Goal: Transaction & Acquisition: Book appointment/travel/reservation

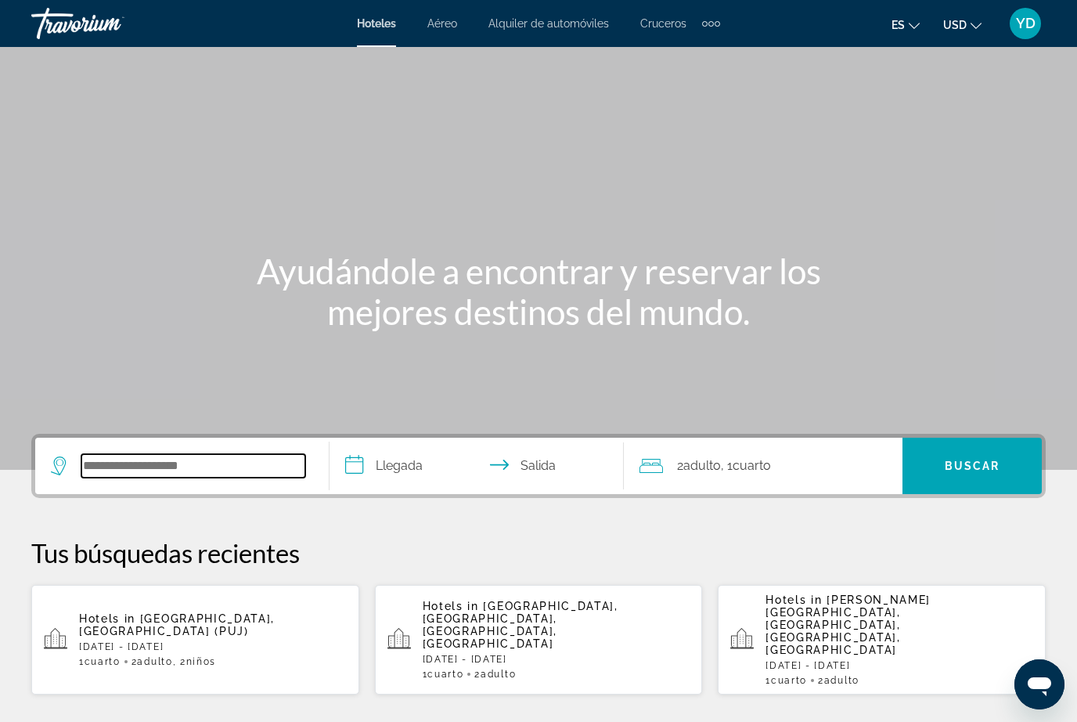
click at [139, 478] on input "Search widget" at bounding box center [193, 465] width 224 height 23
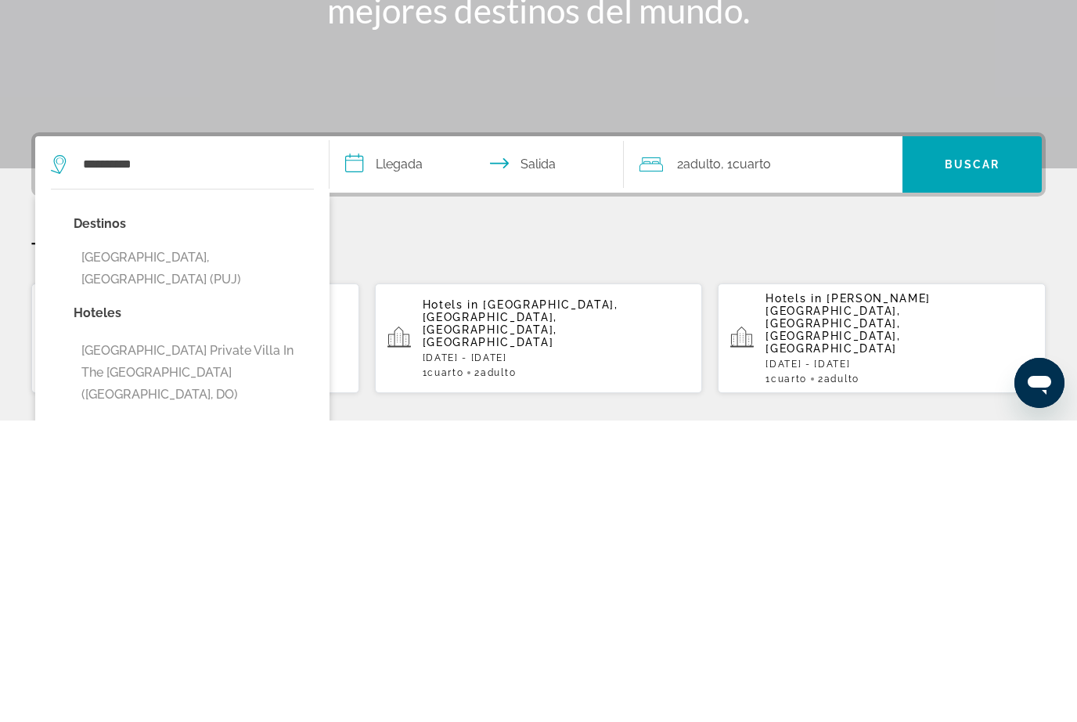
click at [261, 544] on button "[GEOGRAPHIC_DATA], [GEOGRAPHIC_DATA] (PUJ)" at bounding box center [194, 570] width 240 height 52
type input "**********"
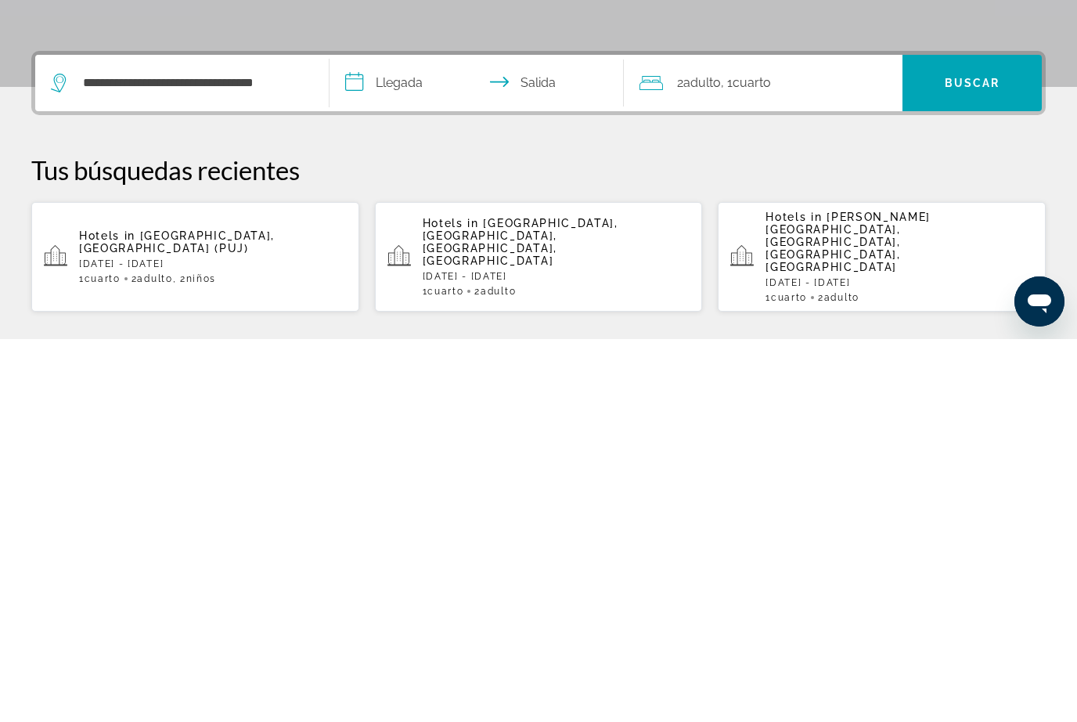
click at [413, 438] on input "**********" at bounding box center [480, 468] width 301 height 61
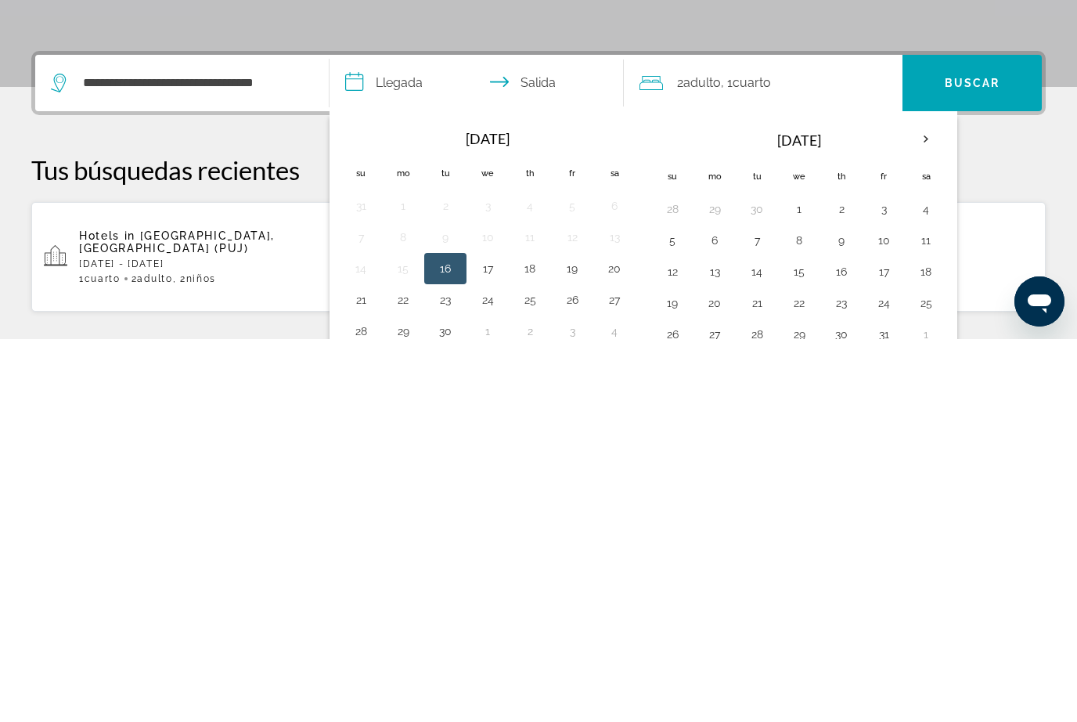
scroll to position [383, 0]
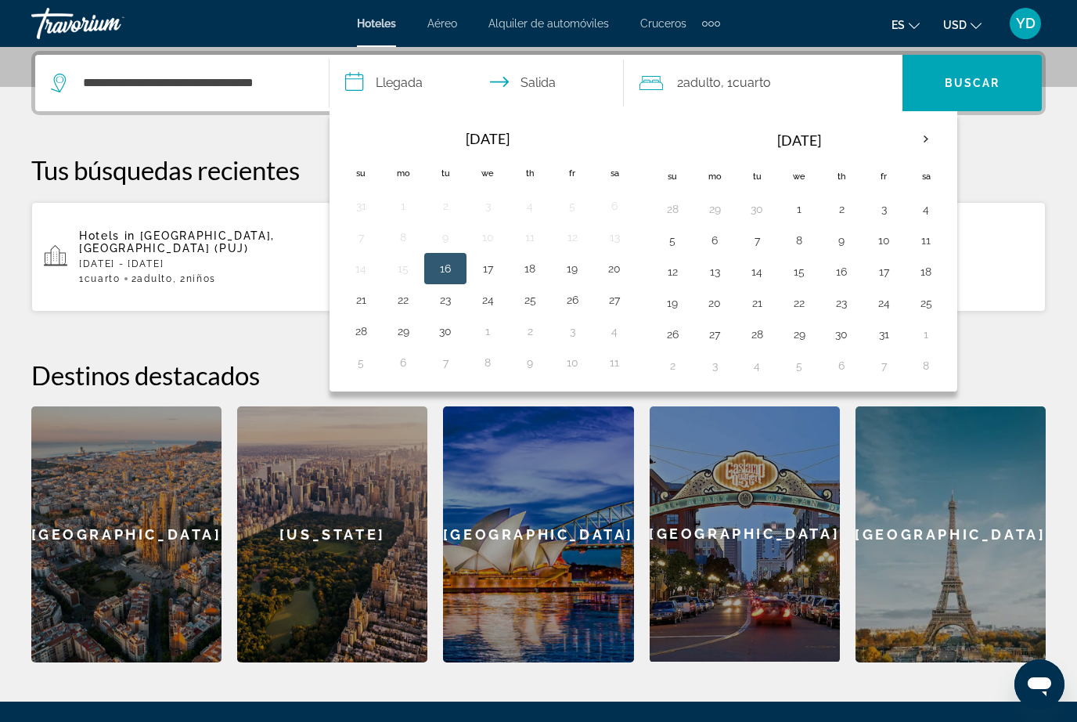
click at [844, 248] on button "9" at bounding box center [841, 240] width 25 height 22
click at [754, 281] on button "14" at bounding box center [756, 272] width 25 height 22
type input "**********"
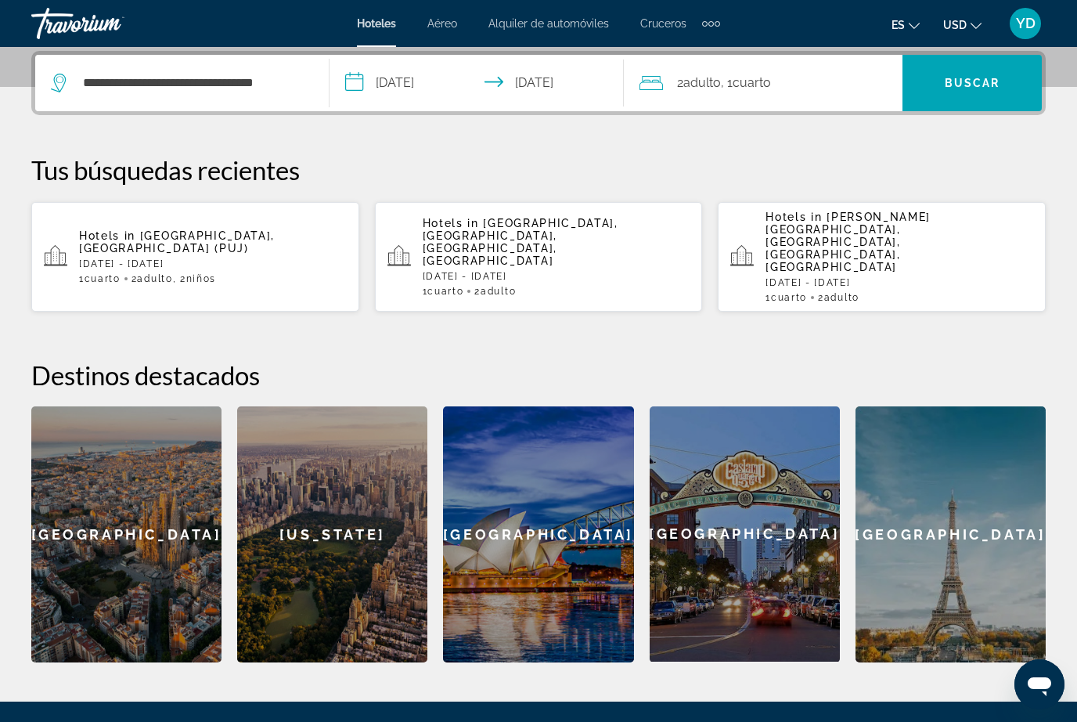
click at [799, 96] on div "2 Adulto Adulto , 1 Cuarto habitaciones" at bounding box center [771, 83] width 263 height 56
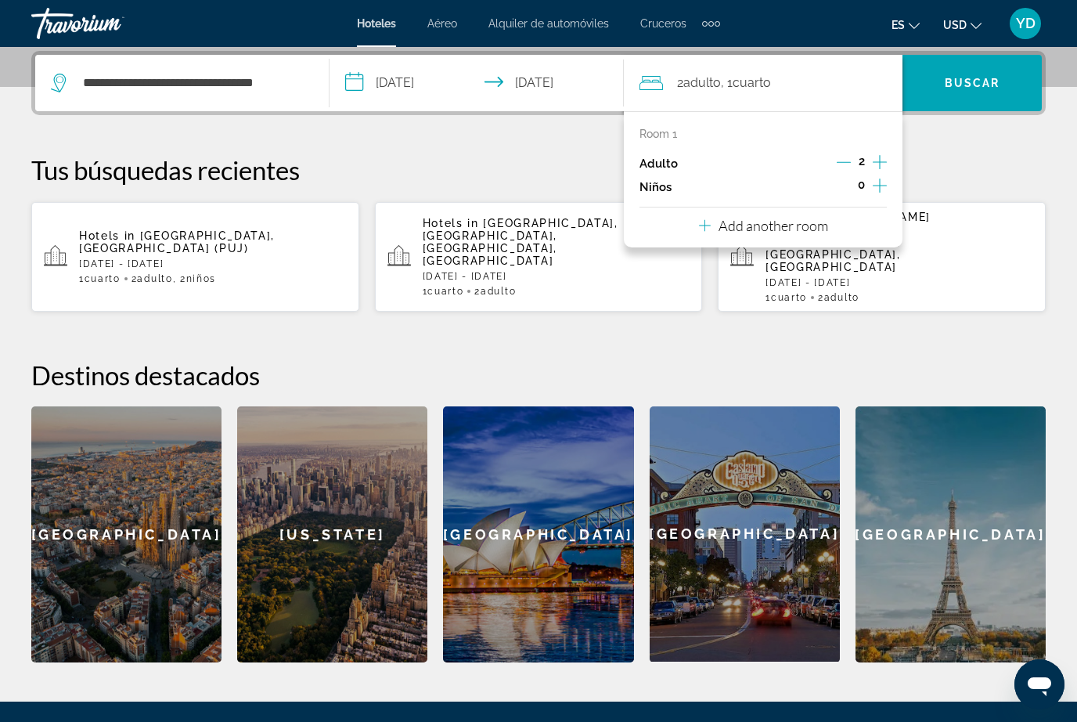
click at [877, 191] on icon "Increment children" at bounding box center [880, 185] width 14 height 19
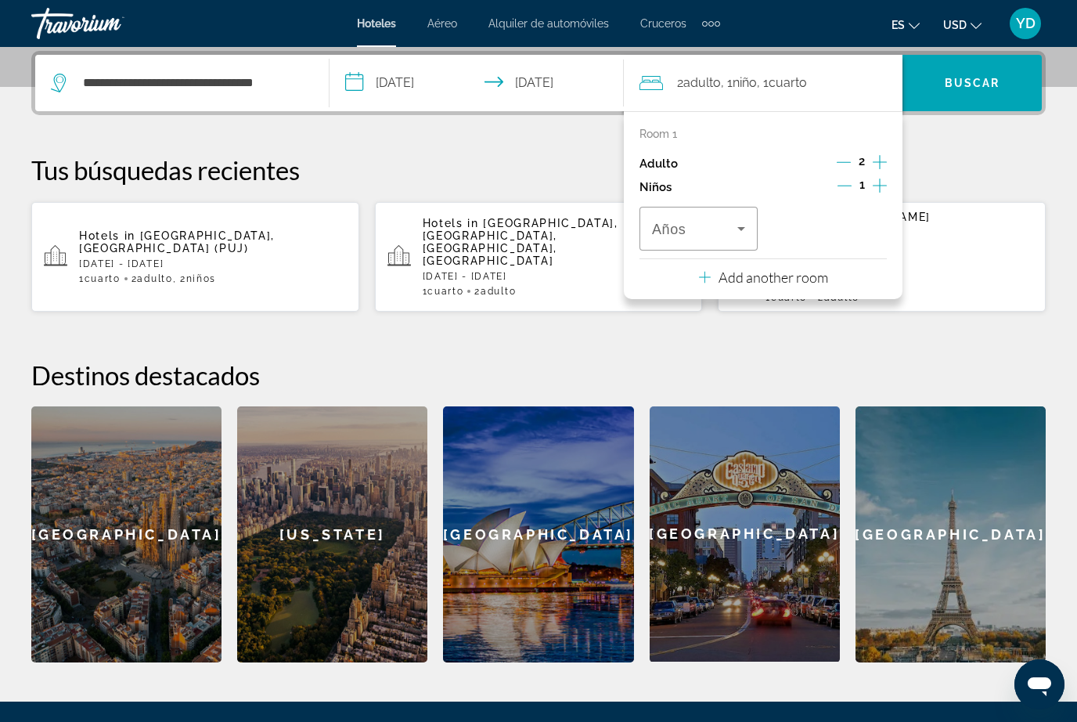
click at [875, 191] on icon "Increment children" at bounding box center [880, 185] width 14 height 19
click at [720, 231] on span "Travelers: 2 adults, 2 children" at bounding box center [694, 228] width 85 height 19
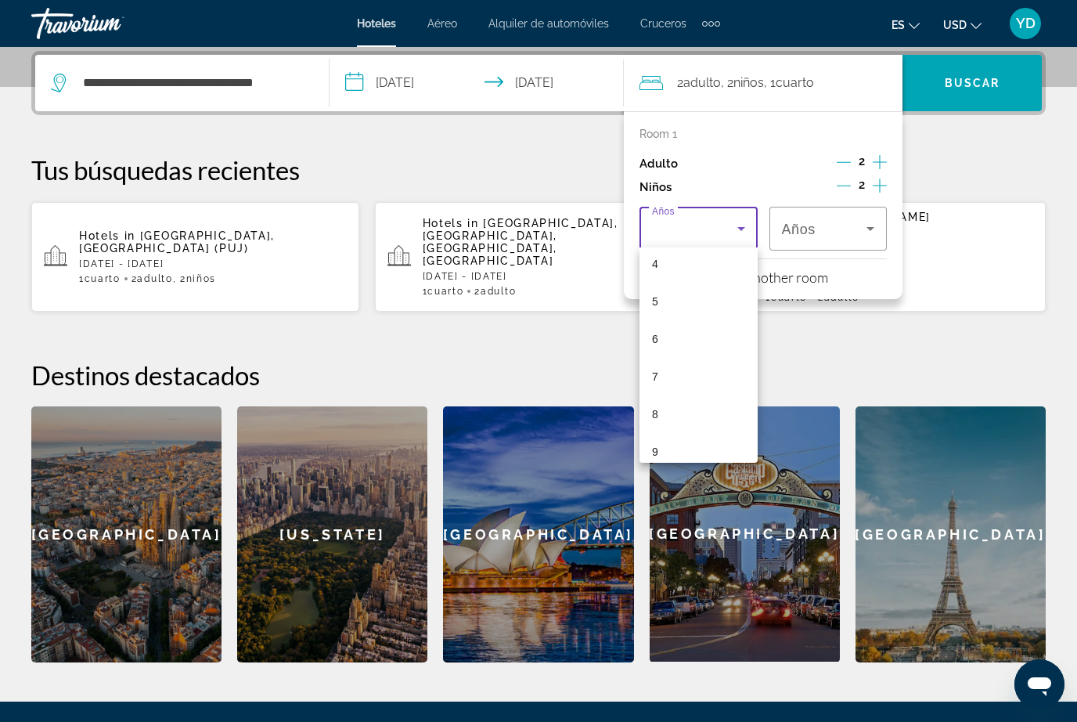
scroll to position [166, 0]
click at [675, 377] on mat-option "7" at bounding box center [699, 370] width 118 height 38
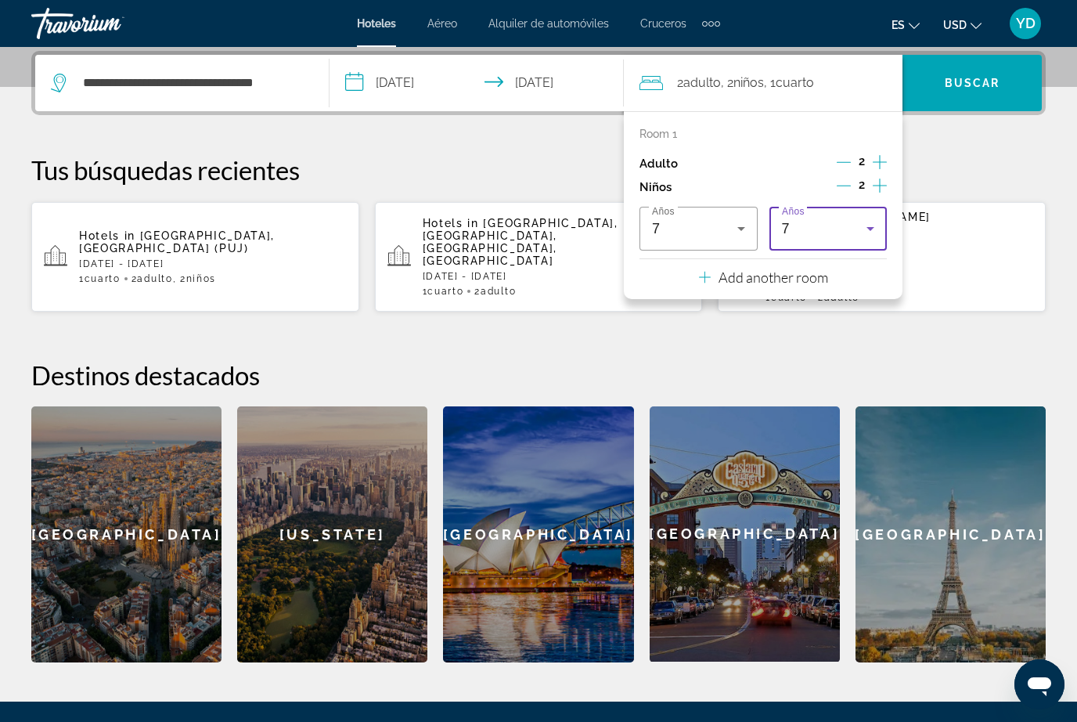
click at [870, 234] on icon "Travelers: 2 adults, 2 children" at bounding box center [870, 228] width 19 height 19
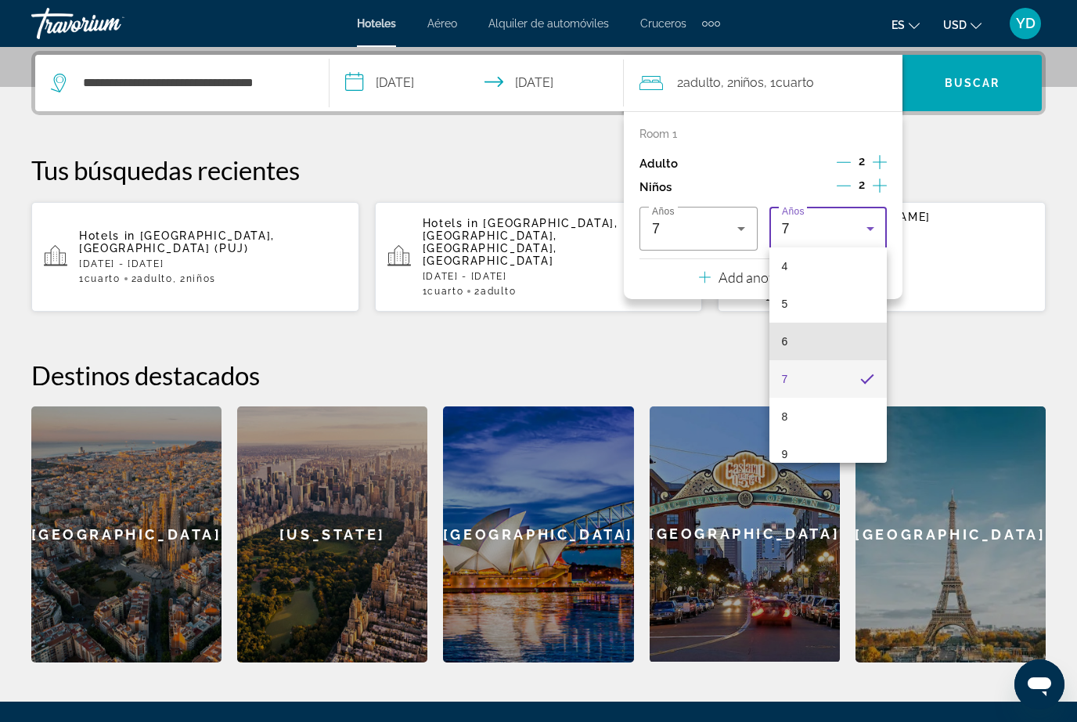
scroll to position [167, 0]
click at [797, 421] on mat-option "8" at bounding box center [829, 406] width 118 height 38
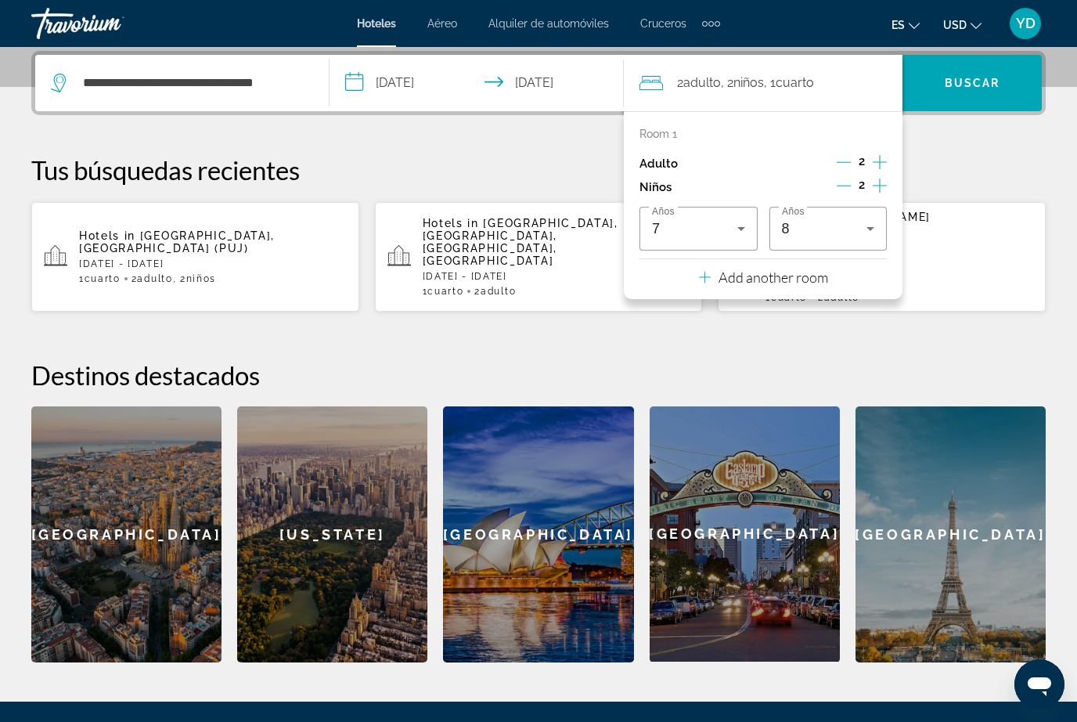
click at [973, 88] on span "Buscar" at bounding box center [973, 83] width 56 height 13
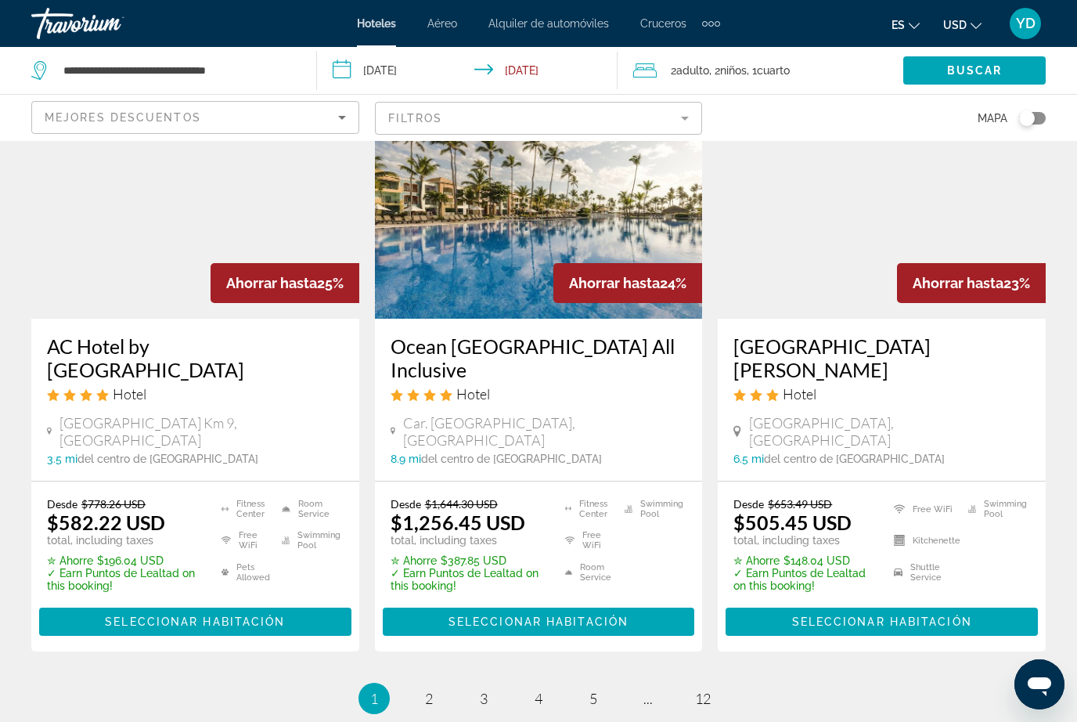
scroll to position [2109, 0]
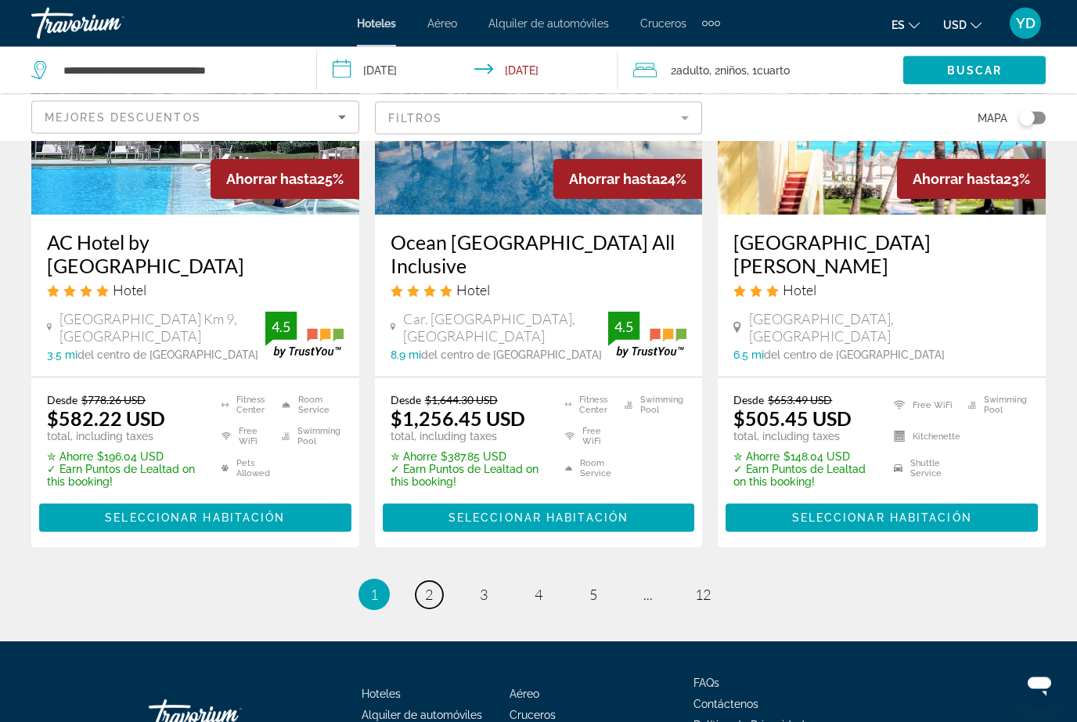
click at [424, 582] on link "page 2" at bounding box center [429, 595] width 27 height 27
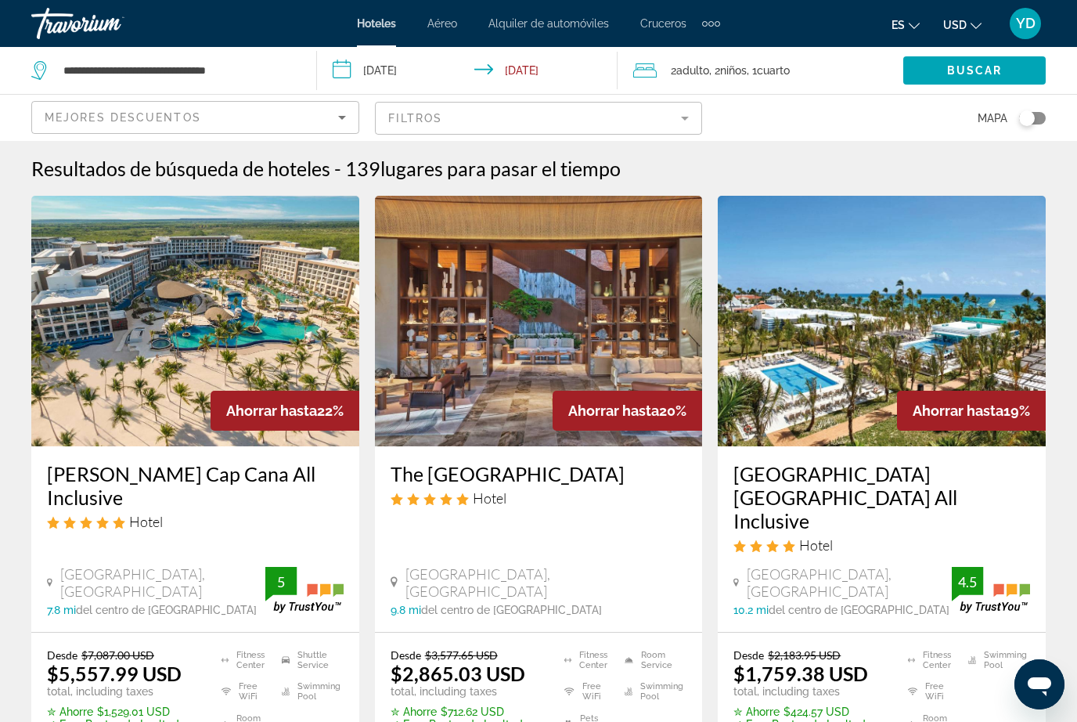
click at [274, 92] on div "**********" at bounding box center [165, 70] width 269 height 47
click at [285, 82] on input "**********" at bounding box center [177, 70] width 231 height 23
click at [417, 73] on input "**********" at bounding box center [471, 73] width 308 height 52
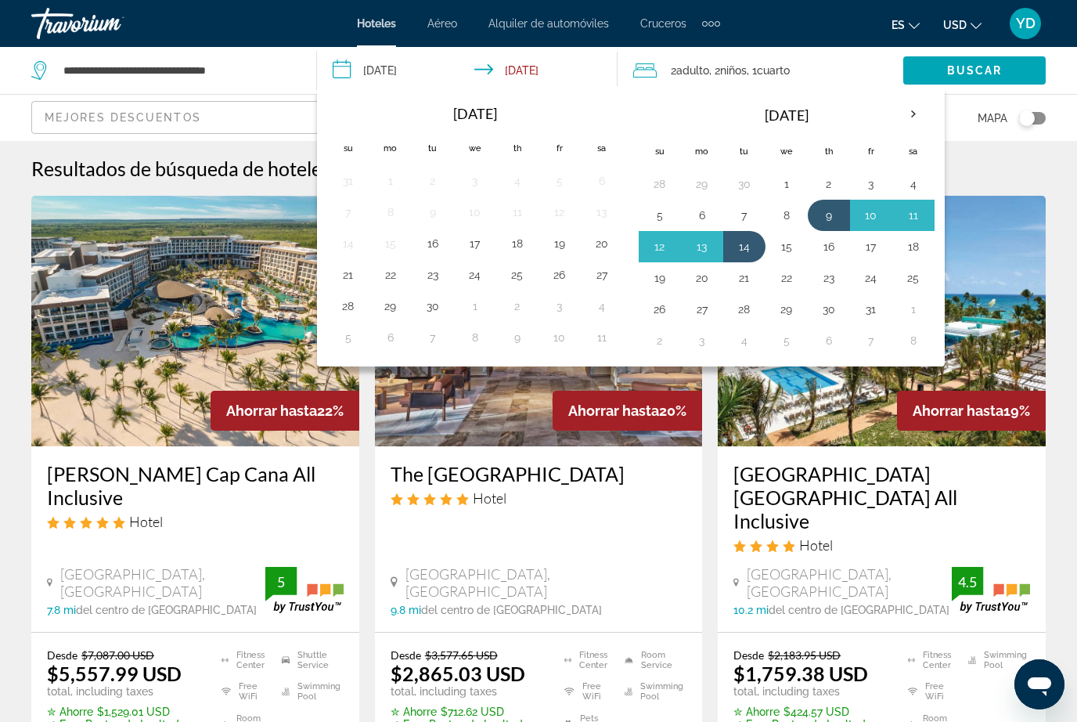
click at [913, 110] on th "Next month" at bounding box center [913, 114] width 42 height 34
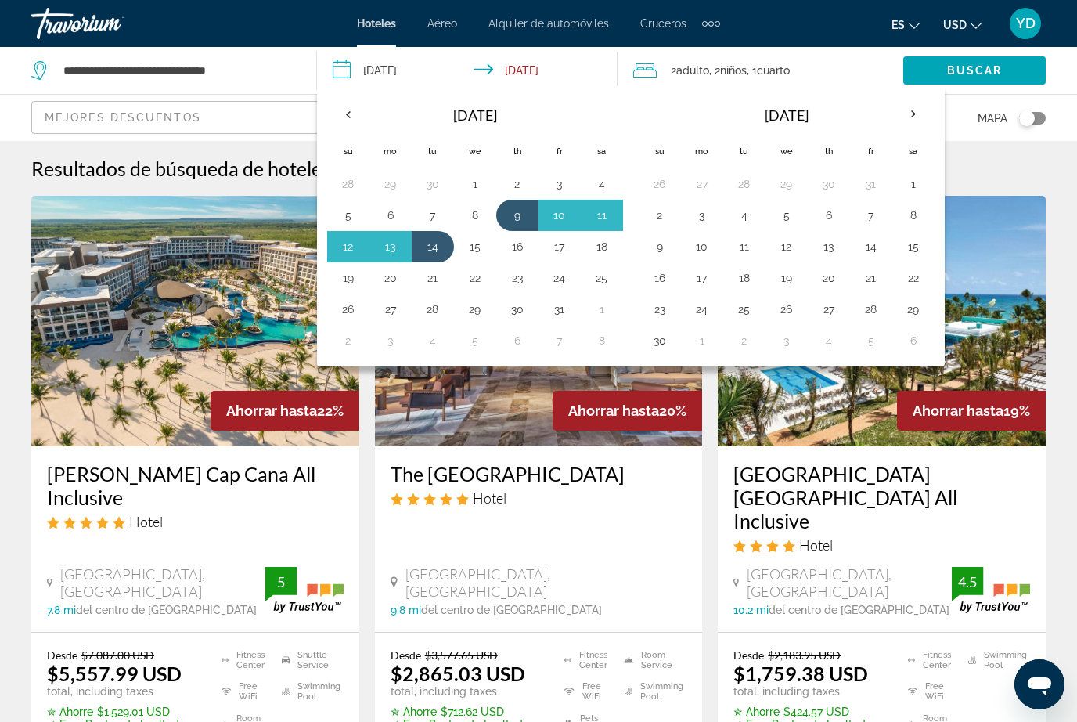
click at [910, 222] on button "8" at bounding box center [913, 215] width 25 height 22
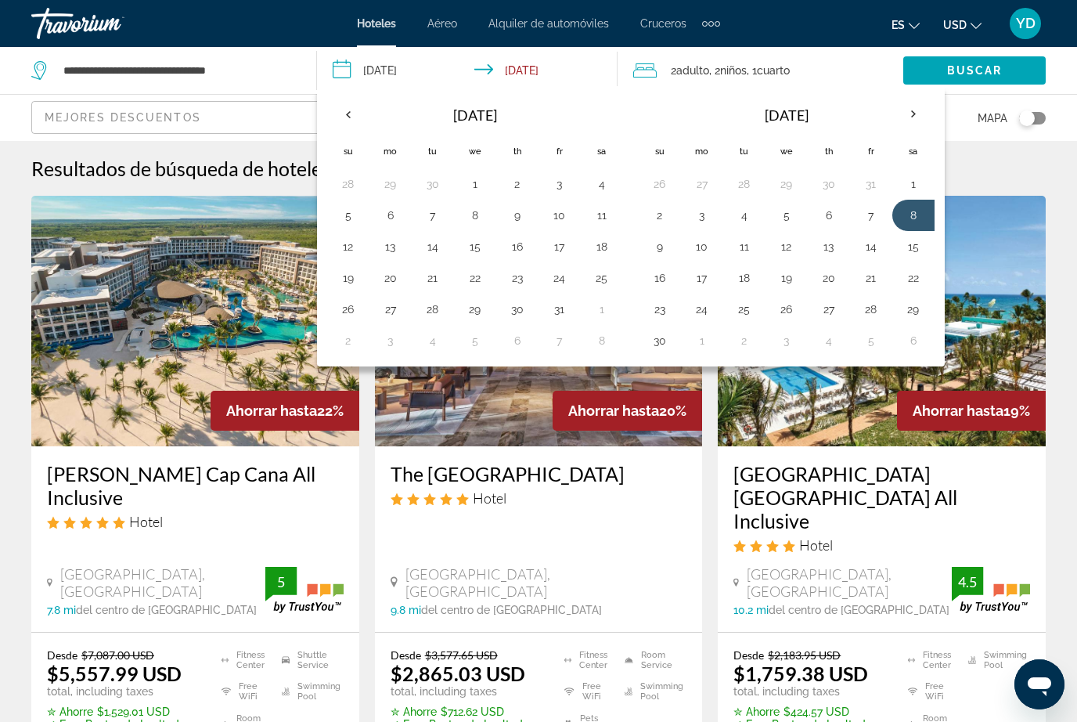
click at [743, 256] on button "11" at bounding box center [744, 247] width 25 height 22
type input "**********"
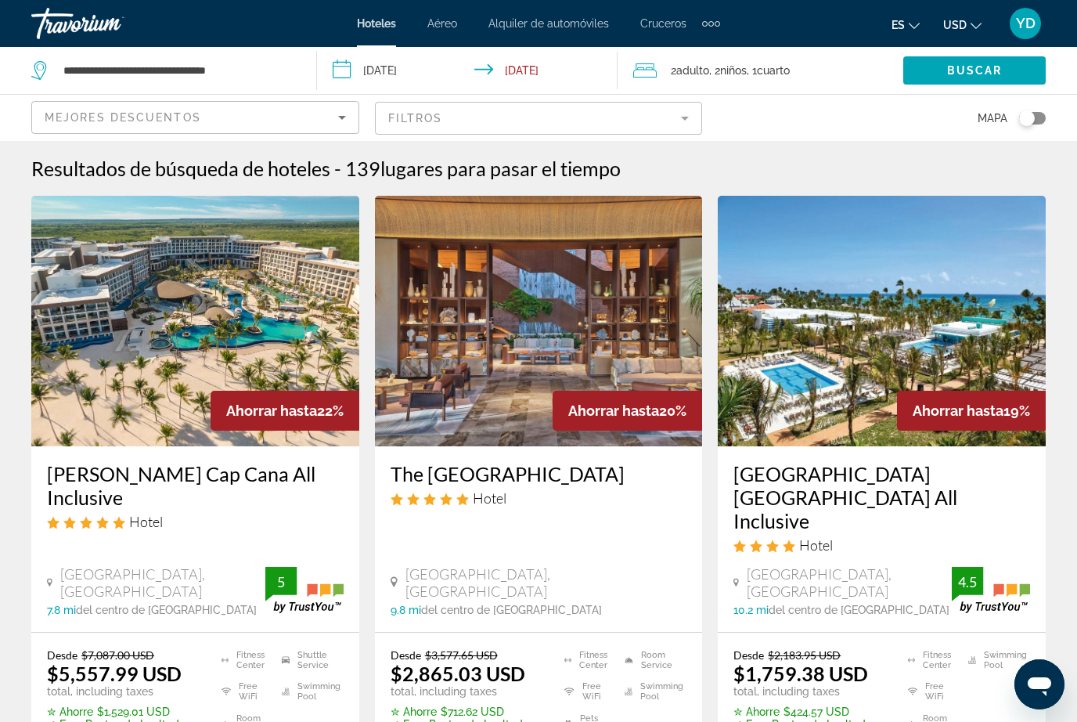
click at [779, 75] on span "Cuarto" at bounding box center [773, 70] width 33 height 13
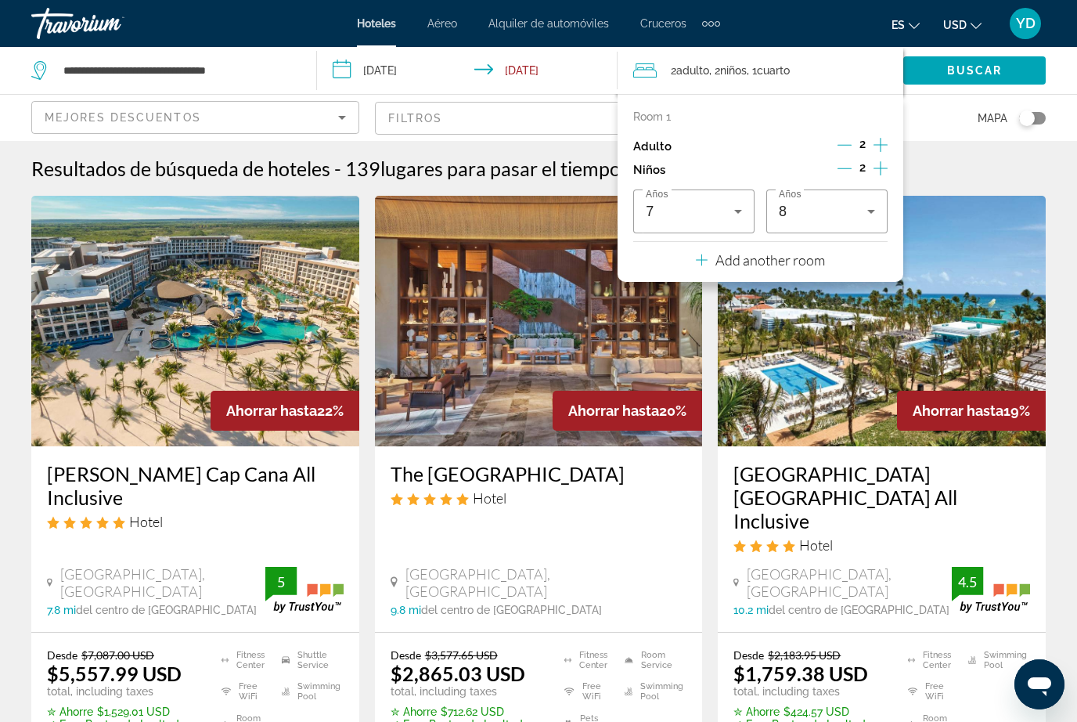
click at [848, 175] on button "Decrement children" at bounding box center [845, 169] width 14 height 19
click at [742, 208] on icon "Travelers: 2 adults, 1 child" at bounding box center [738, 211] width 19 height 19
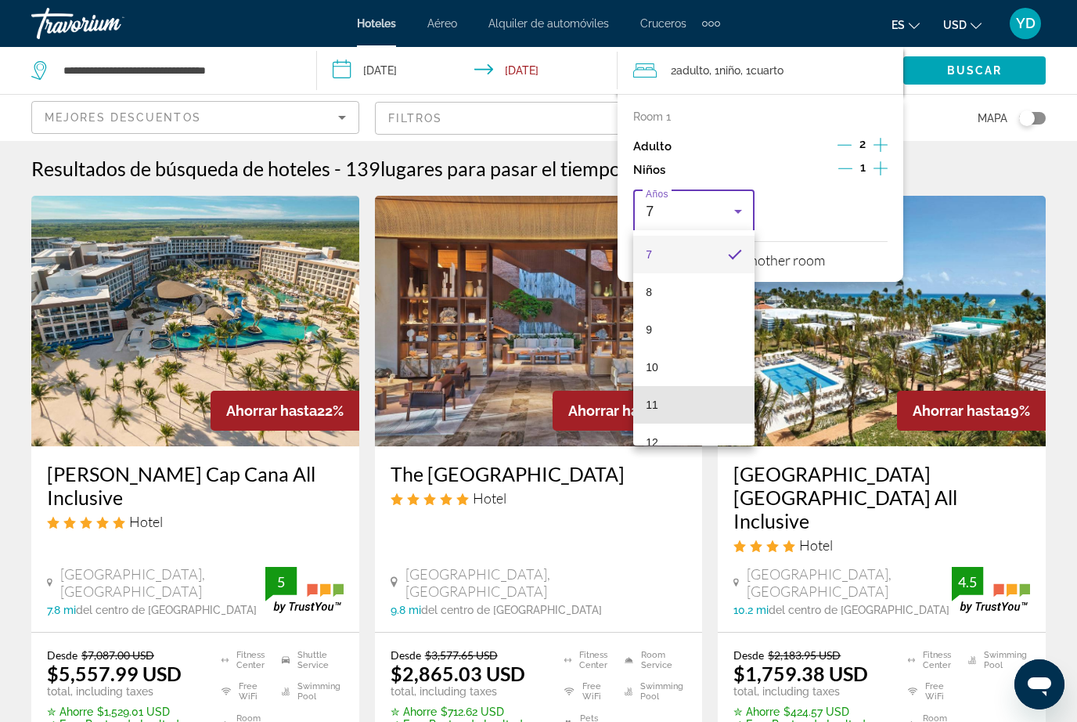
scroll to position [308, 0]
click at [665, 399] on mat-option "12" at bounding box center [693, 399] width 121 height 38
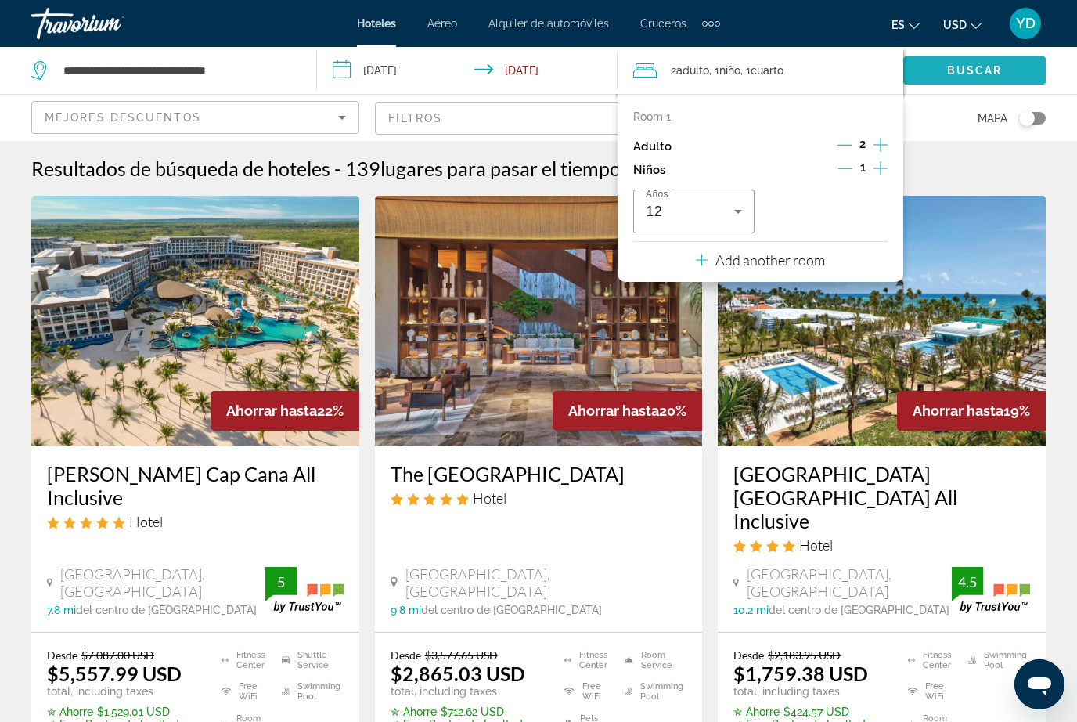
click at [998, 75] on span "Buscar" at bounding box center [975, 70] width 56 height 13
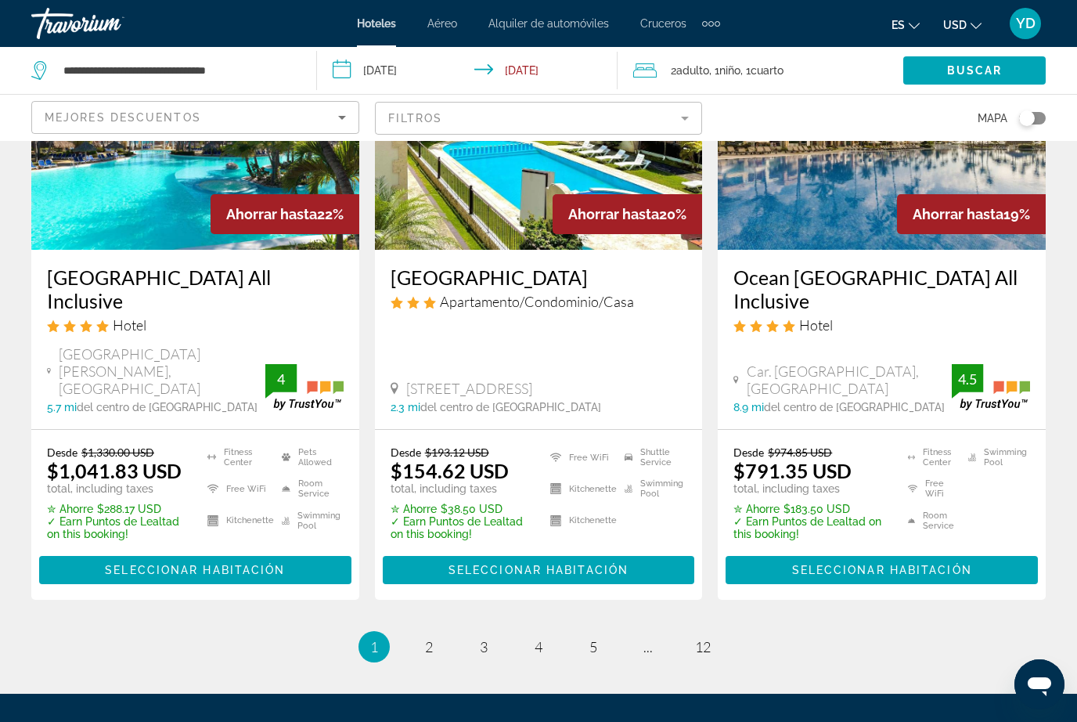
scroll to position [2157, 0]
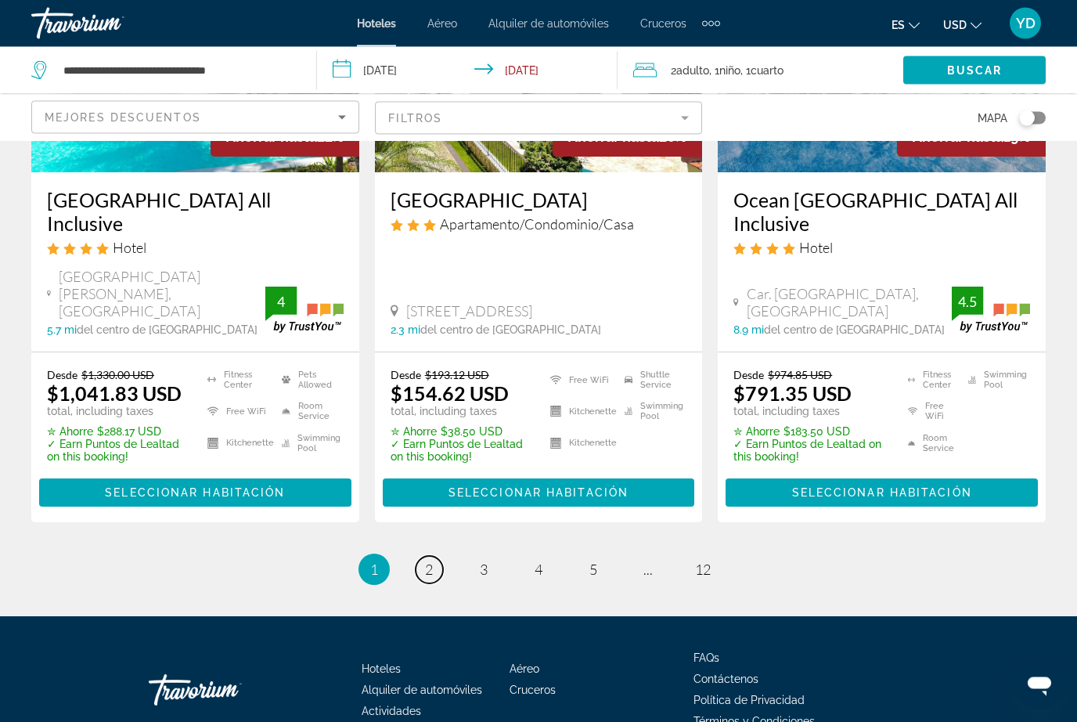
click at [434, 557] on link "page 2" at bounding box center [429, 570] width 27 height 27
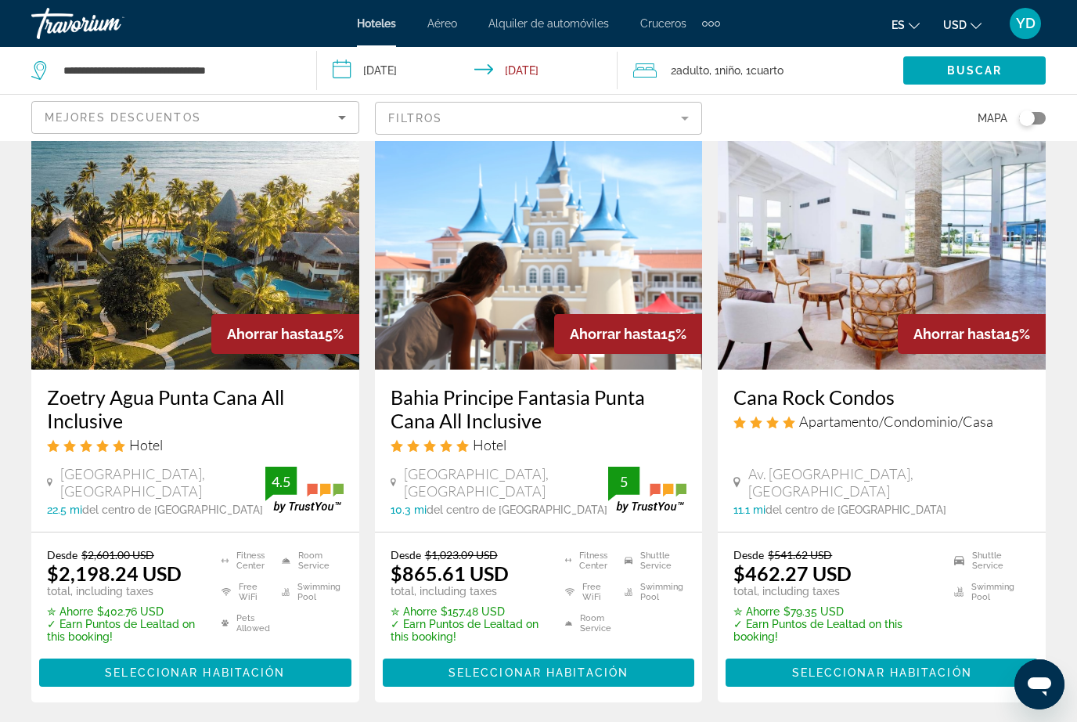
scroll to position [1352, 0]
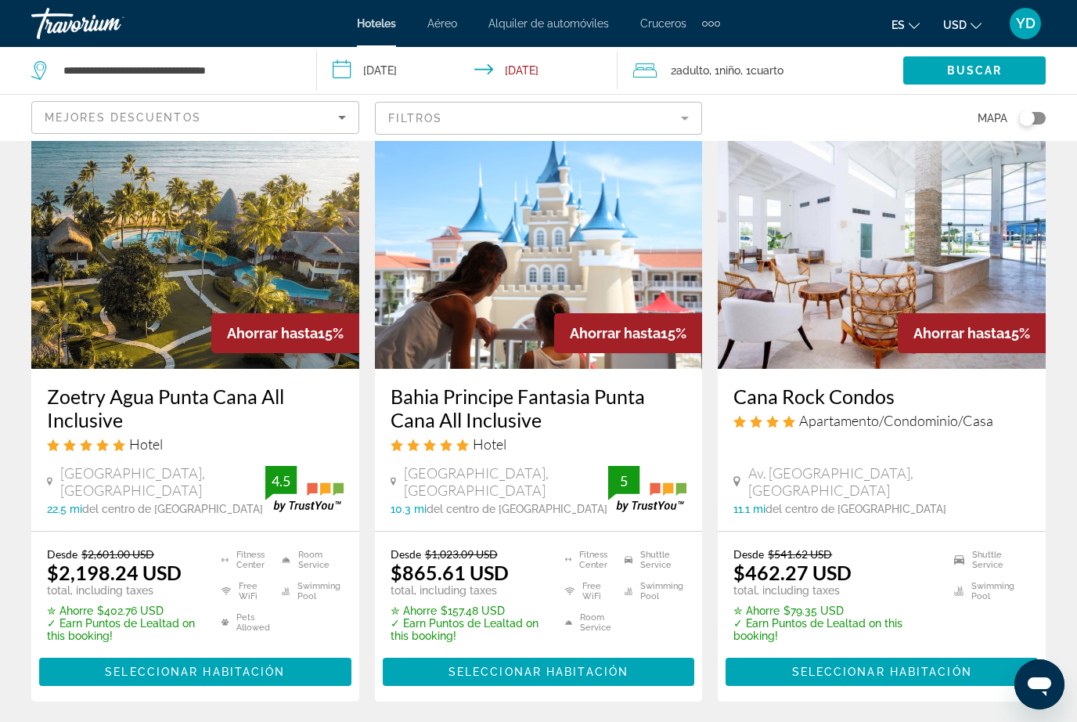
click at [639, 243] on img "Main content" at bounding box center [539, 243] width 328 height 251
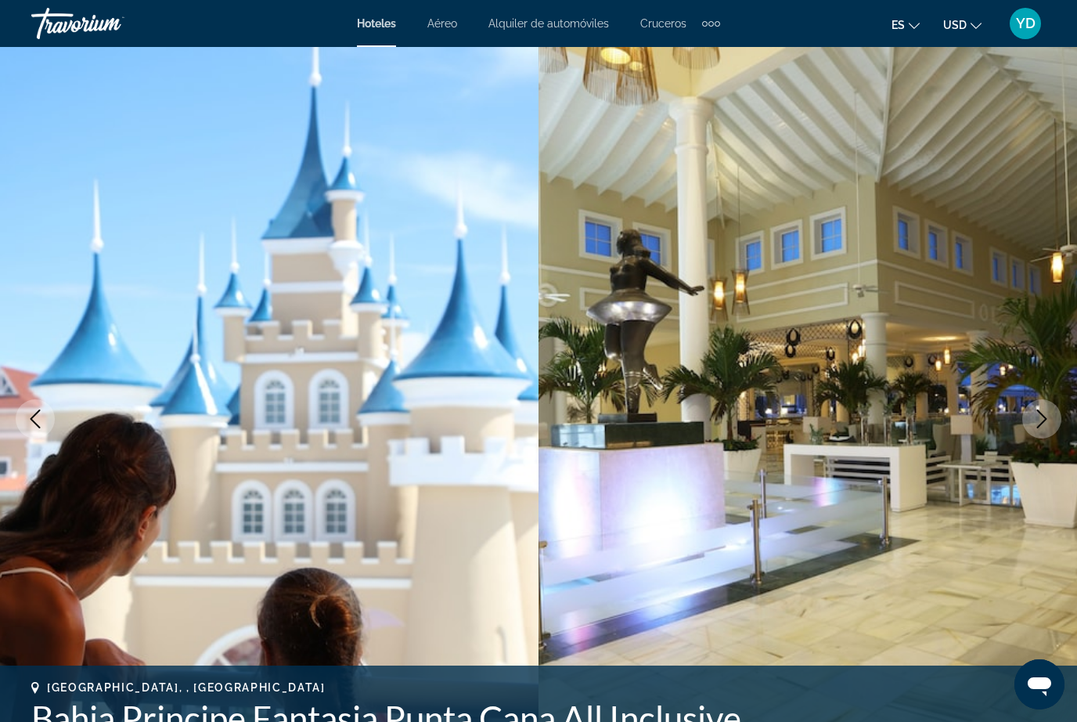
click at [1046, 421] on icon "Next image" at bounding box center [1042, 418] width 19 height 19
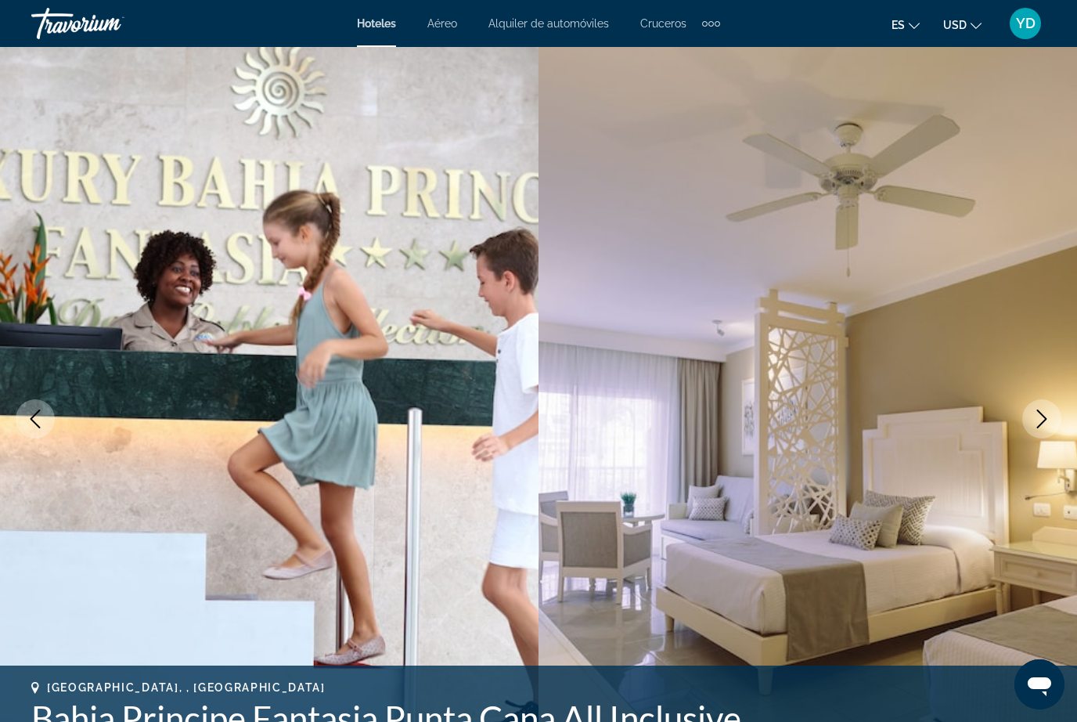
click at [1023, 431] on img "Main content" at bounding box center [808, 419] width 539 height 744
click at [1043, 428] on button "Next image" at bounding box center [1041, 418] width 39 height 39
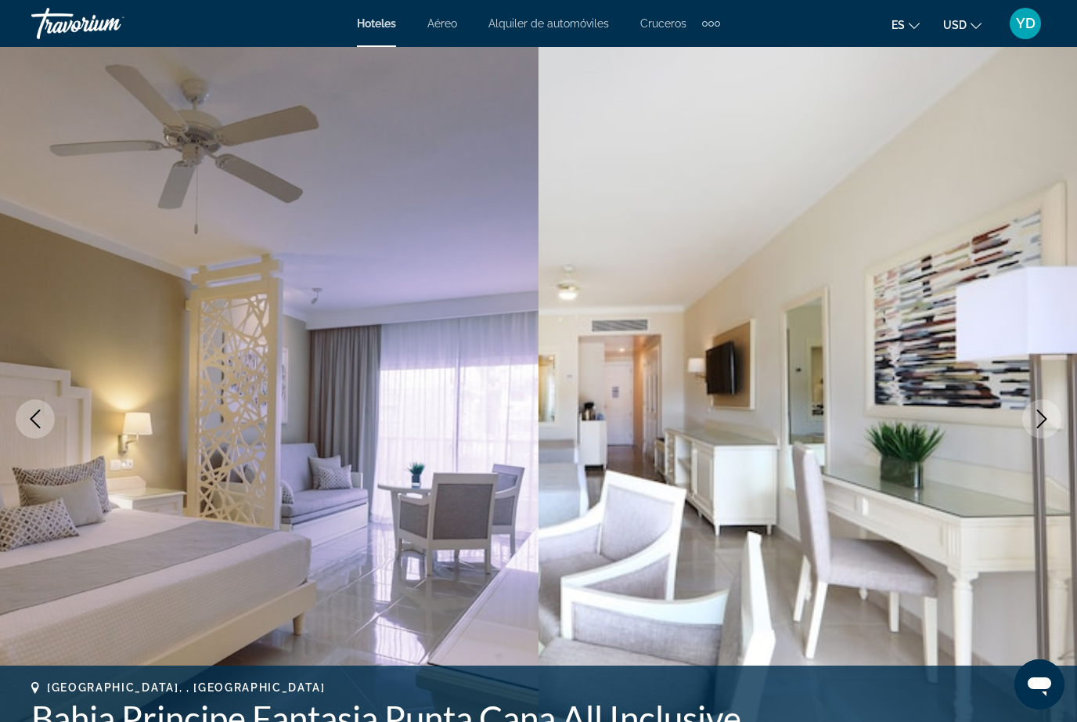
click at [1043, 434] on button "Next image" at bounding box center [1041, 418] width 39 height 39
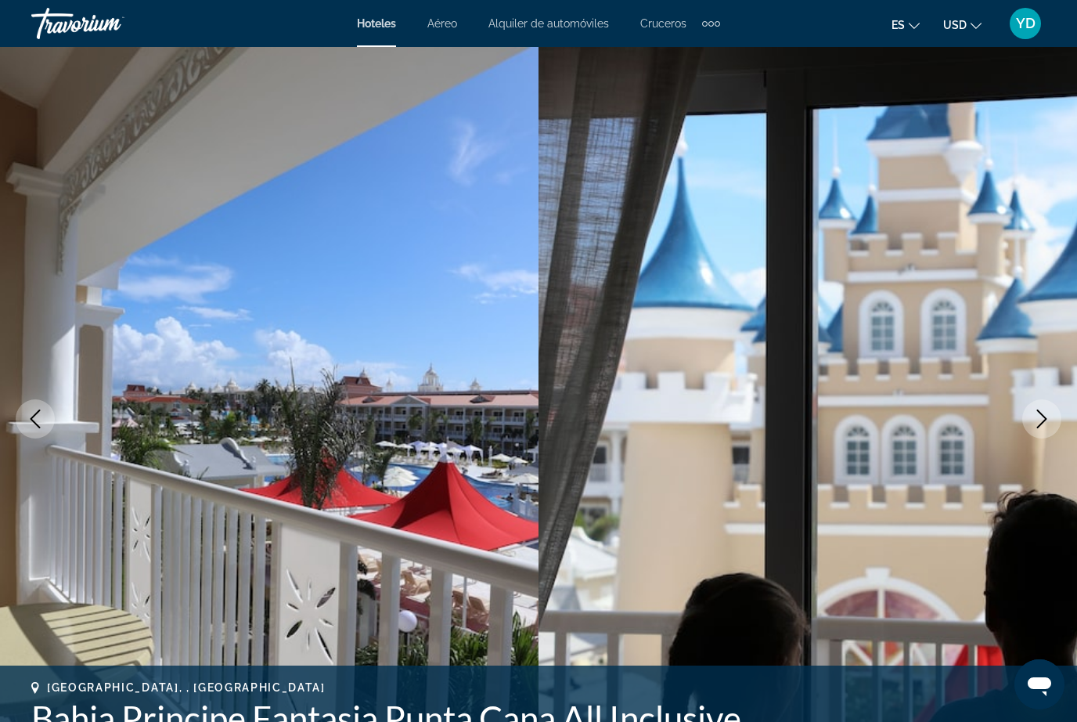
click at [1041, 438] on img "Main content" at bounding box center [808, 419] width 539 height 744
click at [1050, 430] on button "Next image" at bounding box center [1041, 418] width 39 height 39
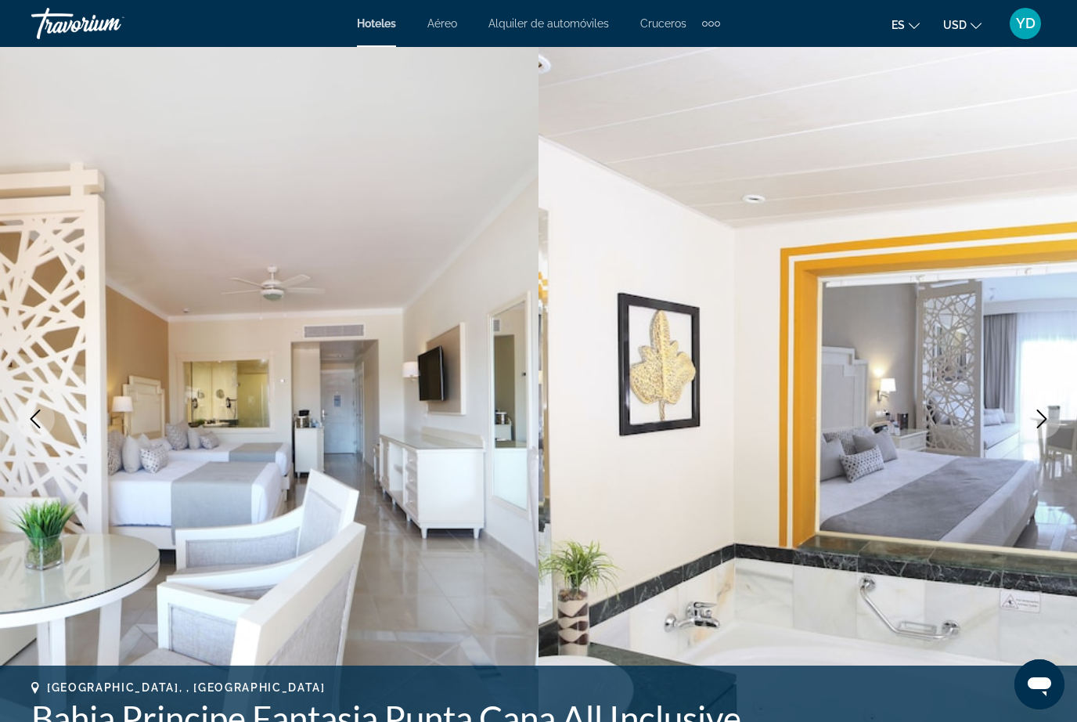
click at [1047, 432] on button "Next image" at bounding box center [1041, 418] width 39 height 39
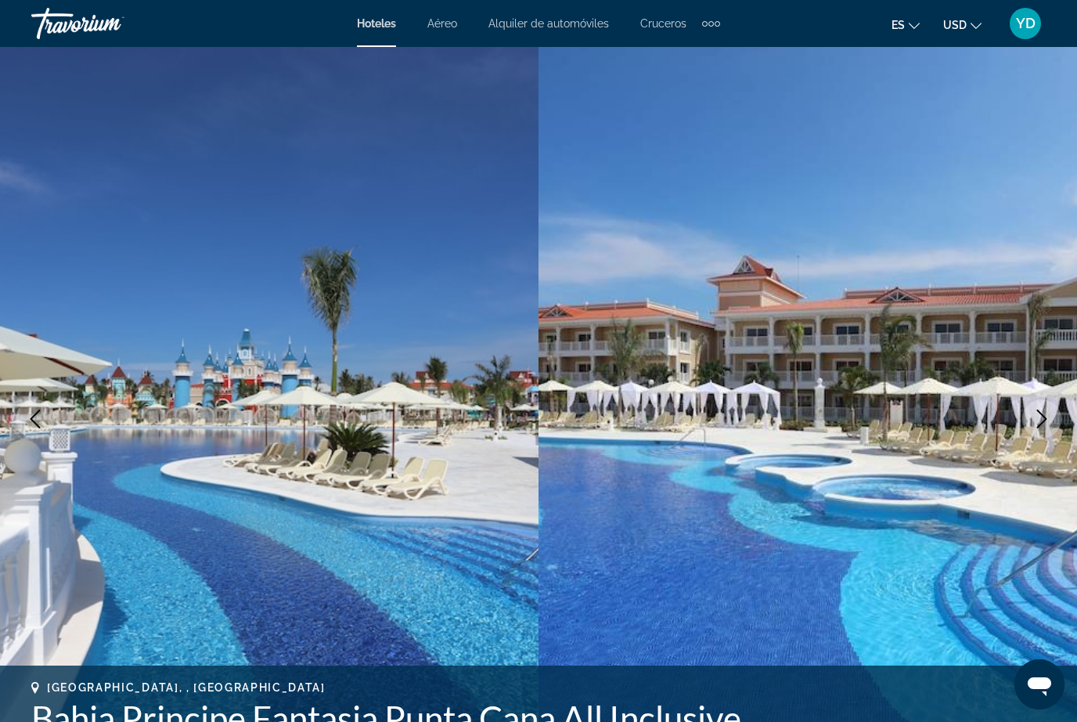
click at [1043, 445] on img "Main content" at bounding box center [808, 419] width 539 height 744
click at [1042, 435] on button "Next image" at bounding box center [1041, 418] width 39 height 39
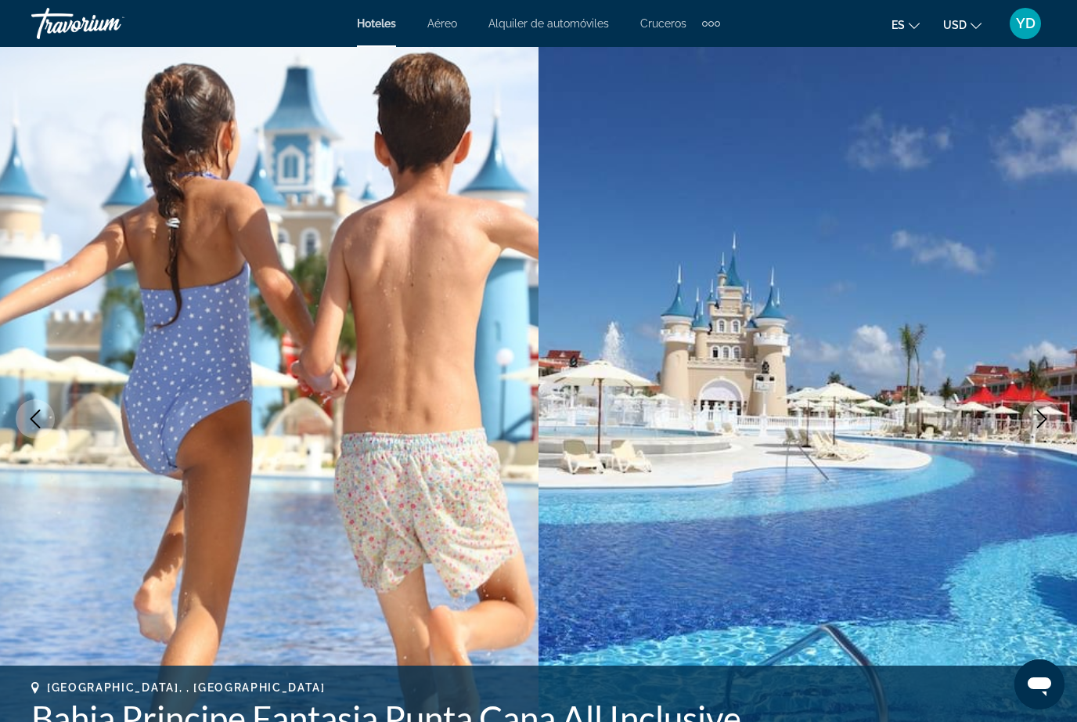
click at [1043, 435] on button "Next image" at bounding box center [1041, 418] width 39 height 39
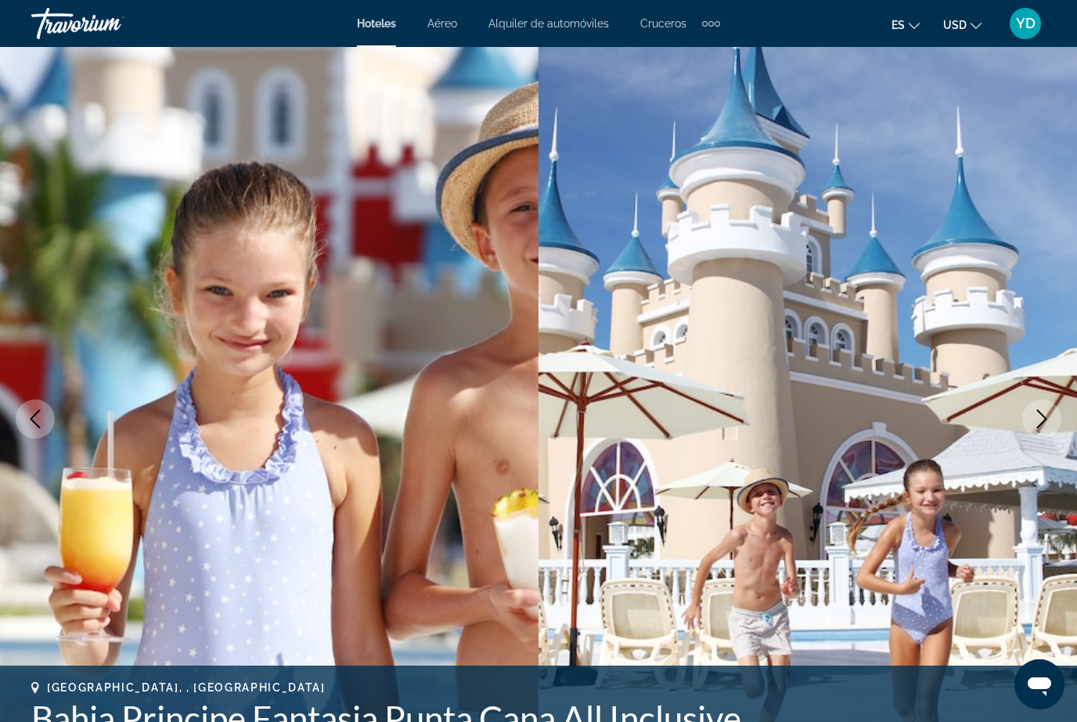
click at [1038, 439] on img "Main content" at bounding box center [808, 419] width 539 height 744
click at [1043, 432] on button "Next image" at bounding box center [1041, 418] width 39 height 39
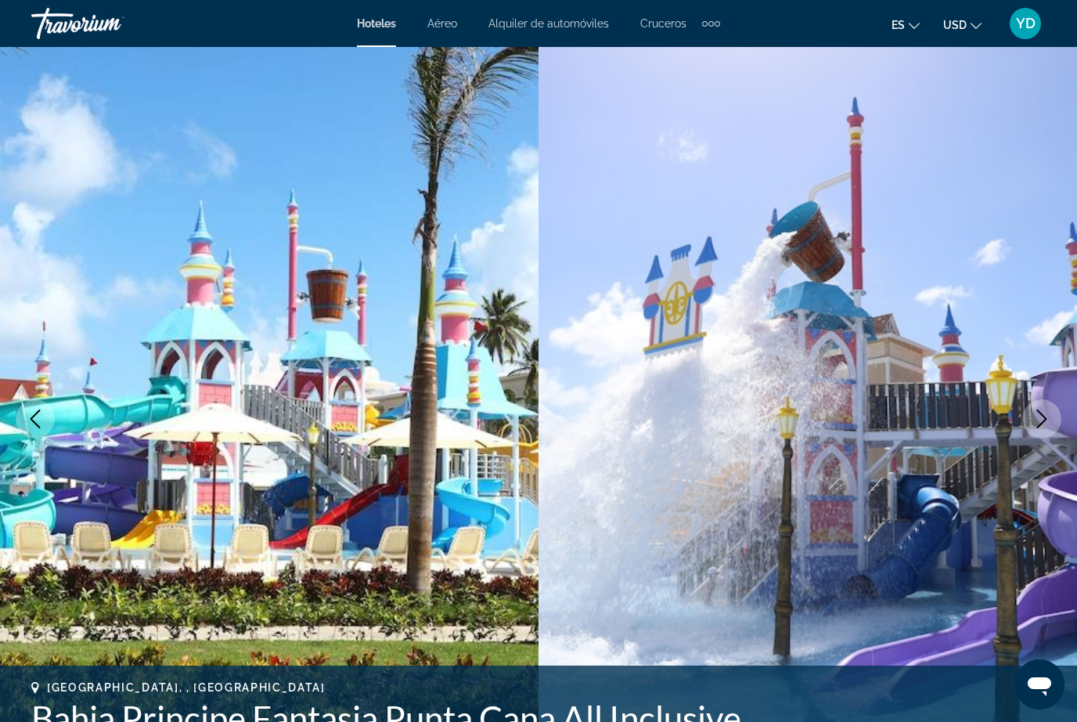
click at [1040, 433] on button "Next image" at bounding box center [1041, 418] width 39 height 39
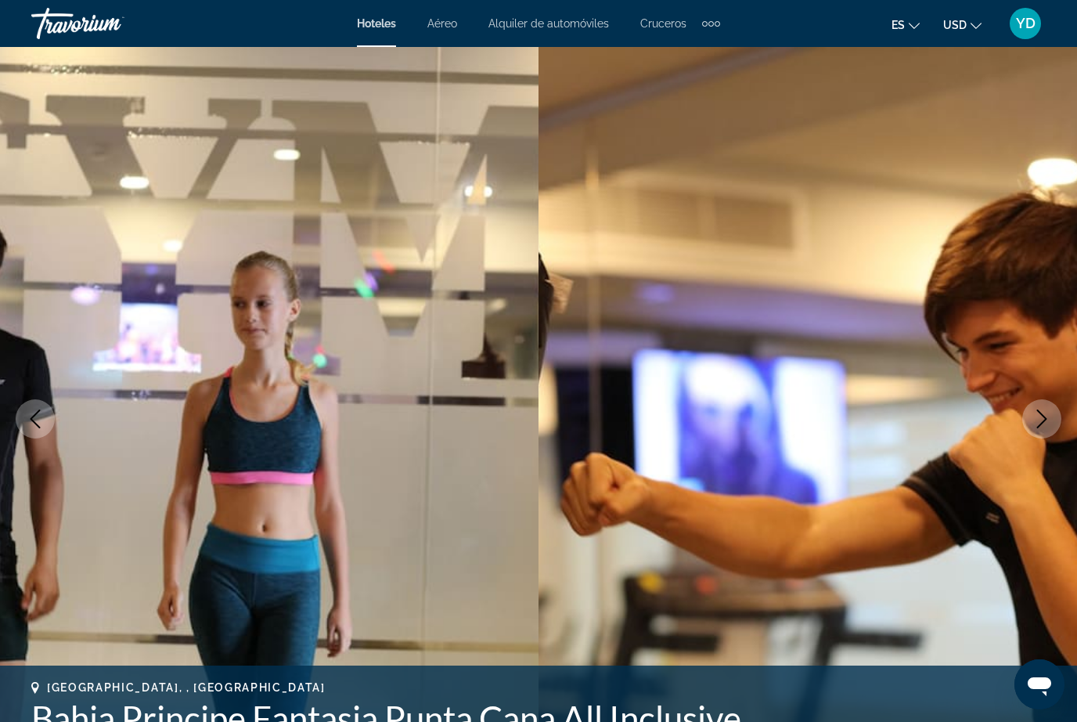
click at [1031, 439] on img "Main content" at bounding box center [808, 419] width 539 height 744
click at [1044, 416] on icon "Next image" at bounding box center [1042, 418] width 10 height 19
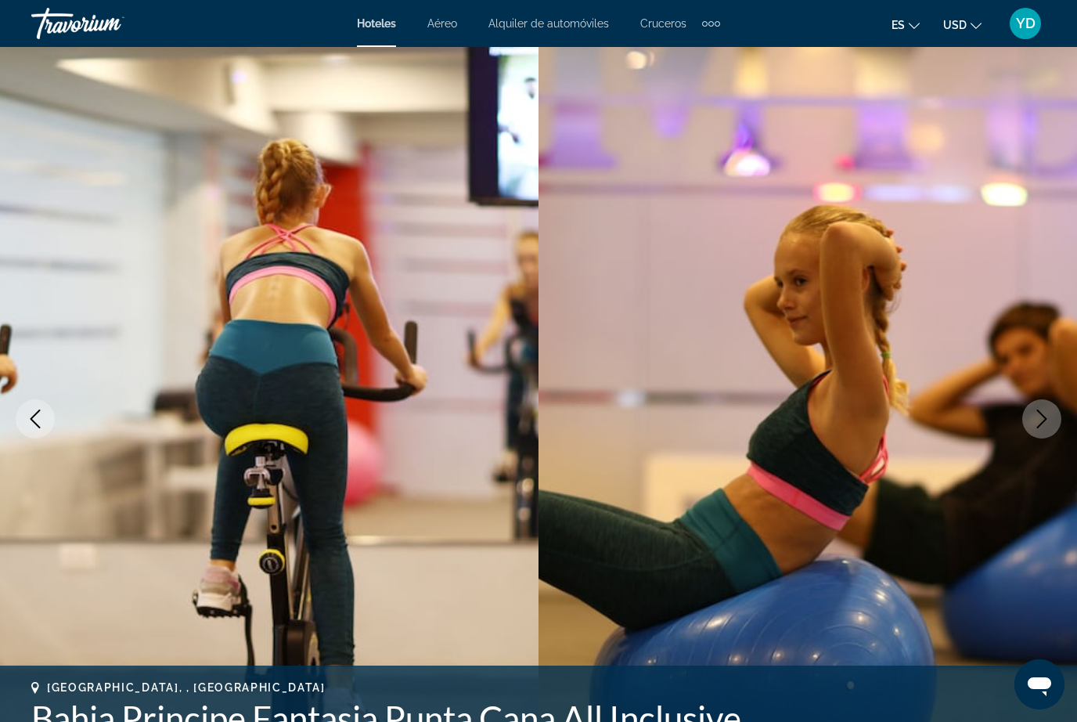
click at [1039, 430] on button "Next image" at bounding box center [1041, 418] width 39 height 39
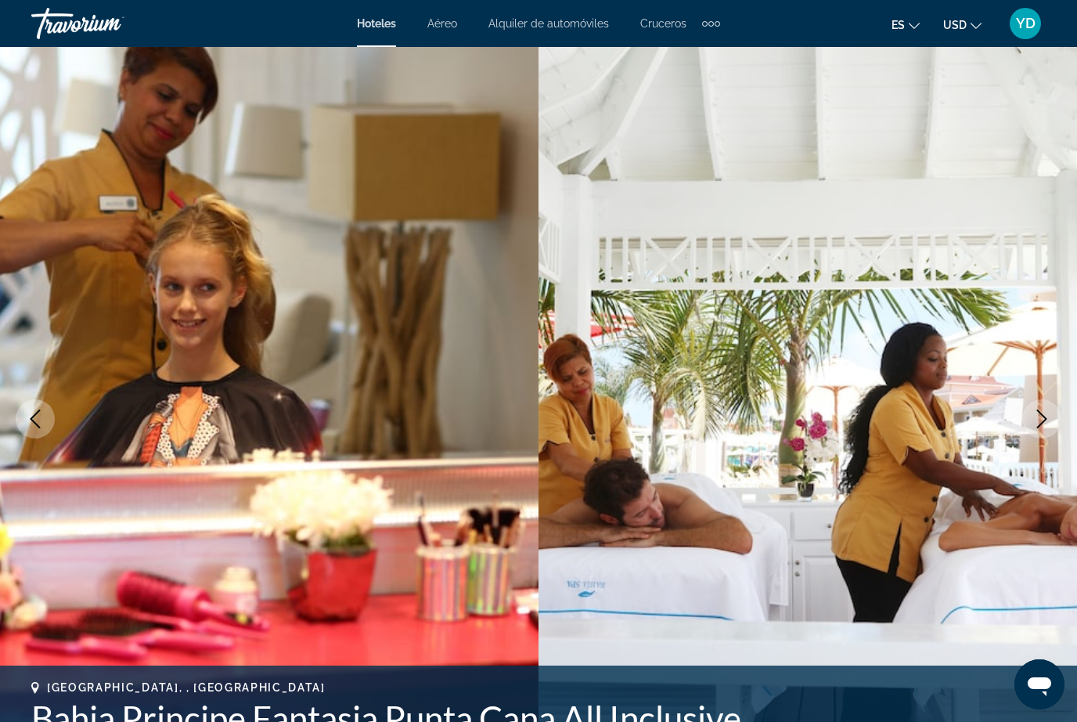
click at [1036, 433] on button "Next image" at bounding box center [1041, 418] width 39 height 39
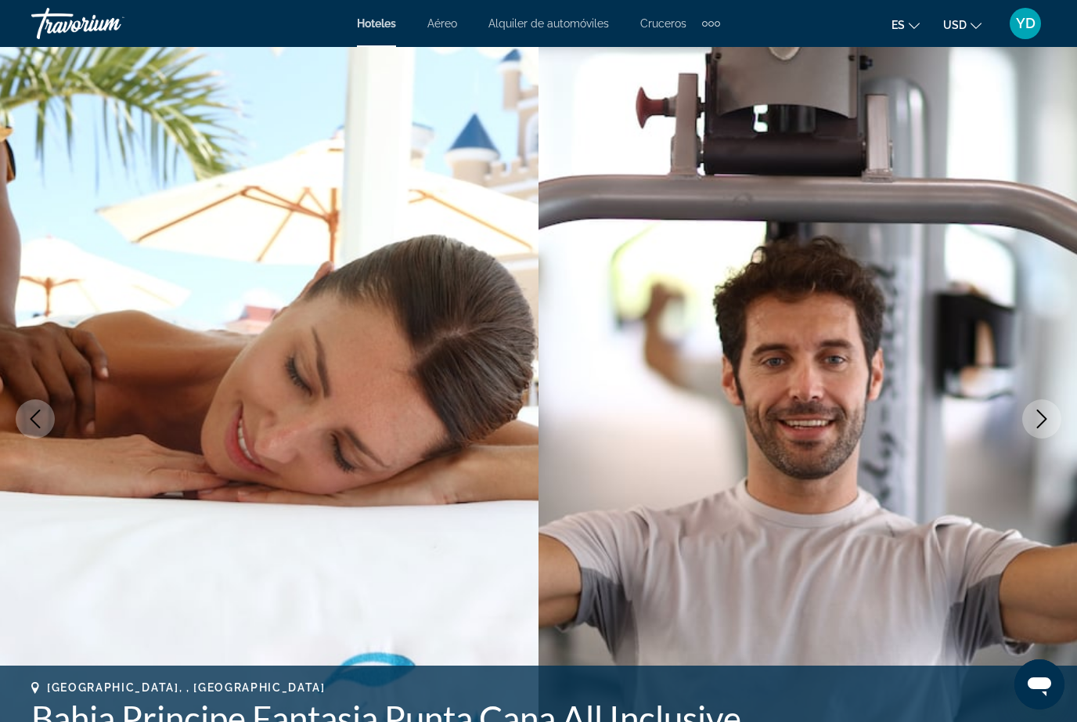
click at [1032, 437] on img "Main content" at bounding box center [808, 419] width 539 height 744
click at [1055, 419] on button "Next image" at bounding box center [1041, 418] width 39 height 39
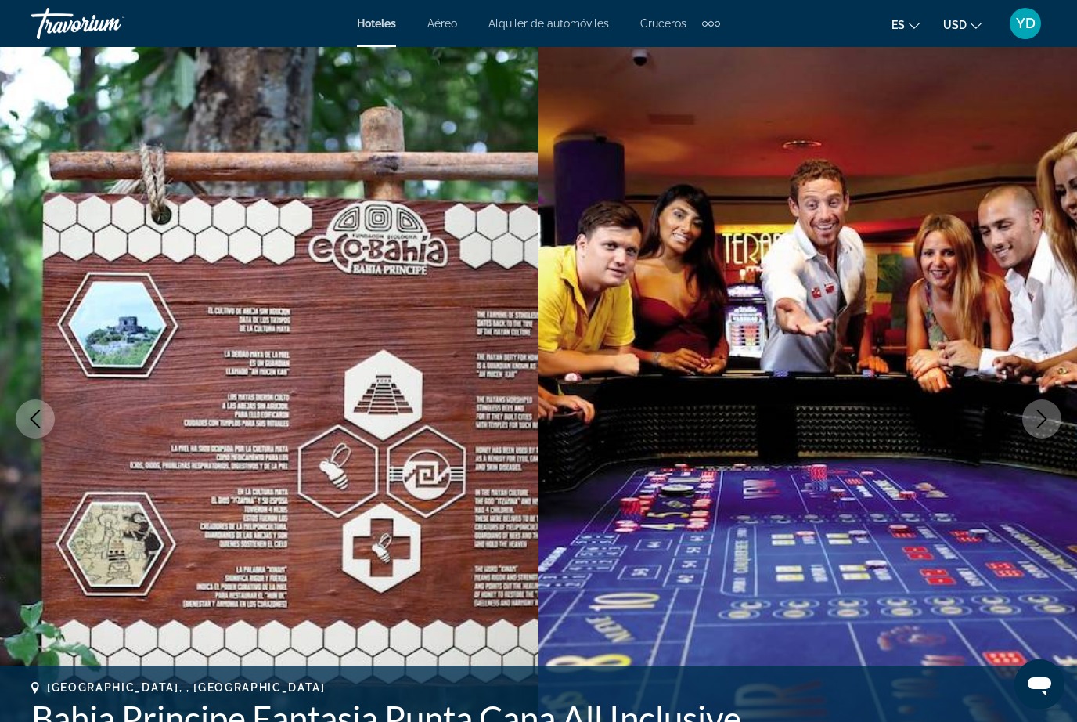
click at [1036, 431] on button "Next image" at bounding box center [1041, 418] width 39 height 39
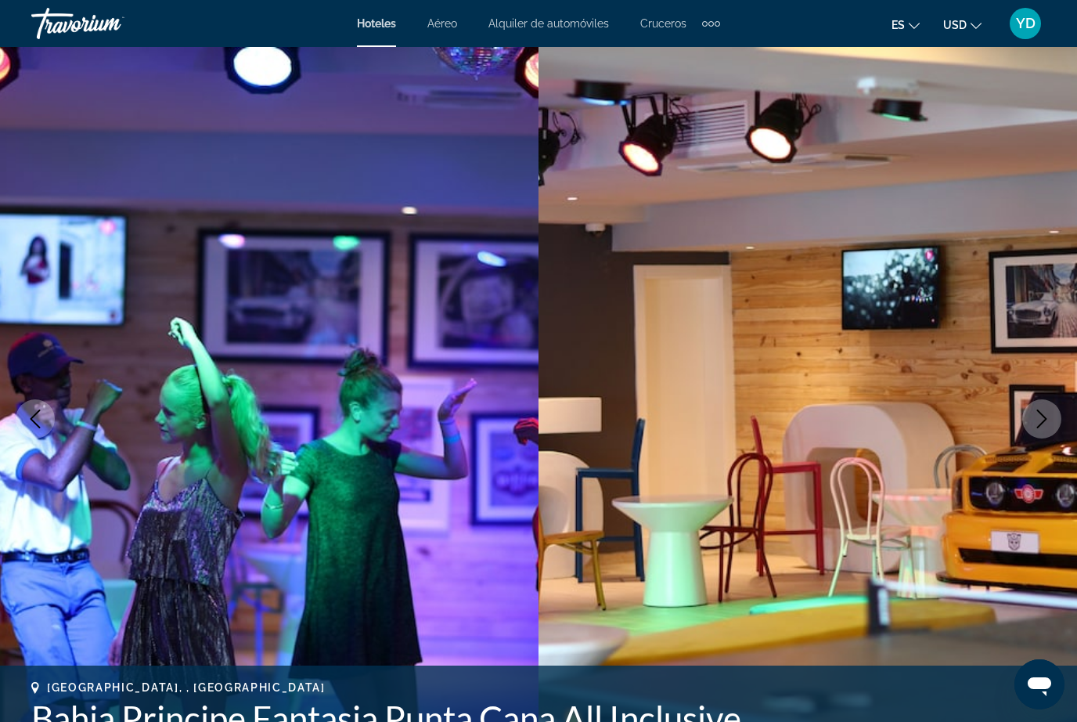
click at [1036, 431] on button "Next image" at bounding box center [1041, 418] width 39 height 39
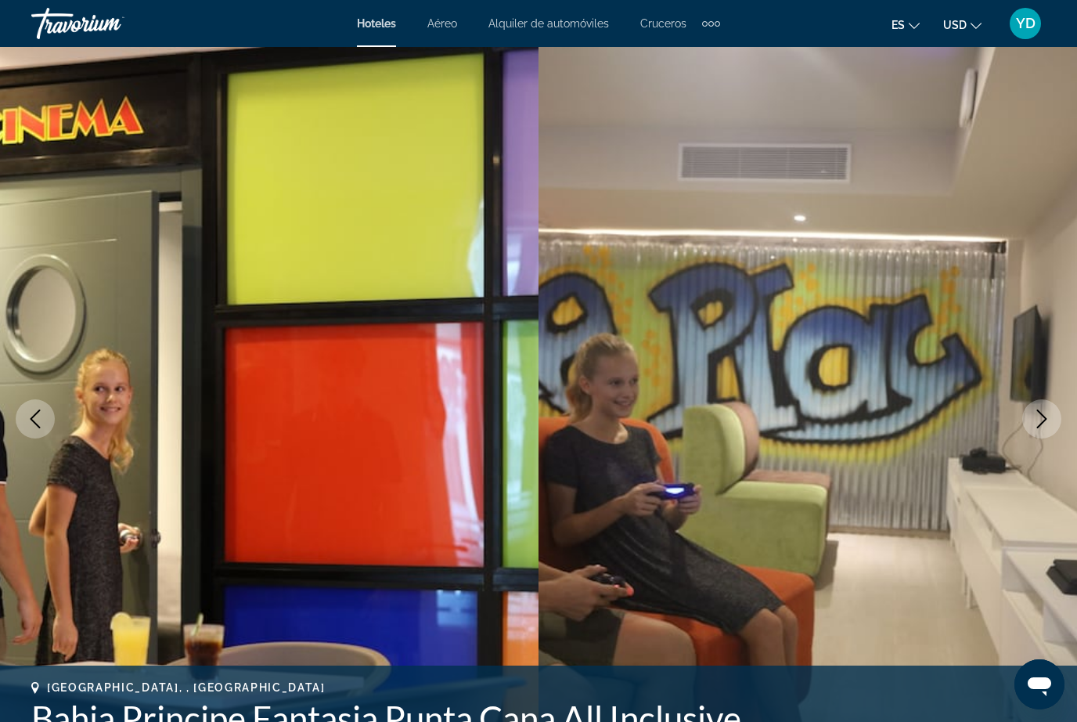
click at [1037, 432] on button "Next image" at bounding box center [1041, 418] width 39 height 39
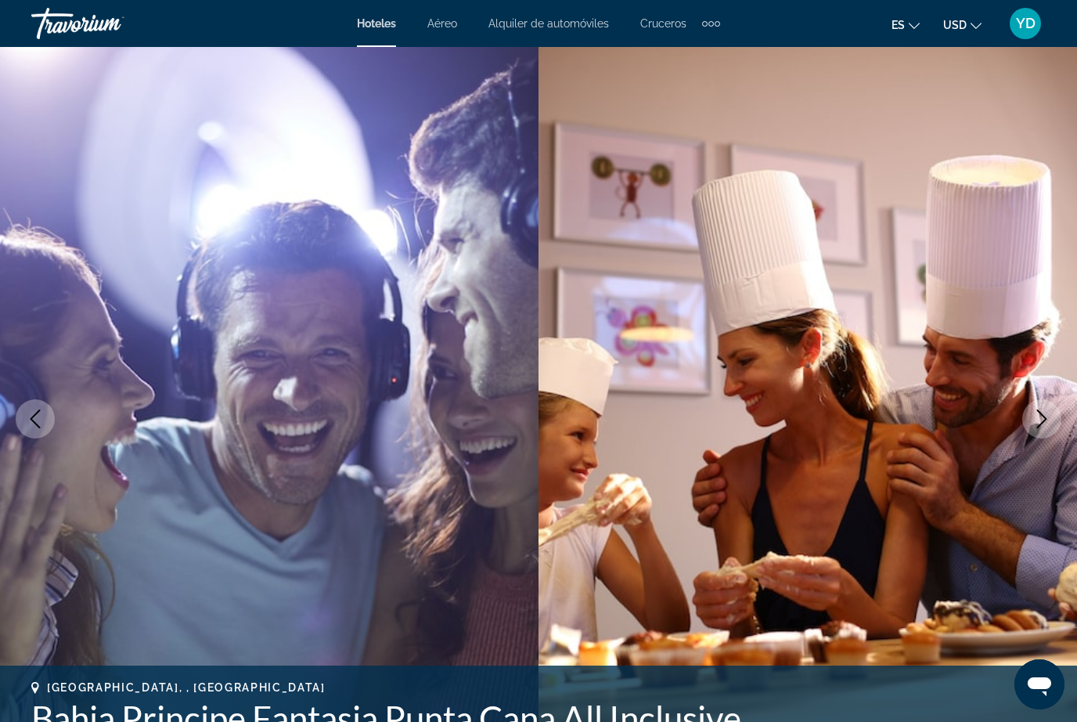
click at [1036, 435] on button "Next image" at bounding box center [1041, 418] width 39 height 39
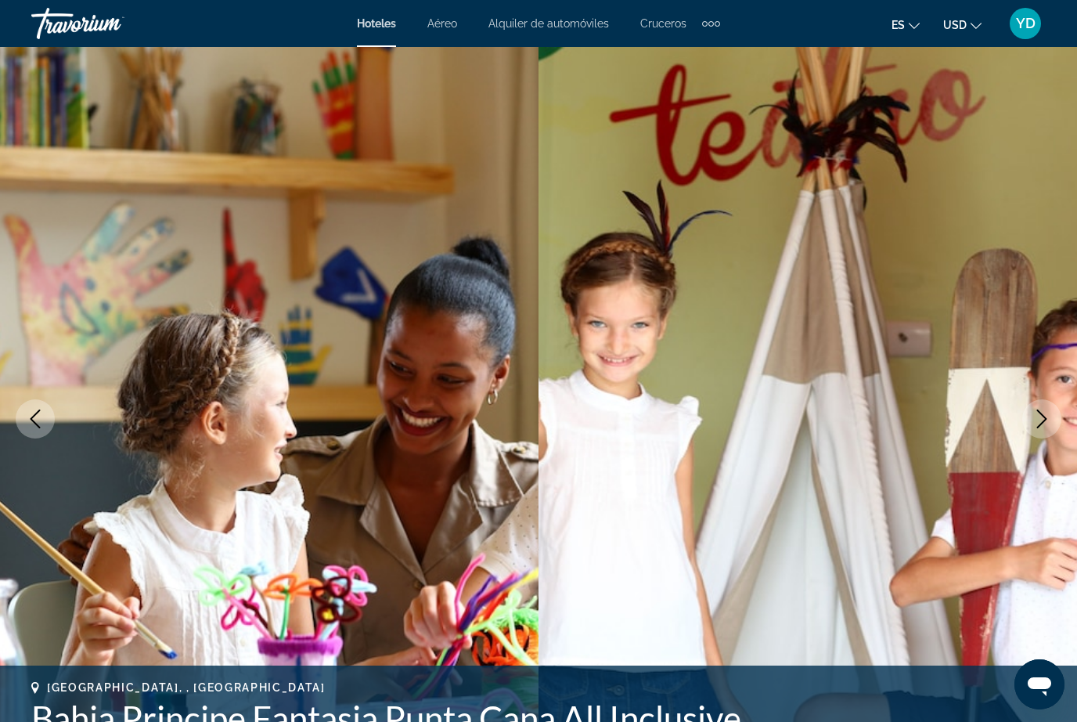
click at [1026, 441] on img "Main content" at bounding box center [808, 419] width 539 height 744
click at [1040, 422] on icon "Next image" at bounding box center [1042, 418] width 19 height 19
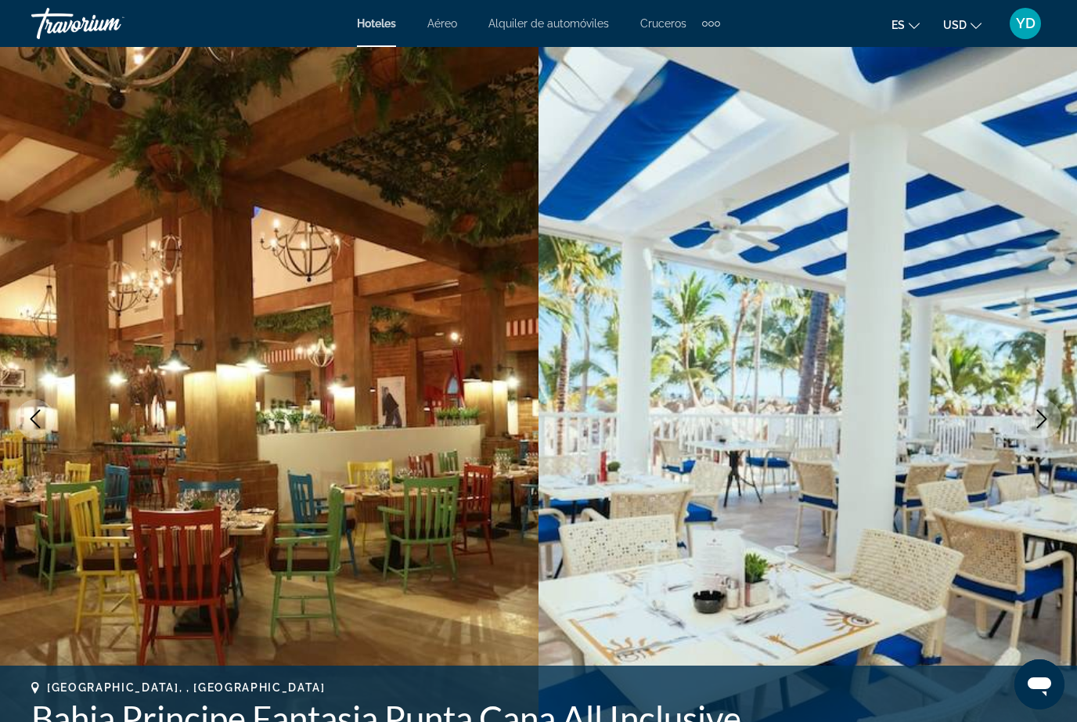
click at [1051, 428] on button "Next image" at bounding box center [1041, 418] width 39 height 39
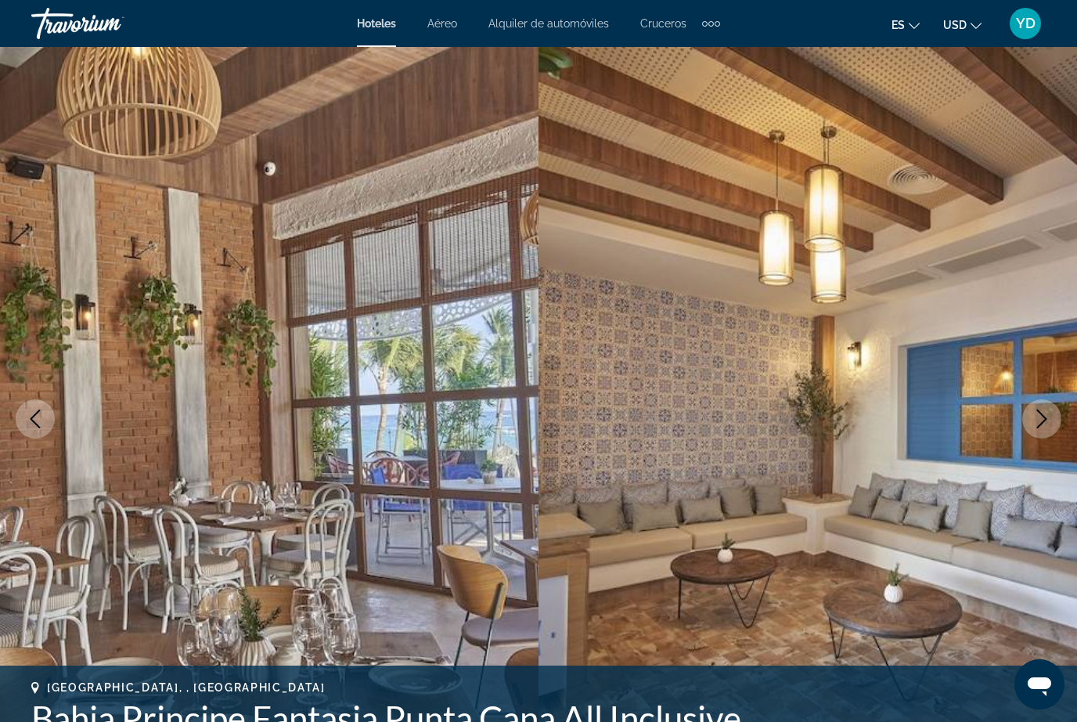
click at [1051, 434] on button "Next image" at bounding box center [1041, 418] width 39 height 39
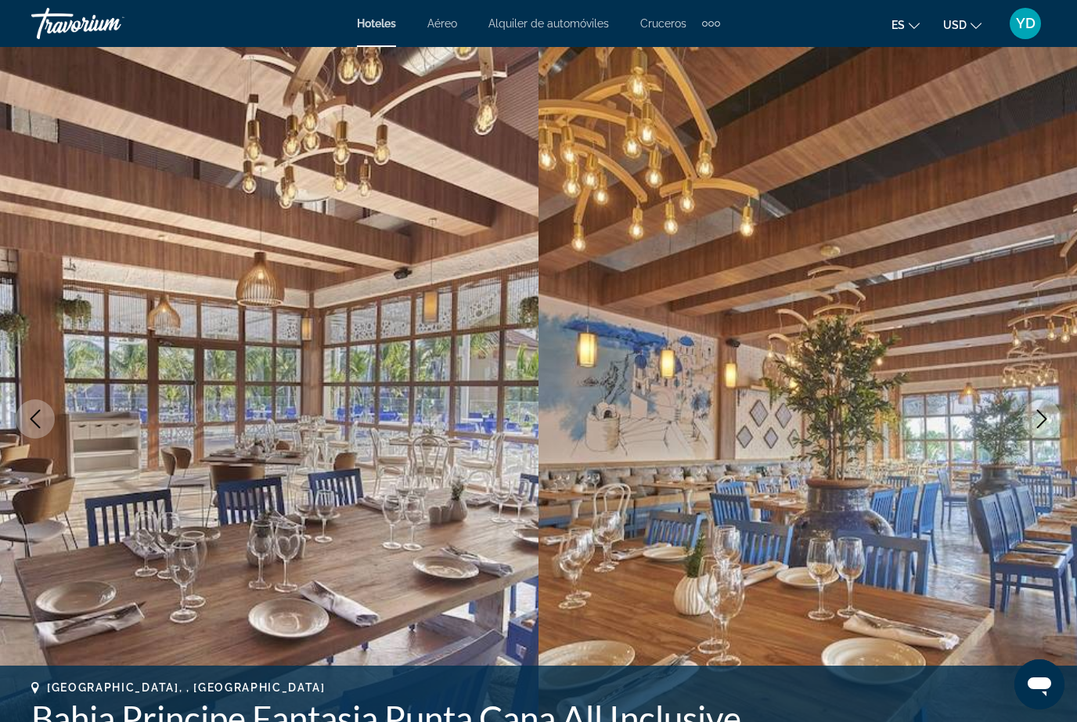
click at [1047, 438] on img "Main content" at bounding box center [808, 419] width 539 height 744
click at [1046, 420] on icon "Next image" at bounding box center [1042, 418] width 19 height 19
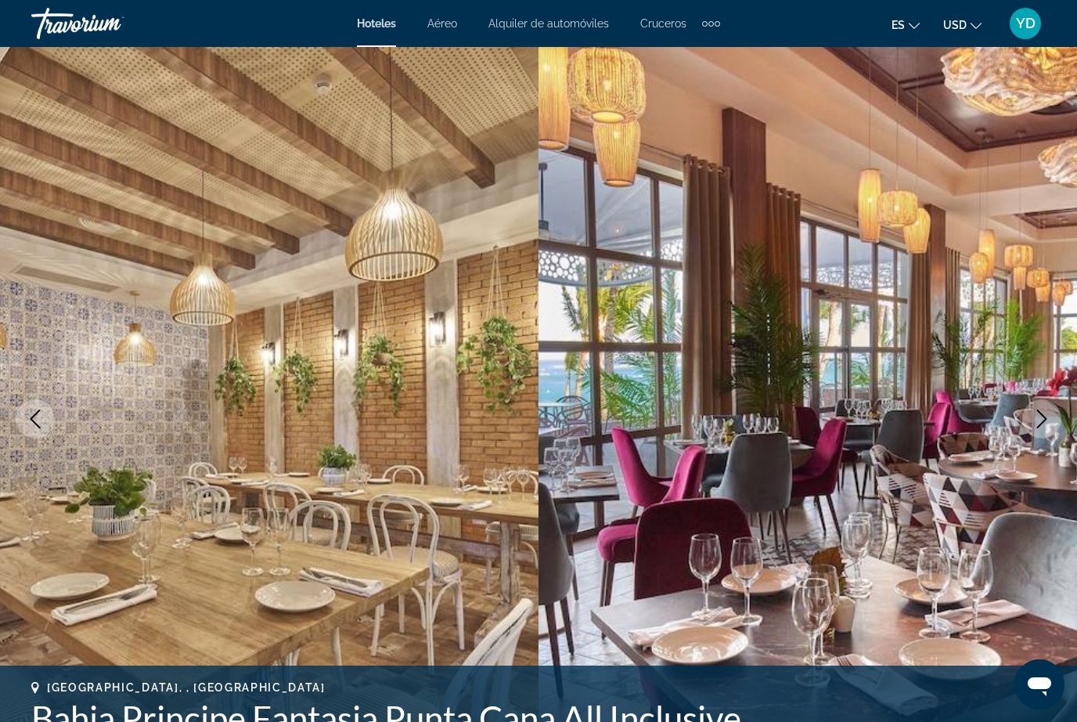
click at [1042, 431] on button "Next image" at bounding box center [1041, 418] width 39 height 39
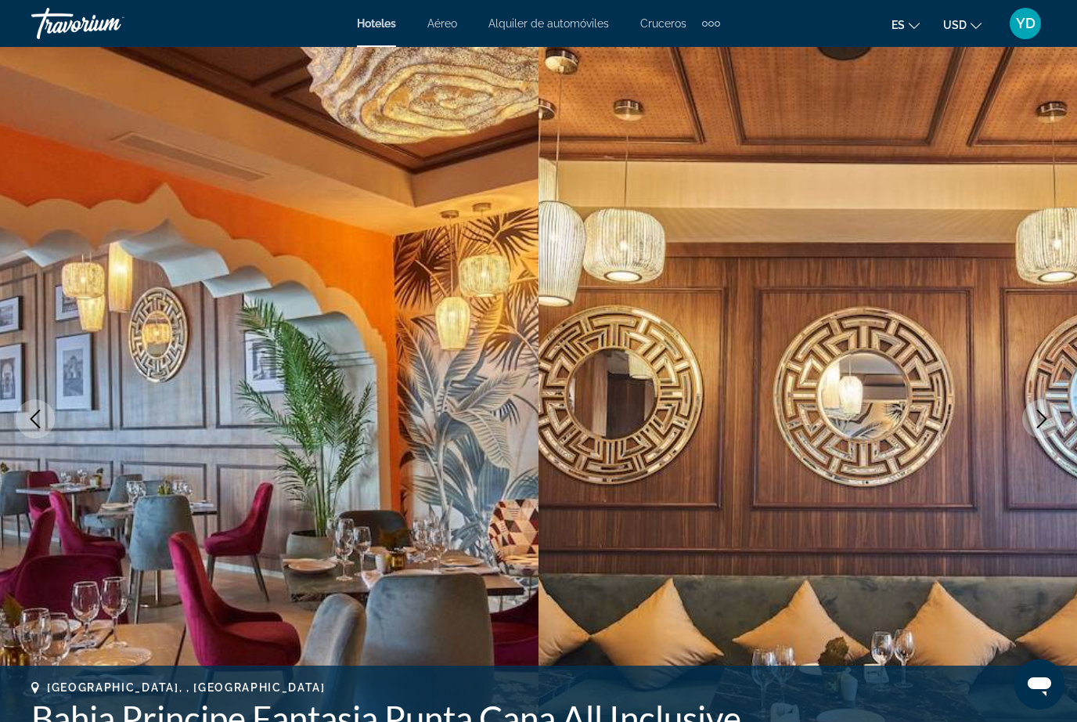
click at [1043, 438] on button "Next image" at bounding box center [1041, 418] width 39 height 39
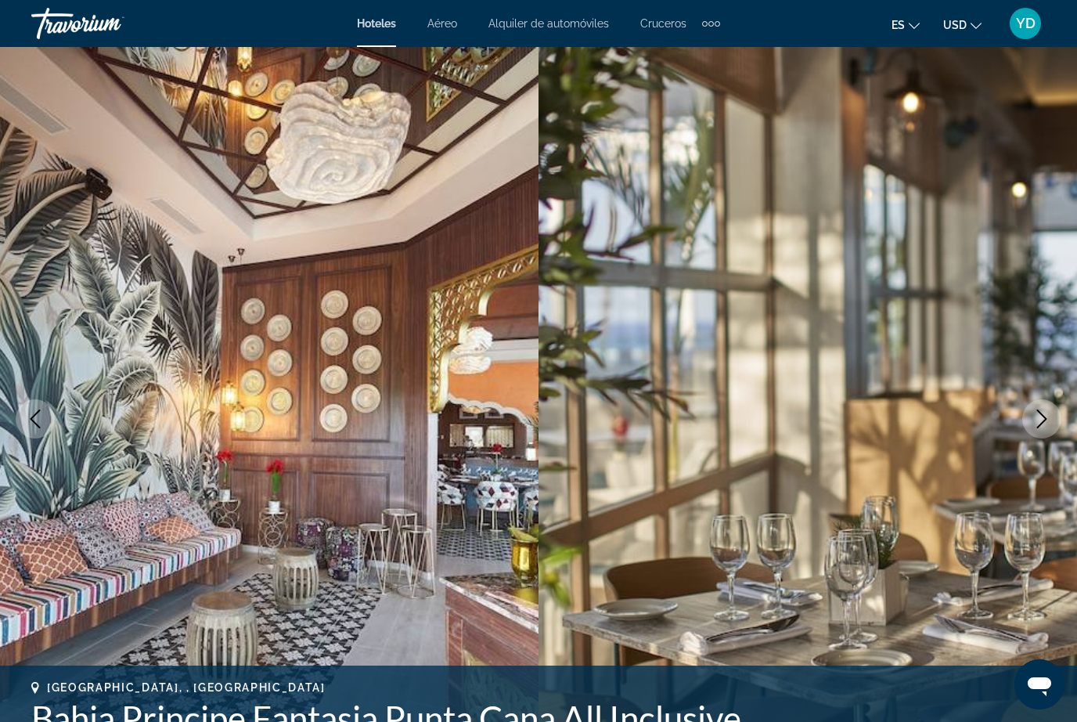
click at [1036, 445] on img "Main content" at bounding box center [808, 419] width 539 height 744
click at [1047, 416] on icon "Next image" at bounding box center [1042, 418] width 19 height 19
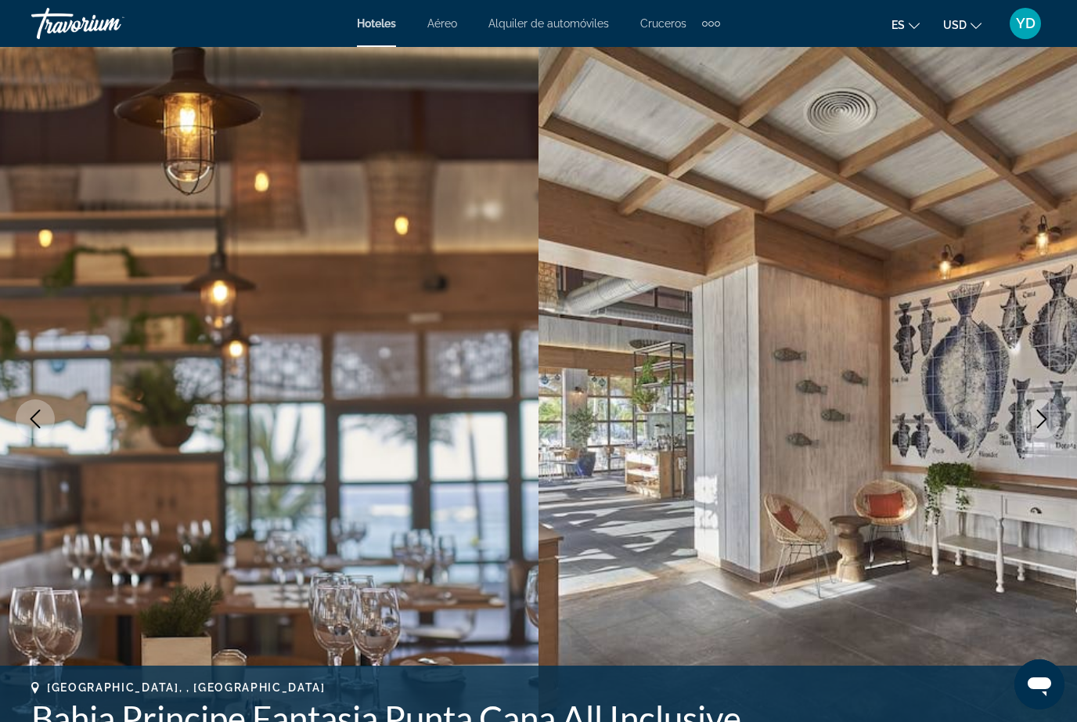
click at [1037, 432] on button "Next image" at bounding box center [1041, 418] width 39 height 39
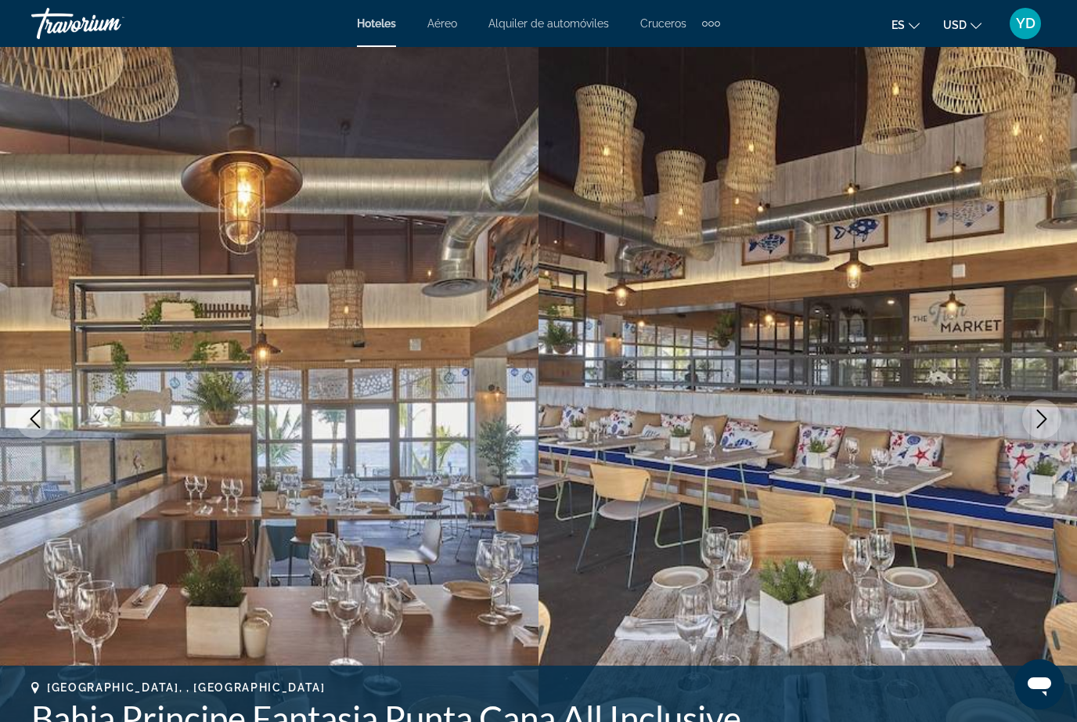
click at [1040, 434] on button "Next image" at bounding box center [1041, 418] width 39 height 39
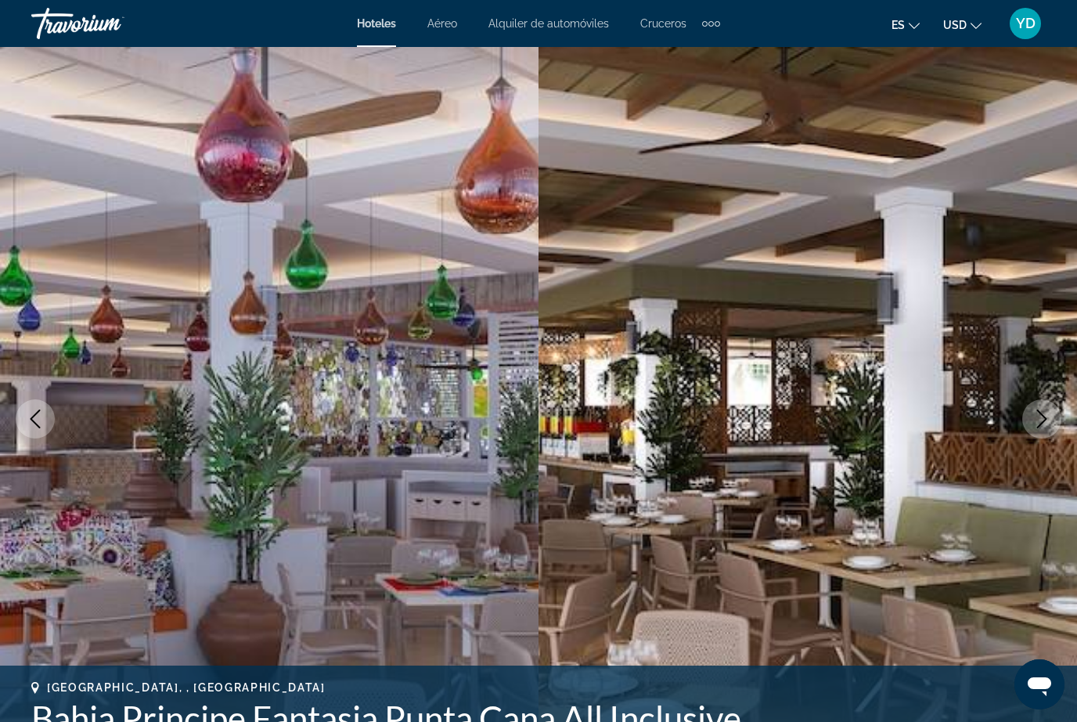
click at [1045, 437] on button "Next image" at bounding box center [1041, 418] width 39 height 39
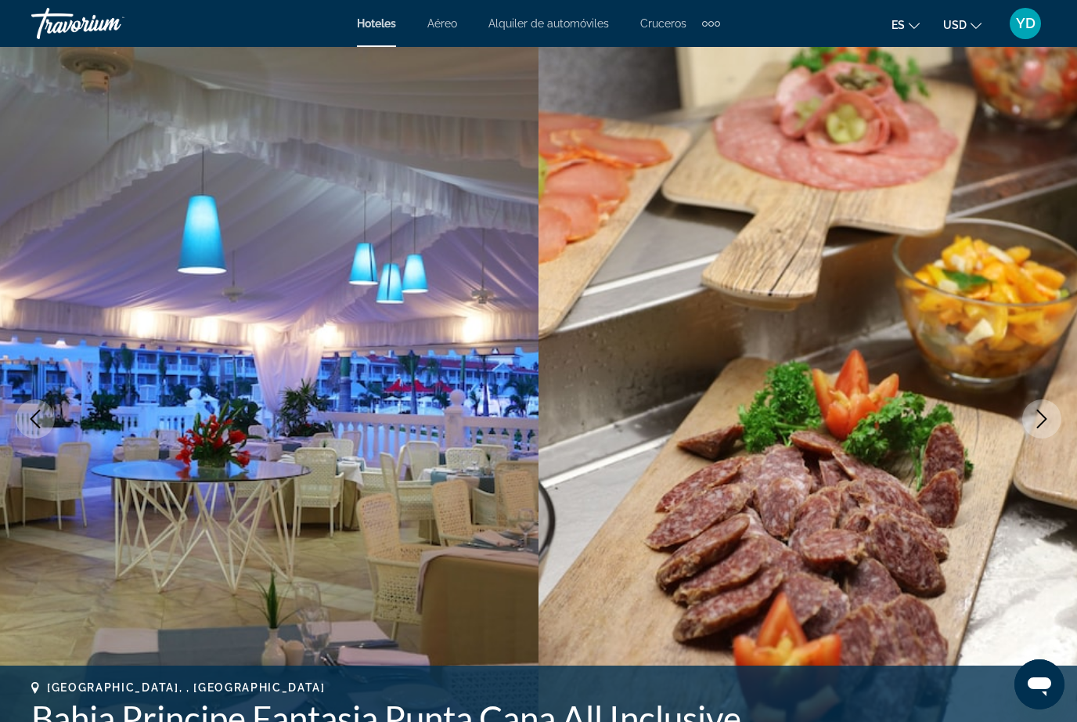
click at [1046, 437] on button "Next image" at bounding box center [1041, 418] width 39 height 39
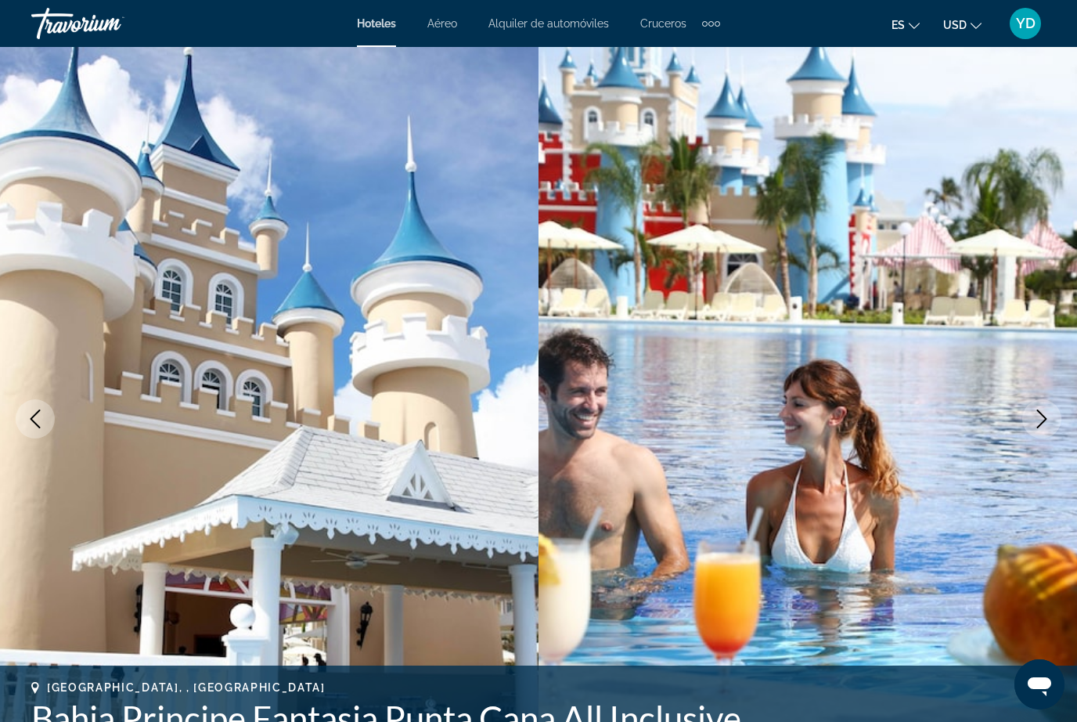
click at [1044, 435] on button "Next image" at bounding box center [1041, 418] width 39 height 39
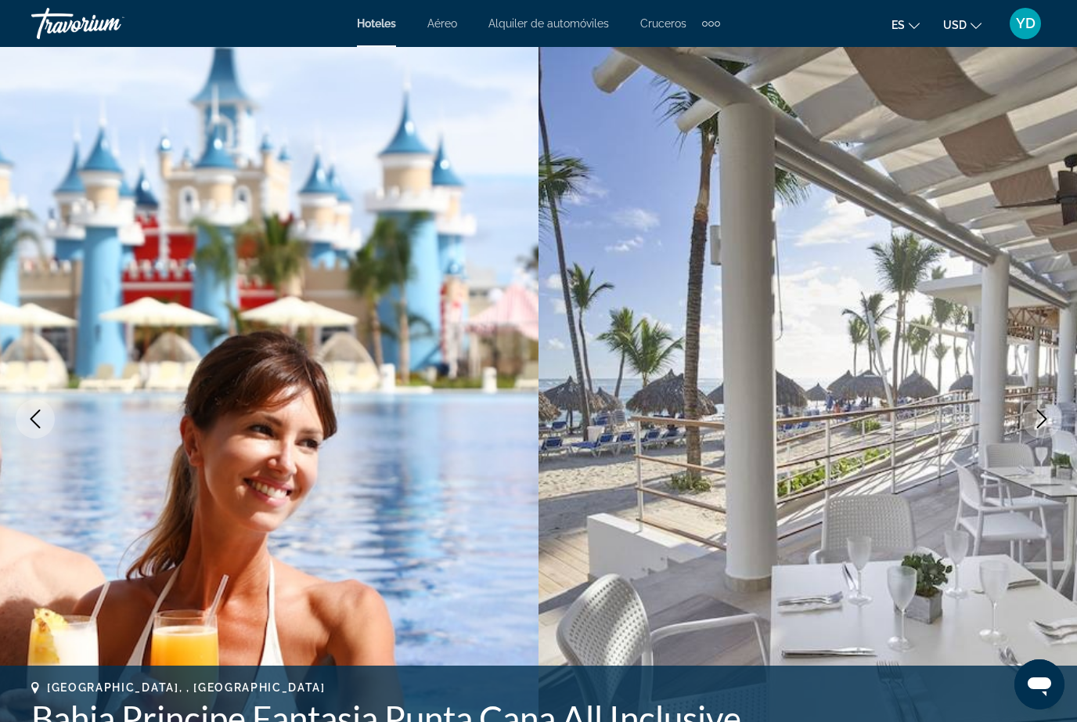
click at [1042, 433] on button "Next image" at bounding box center [1041, 418] width 39 height 39
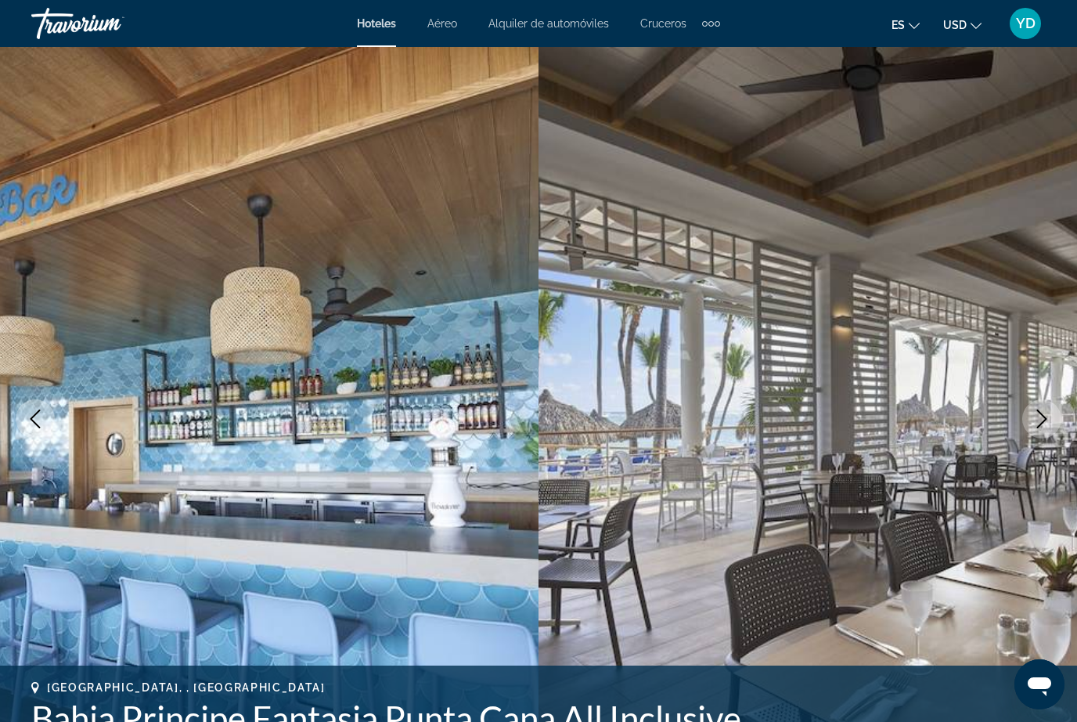
click at [1048, 429] on button "Next image" at bounding box center [1041, 418] width 39 height 39
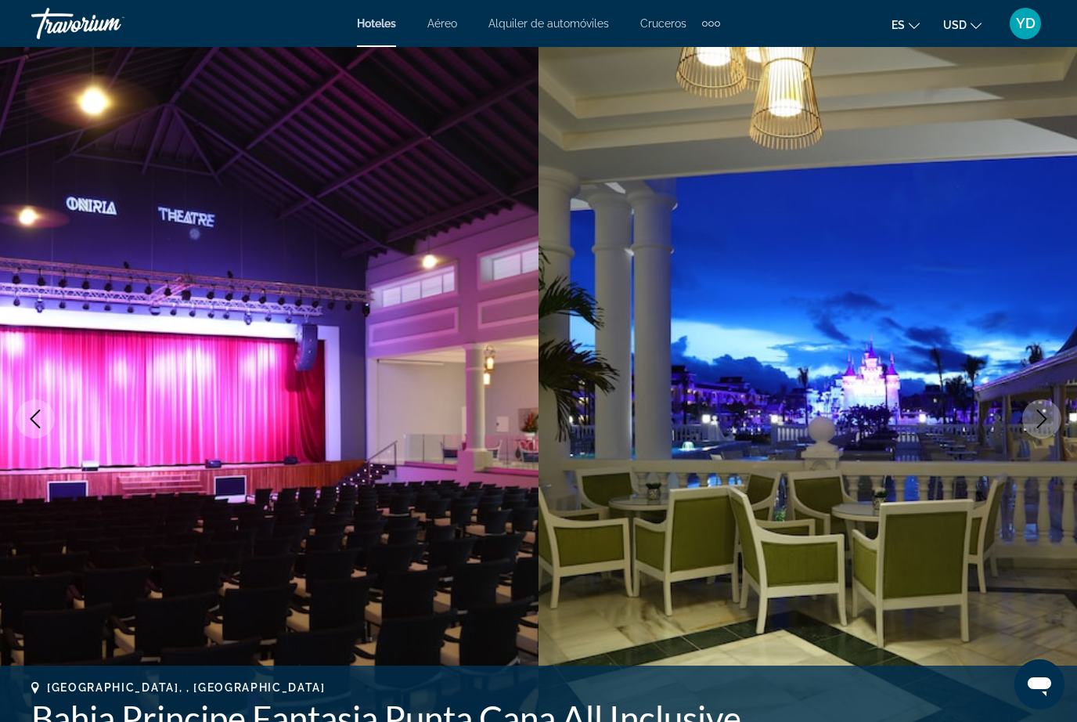
click at [1045, 432] on button "Next image" at bounding box center [1041, 418] width 39 height 39
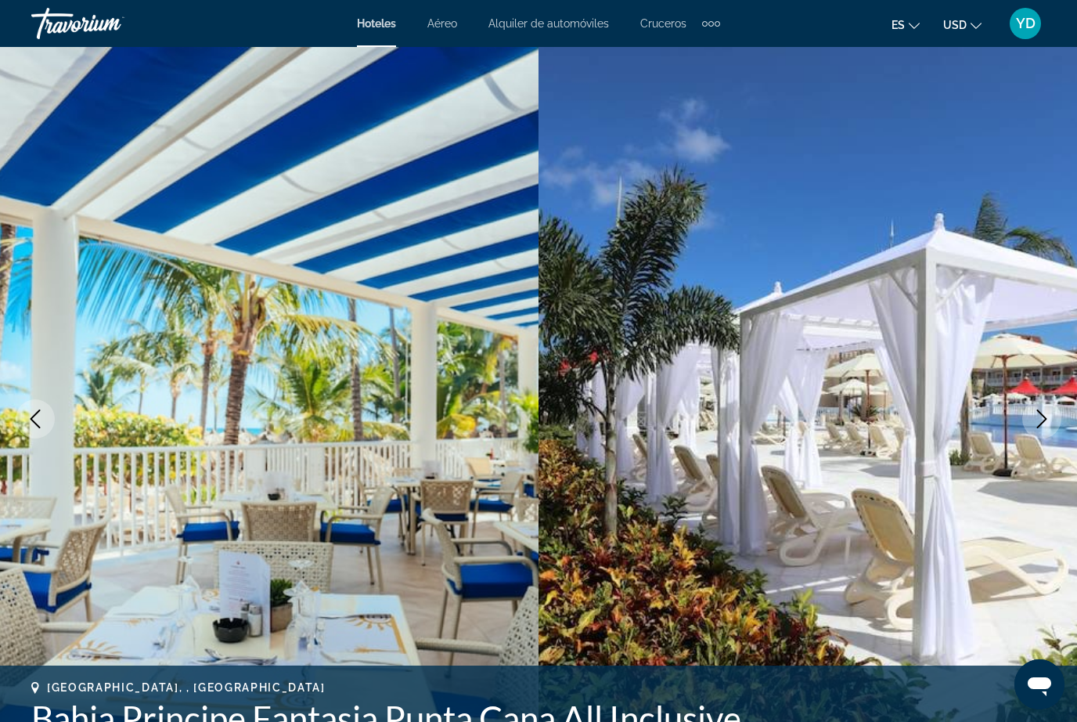
click at [1044, 428] on button "Next image" at bounding box center [1041, 418] width 39 height 39
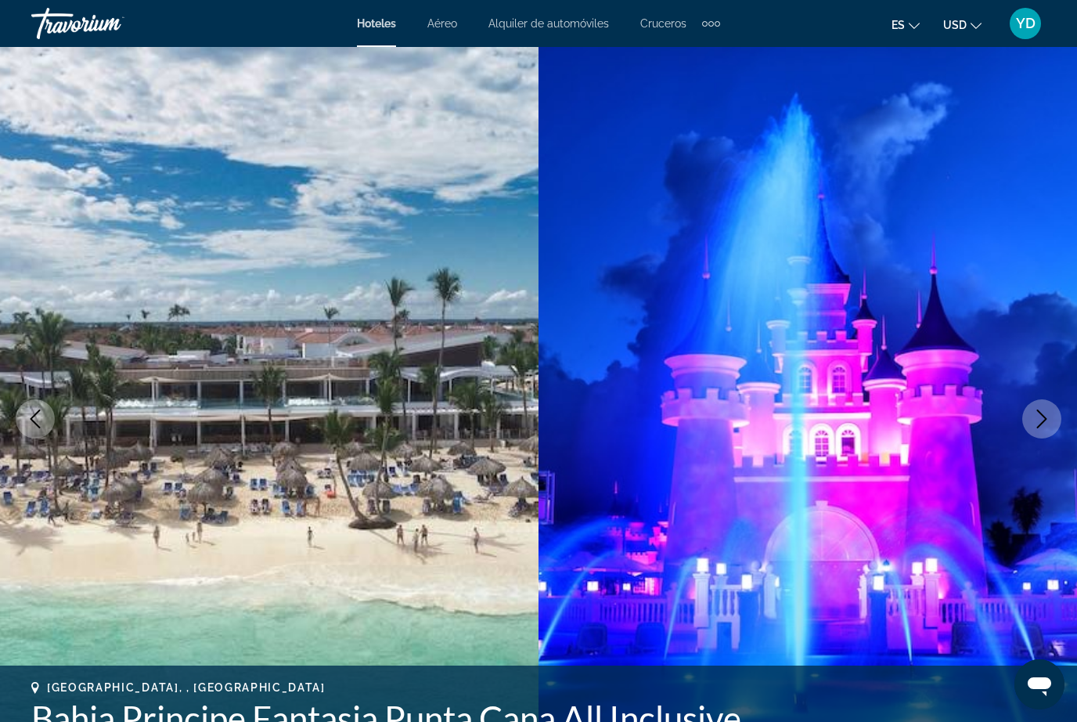
click at [1036, 434] on button "Next image" at bounding box center [1041, 418] width 39 height 39
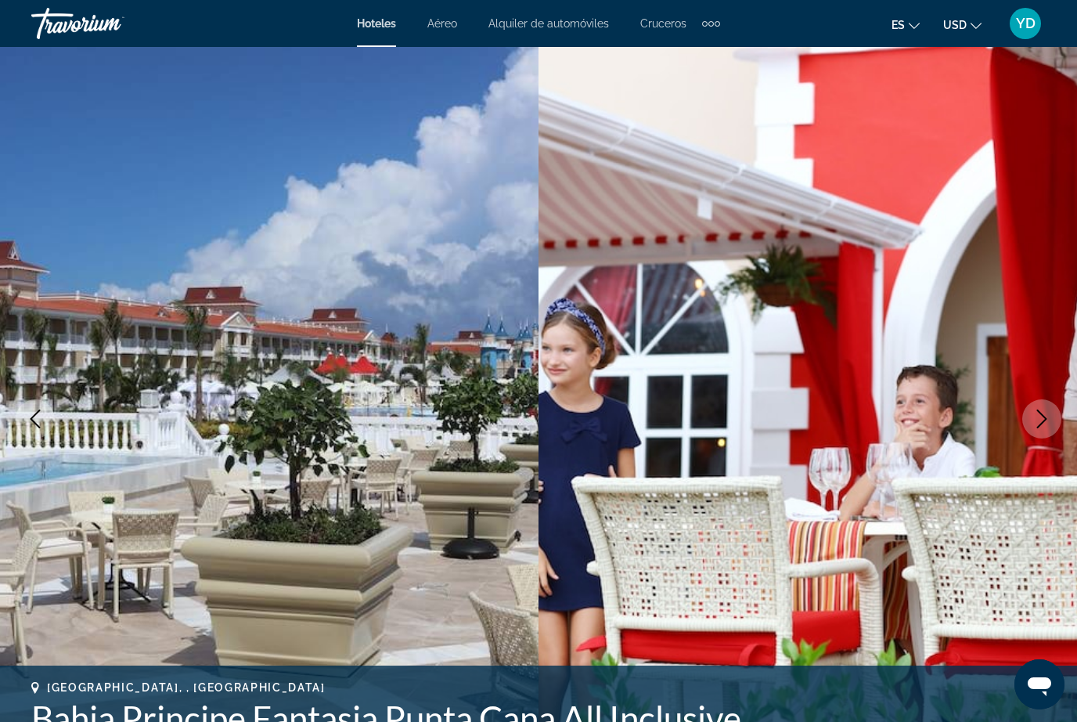
click at [1039, 433] on button "Next image" at bounding box center [1041, 418] width 39 height 39
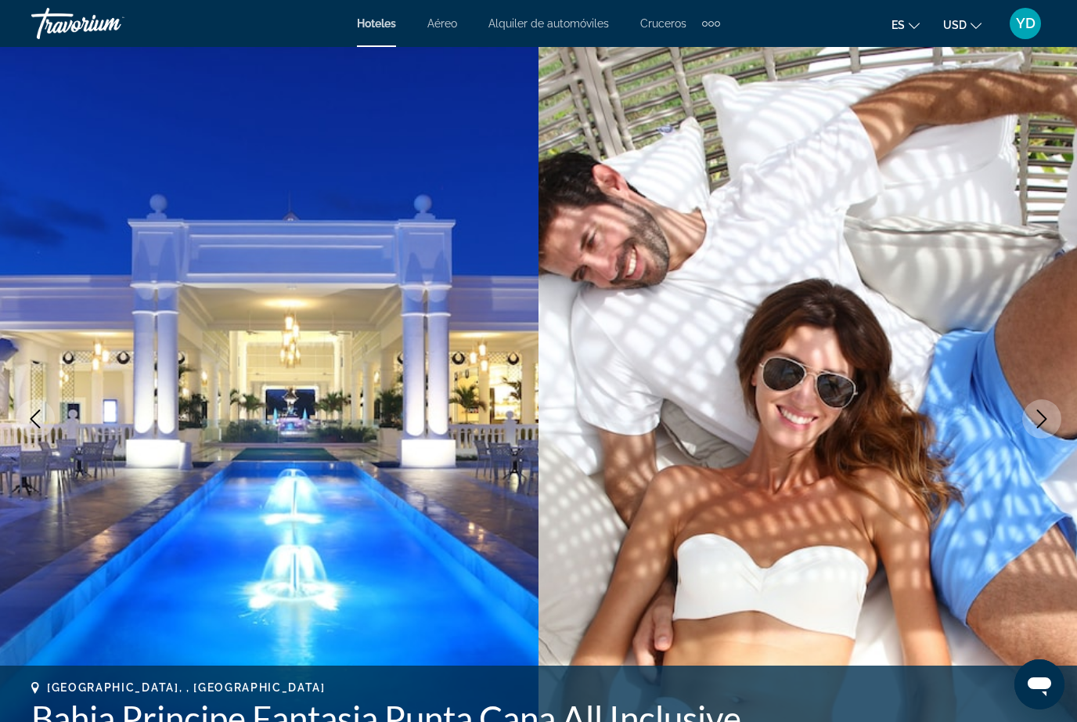
click at [1036, 431] on button "Next image" at bounding box center [1041, 418] width 39 height 39
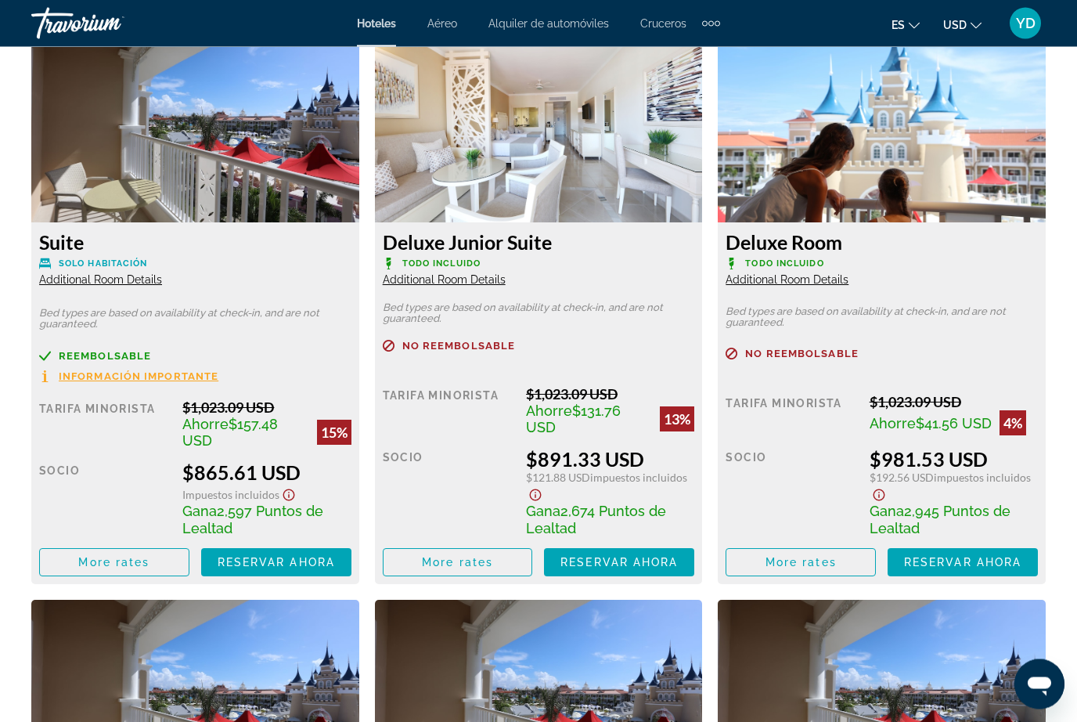
scroll to position [2474, 0]
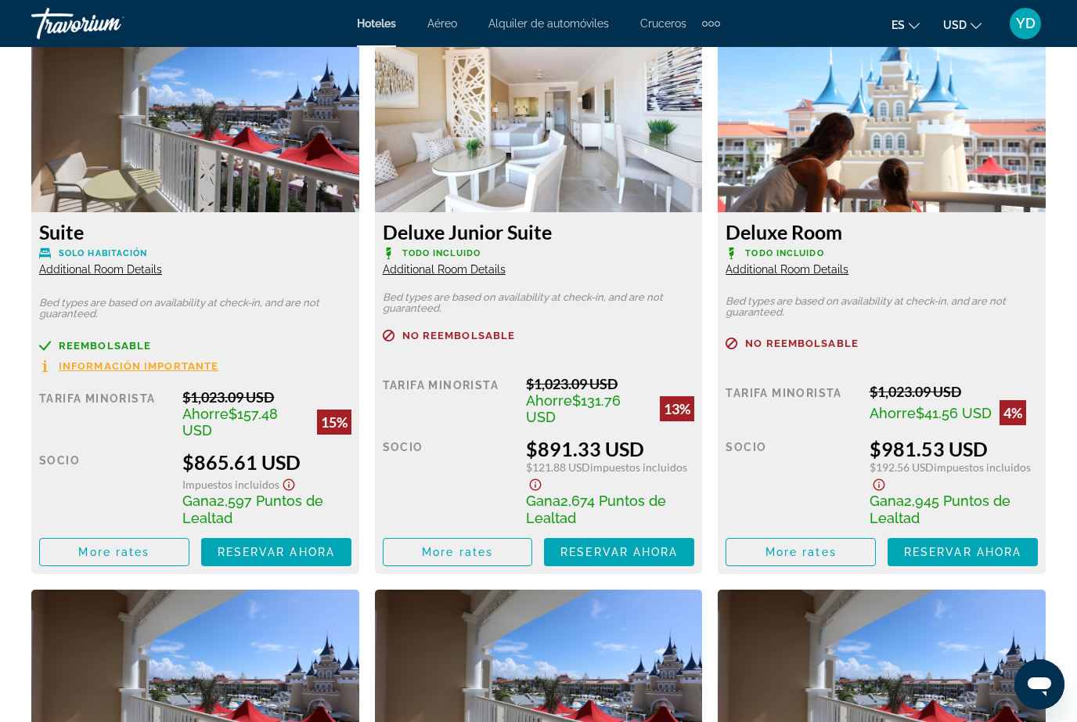
click at [638, 559] on span "Main content" at bounding box center [619, 552] width 150 height 38
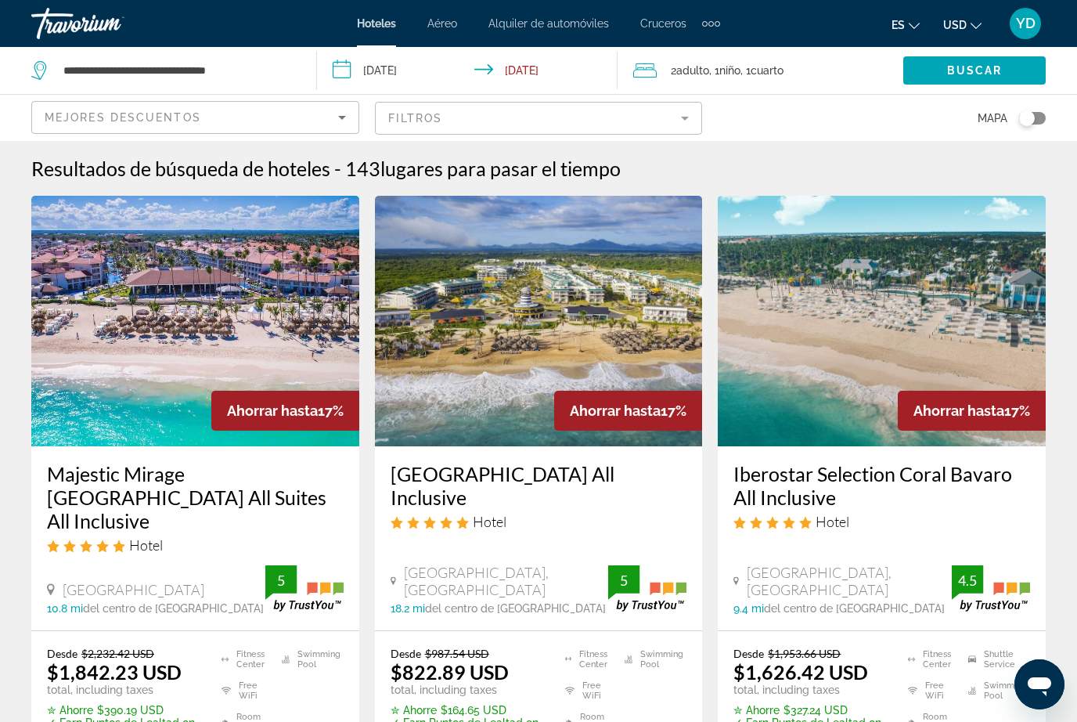
click at [414, 77] on input "**********" at bounding box center [471, 73] width 308 height 52
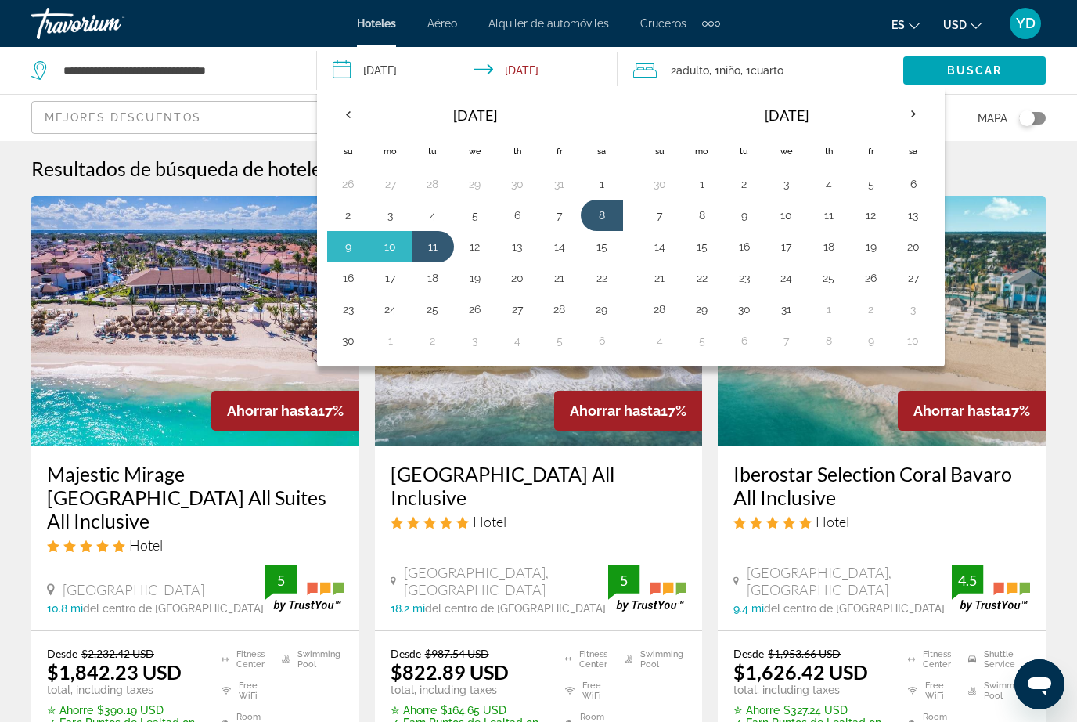
click at [598, 279] on button "22" at bounding box center [601, 278] width 25 height 22
click at [474, 317] on button "26" at bounding box center [475, 309] width 25 height 22
type input "**********"
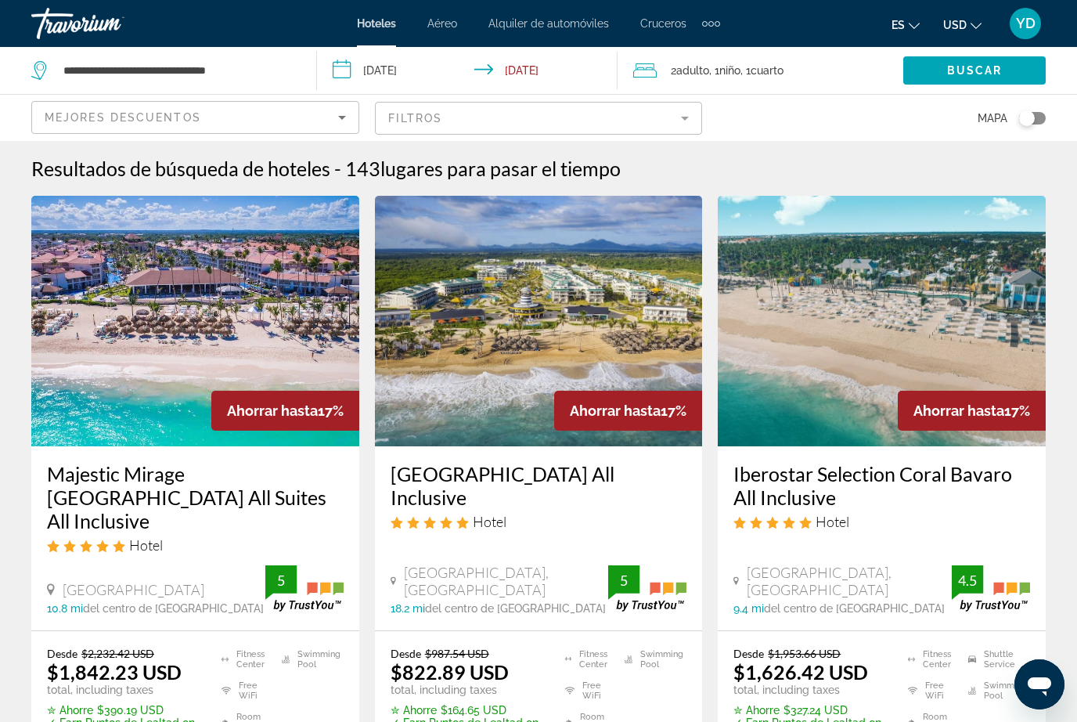
click at [551, 71] on input "**********" at bounding box center [471, 73] width 308 height 52
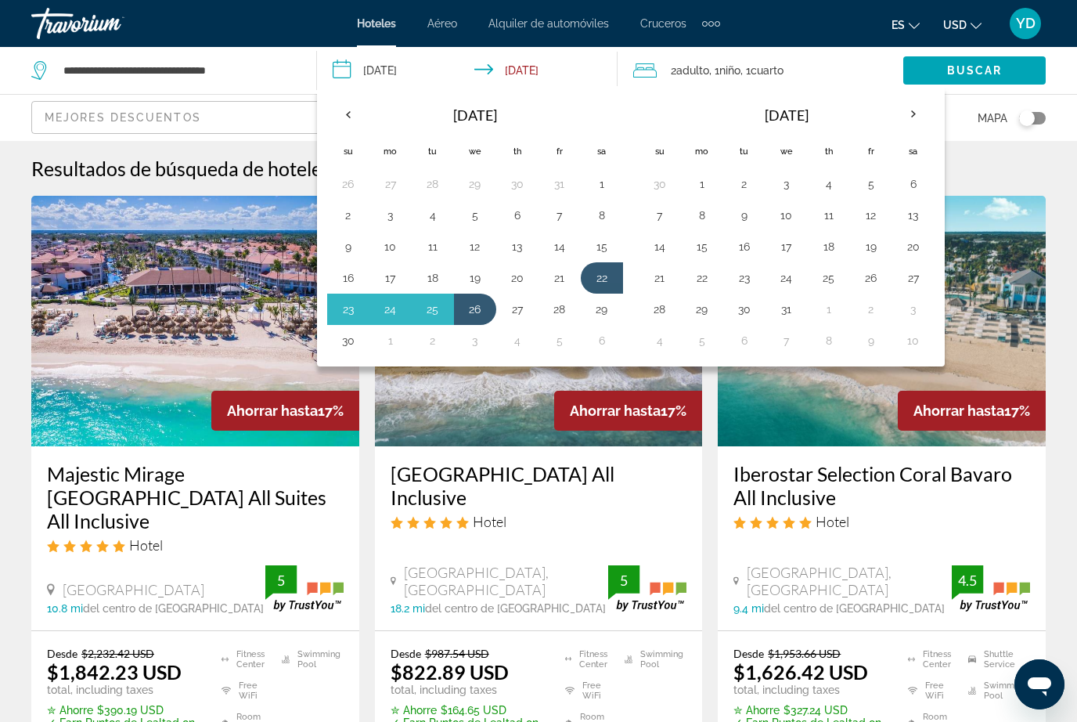
click at [598, 278] on button "22" at bounding box center [601, 278] width 25 height 22
click at [957, 67] on span "Buscar" at bounding box center [975, 70] width 56 height 13
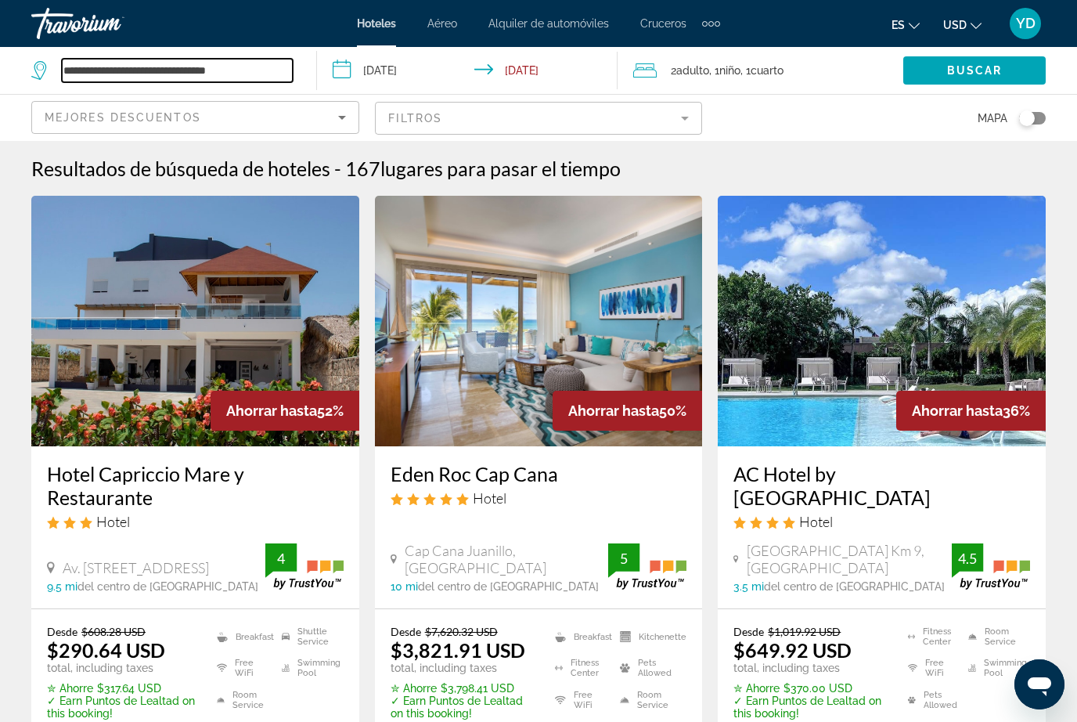
click at [283, 75] on input "**********" at bounding box center [177, 70] width 231 height 23
type input "*****"
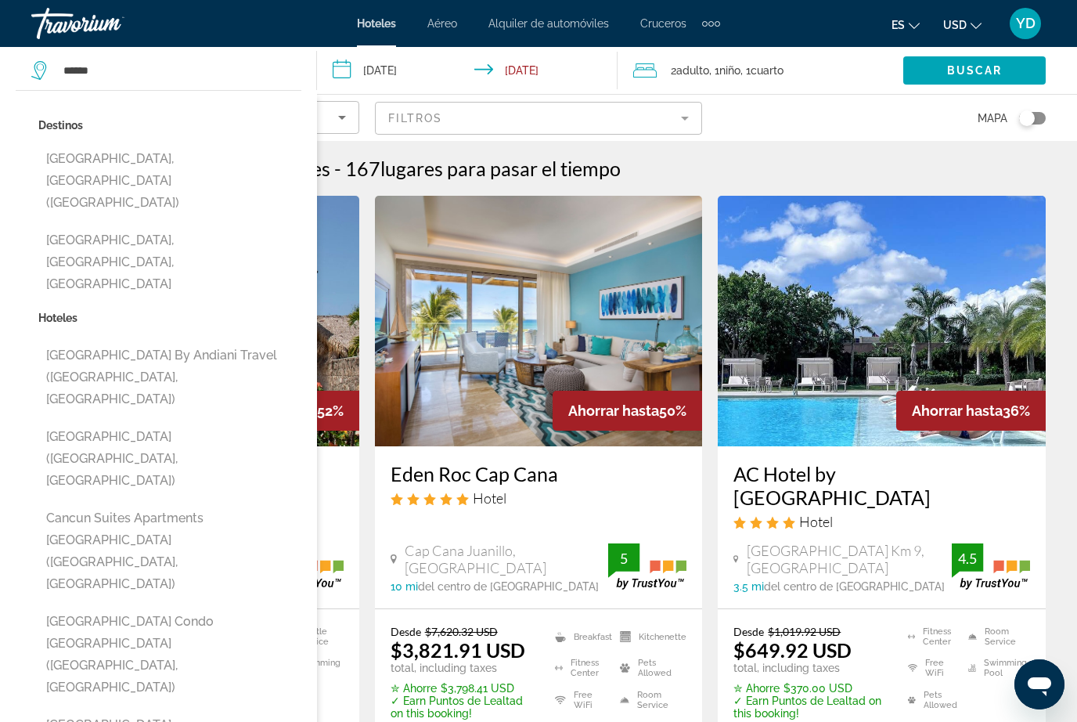
click at [89, 168] on button "[GEOGRAPHIC_DATA], [GEOGRAPHIC_DATA] ([GEOGRAPHIC_DATA])" at bounding box center [169, 181] width 263 height 74
type input "**********"
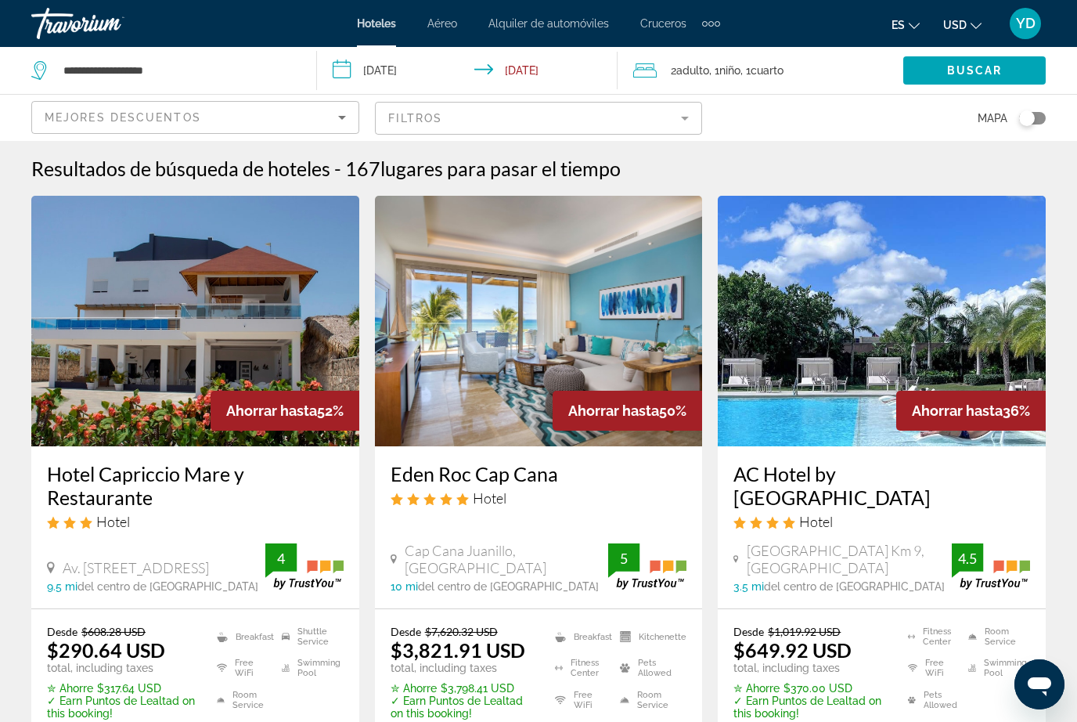
click at [993, 83] on span "Search widget" at bounding box center [974, 71] width 142 height 38
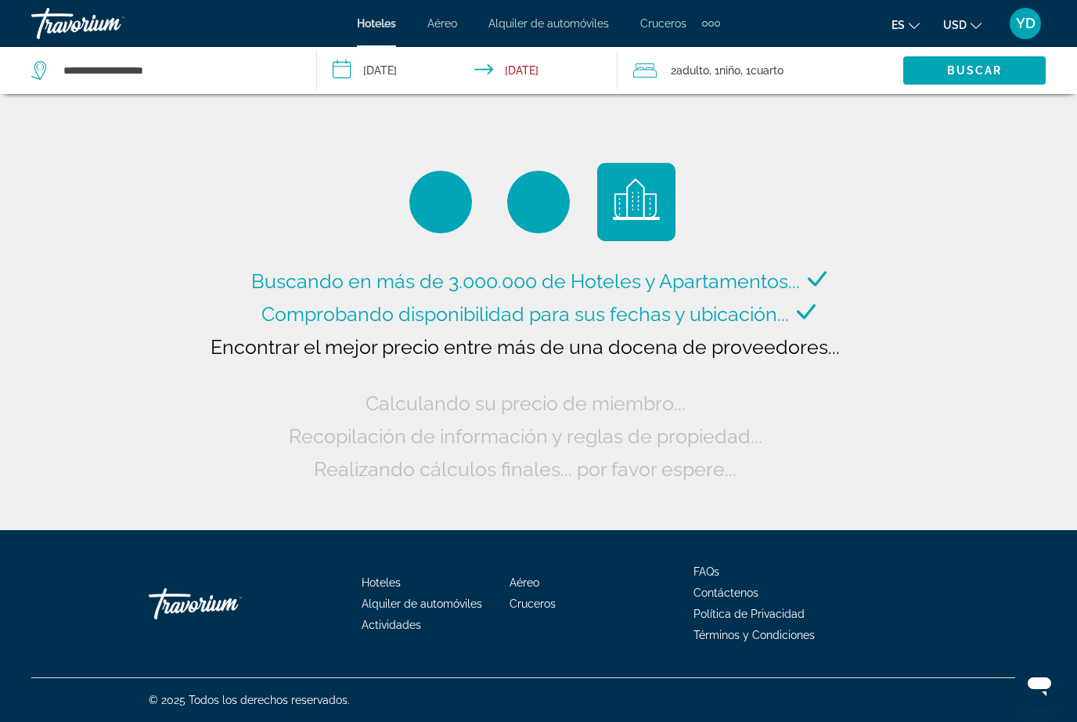
click at [540, 74] on input "**********" at bounding box center [471, 73] width 308 height 52
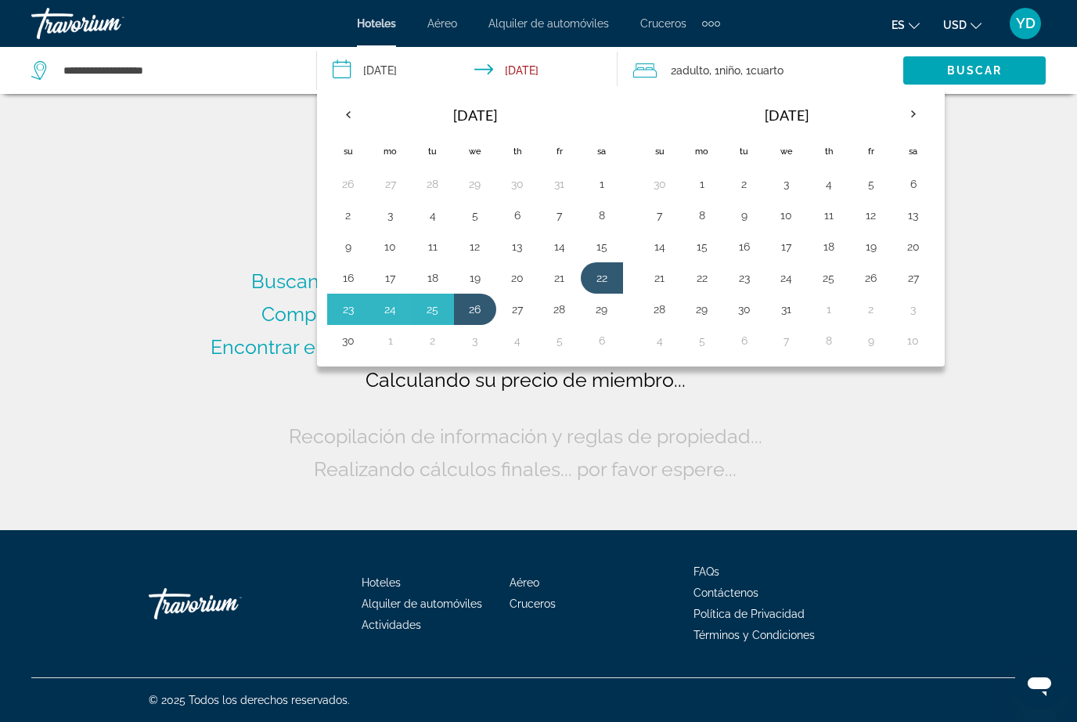
click at [431, 319] on button "25" at bounding box center [432, 309] width 25 height 22
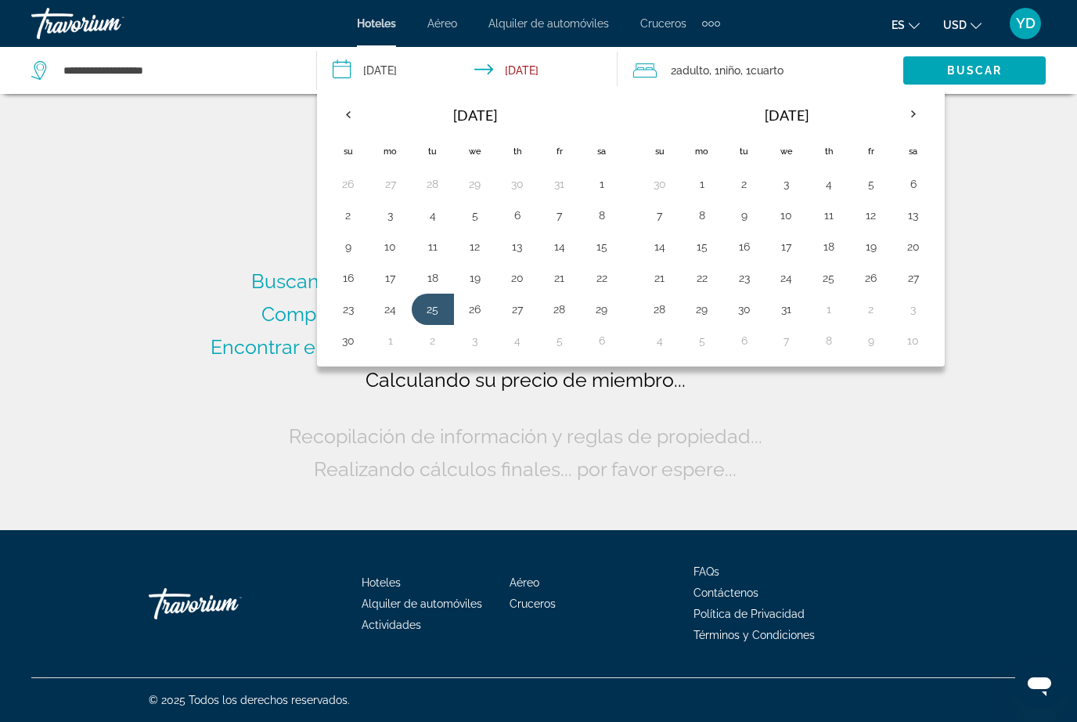
click at [611, 279] on button "22" at bounding box center [601, 278] width 25 height 22
type input "**********"
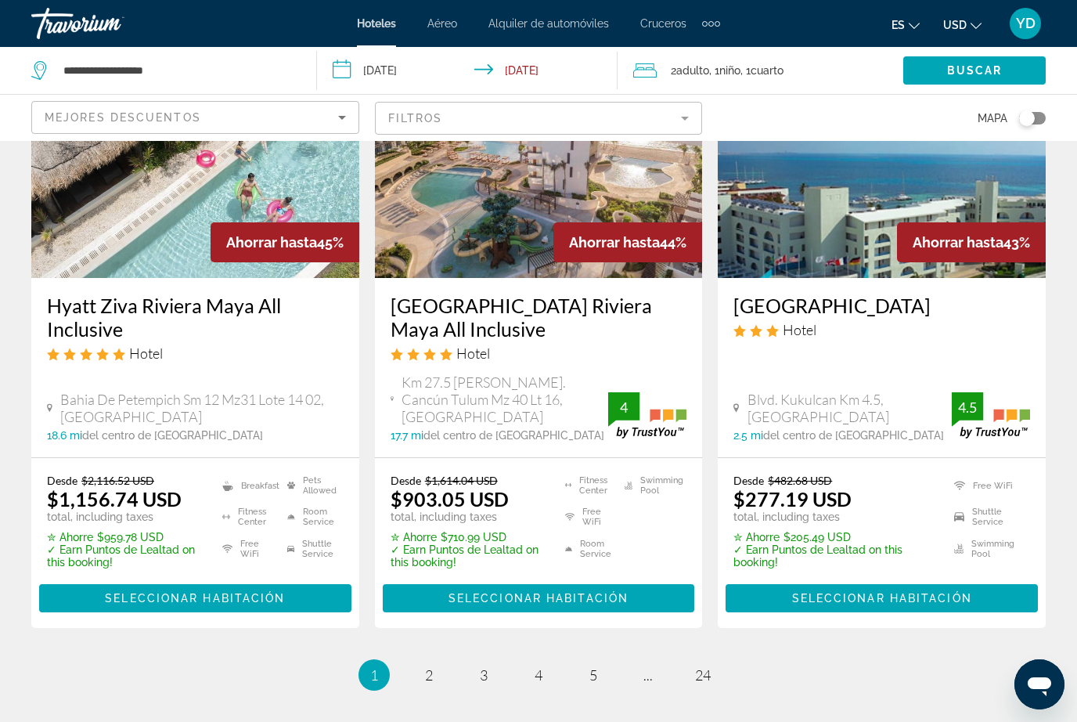
scroll to position [2129, 0]
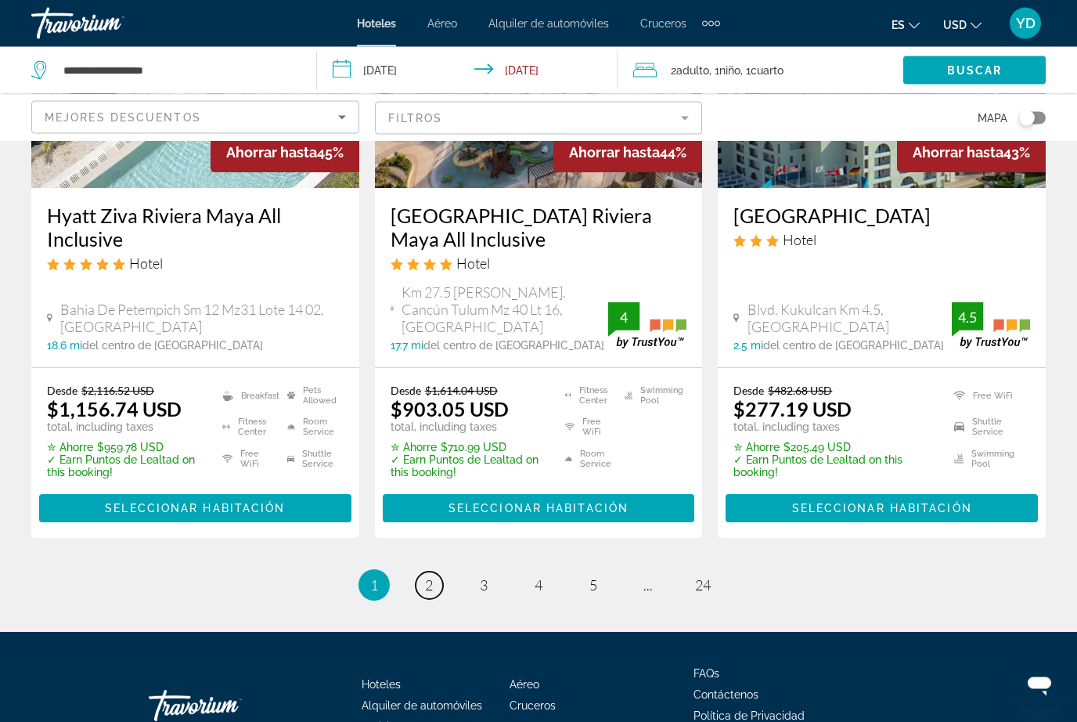
click at [420, 572] on link "page 2" at bounding box center [429, 585] width 27 height 27
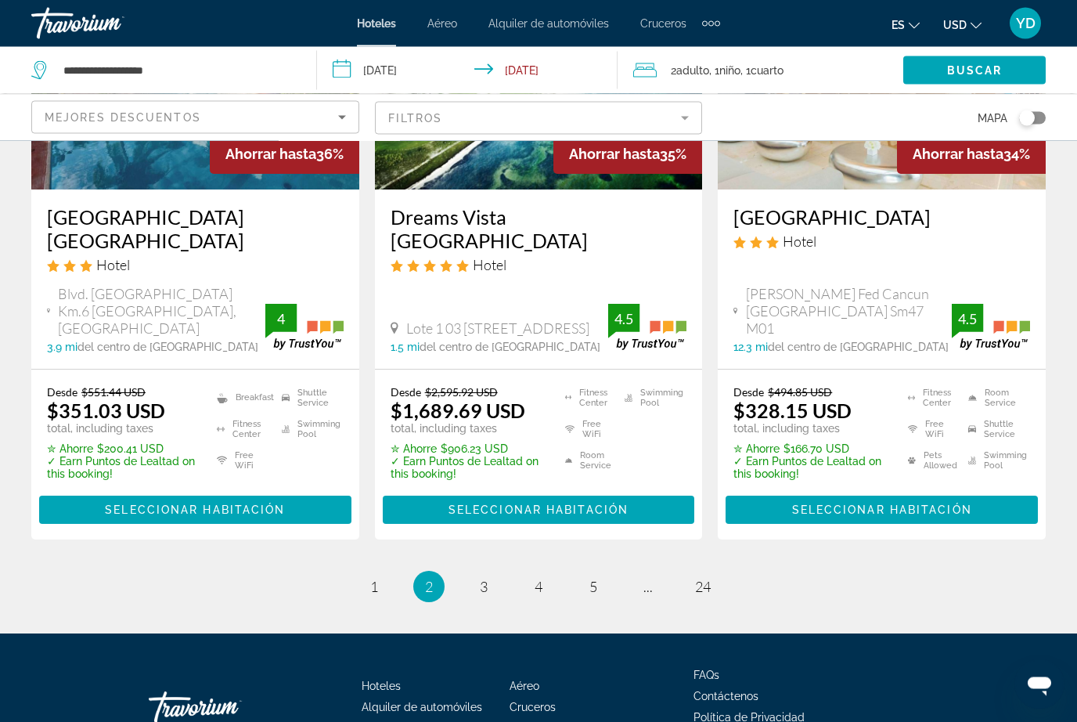
scroll to position [2129, 0]
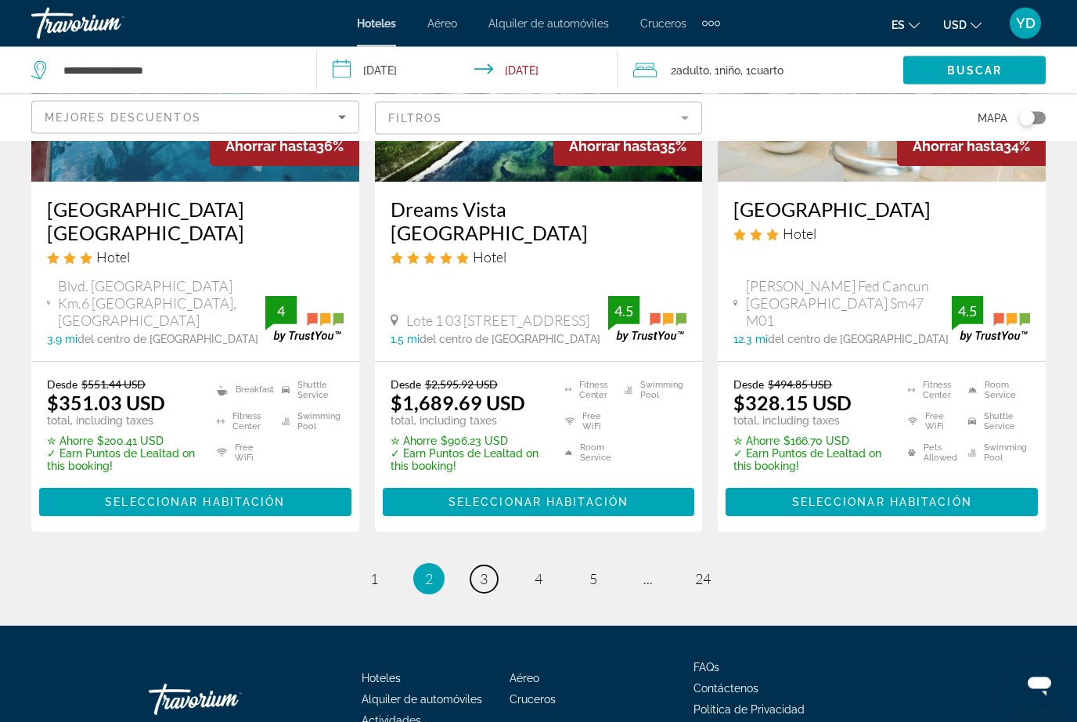
click at [475, 566] on link "page 3" at bounding box center [483, 579] width 27 height 27
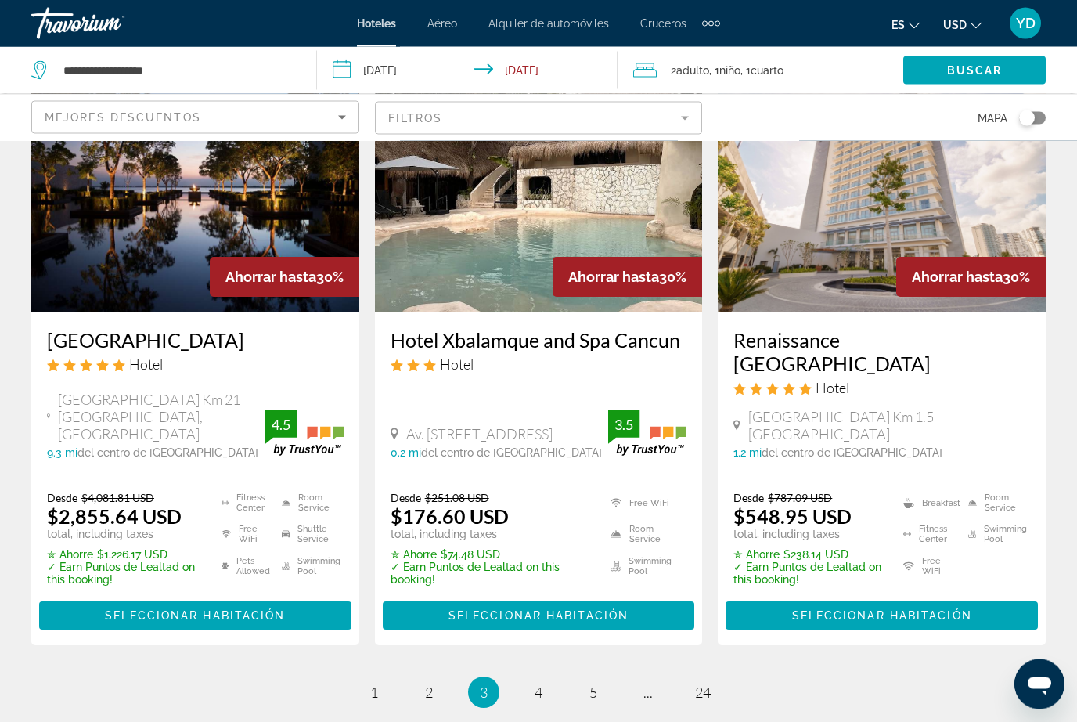
scroll to position [2066, 0]
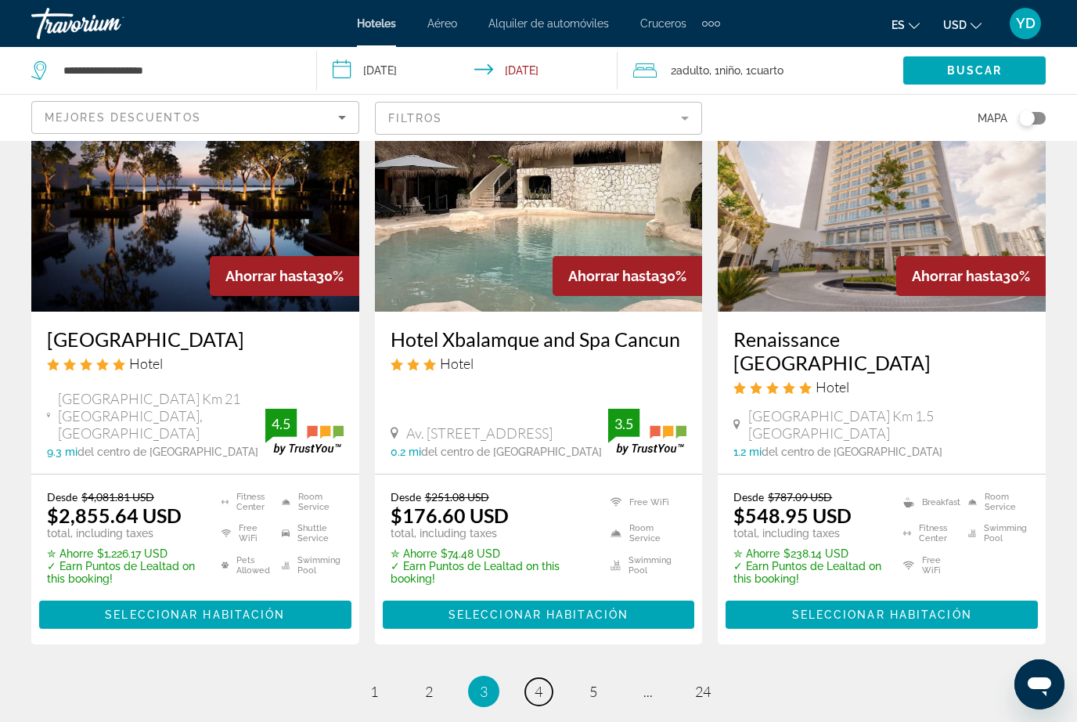
click at [535, 683] on span "4" at bounding box center [539, 691] width 8 height 17
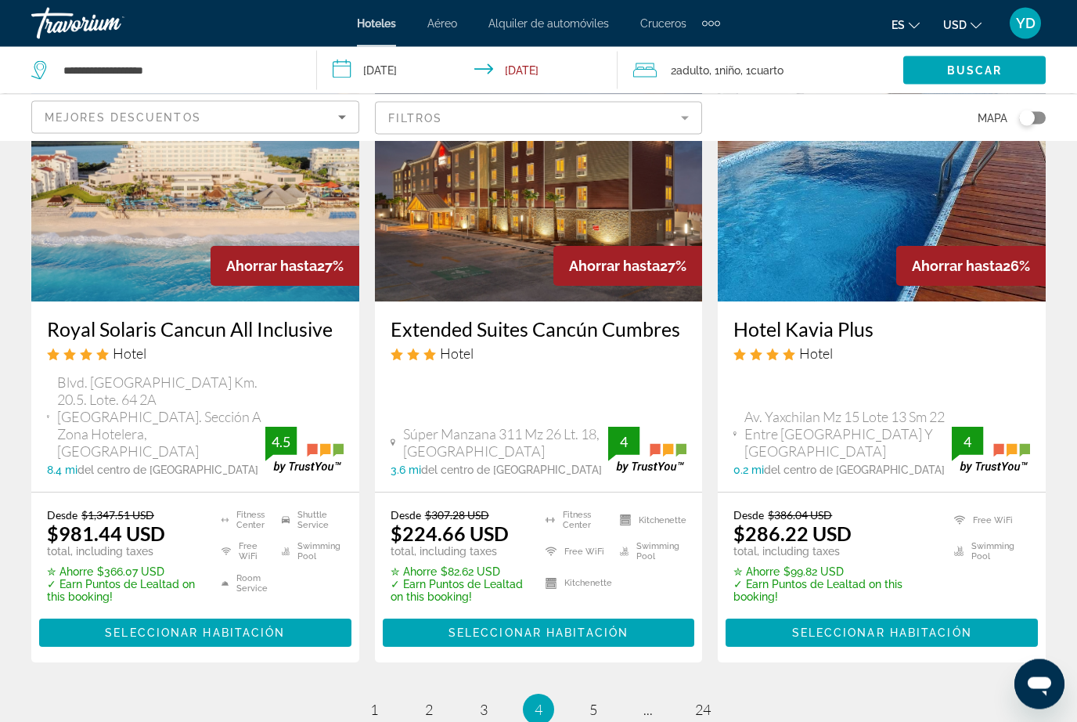
scroll to position [2011, 0]
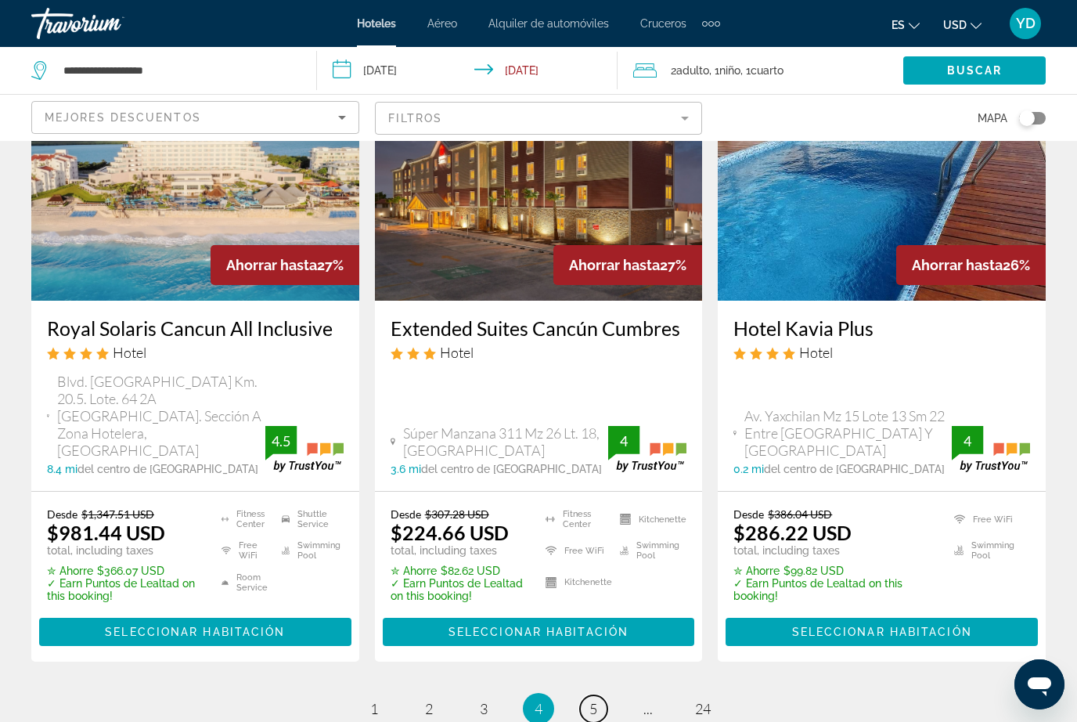
click at [586, 695] on link "page 5" at bounding box center [593, 708] width 27 height 27
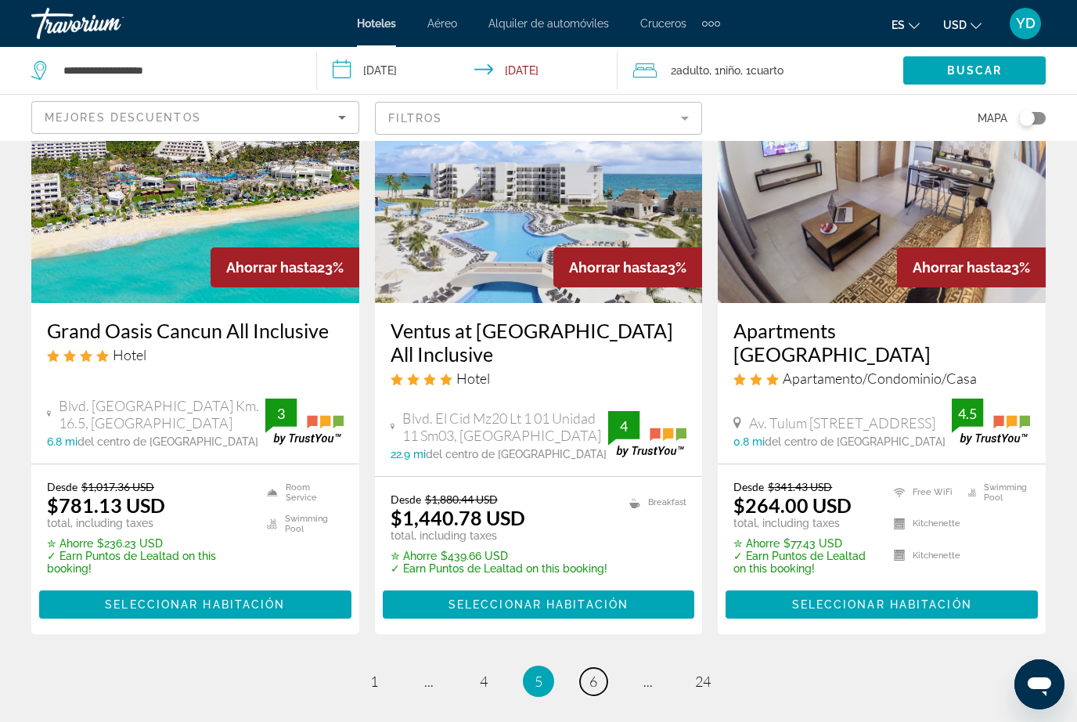
scroll to position [2123, 0]
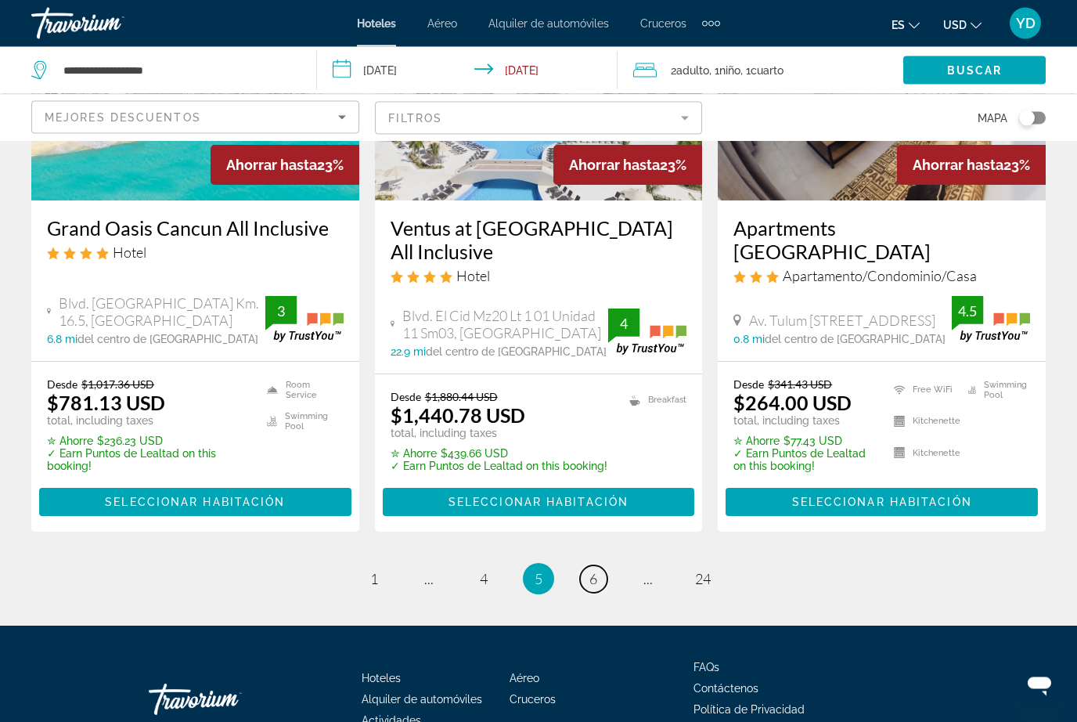
click at [589, 571] on span "6" at bounding box center [593, 579] width 8 height 17
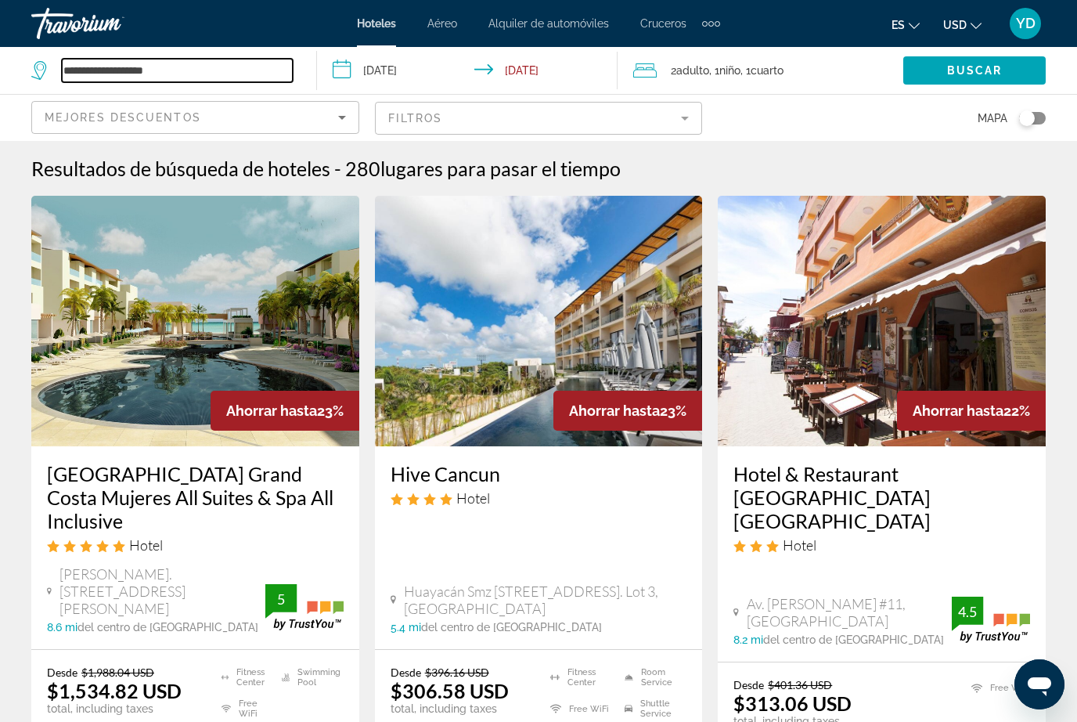
click at [227, 70] on input "**********" at bounding box center [177, 70] width 231 height 23
type input "******"
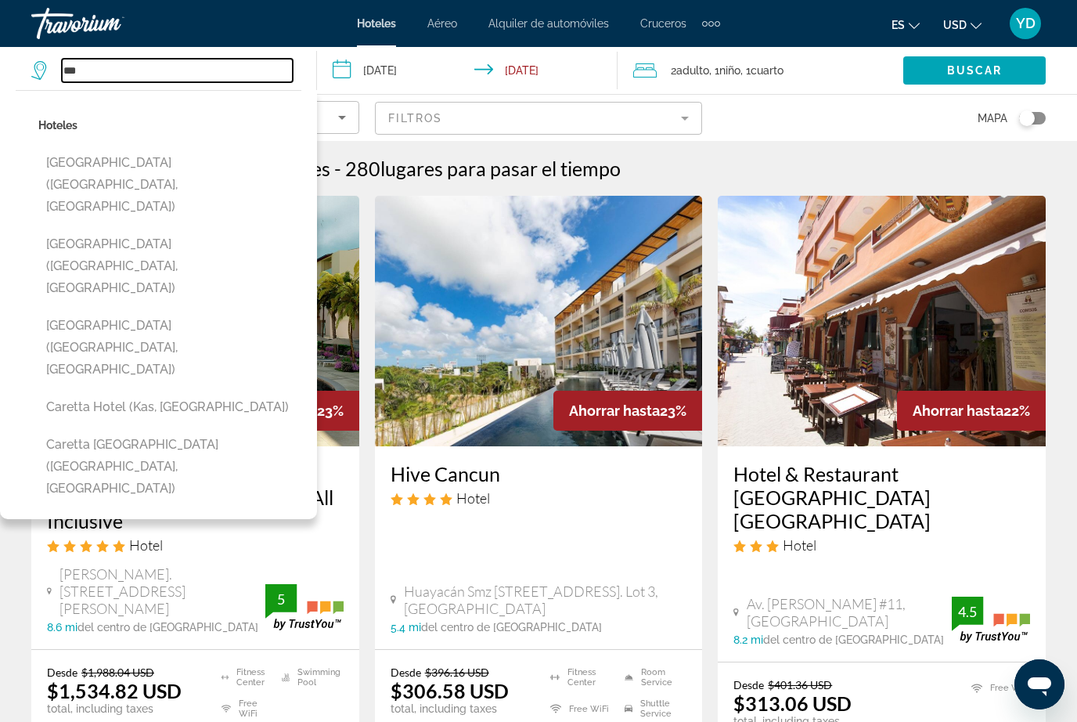
type input "*"
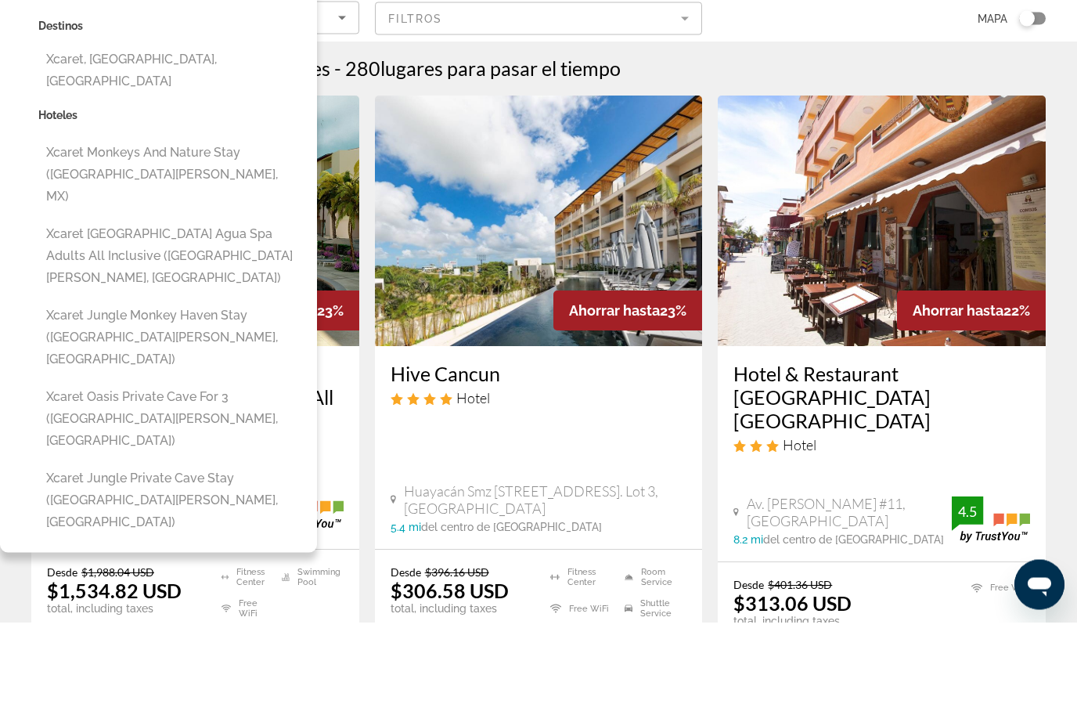
click at [83, 400] on button "Xcaret Jungle Monkey Haven Stay ([GEOGRAPHIC_DATA][PERSON_NAME], [GEOGRAPHIC_DA…" at bounding box center [169, 437] width 263 height 74
type input "**********"
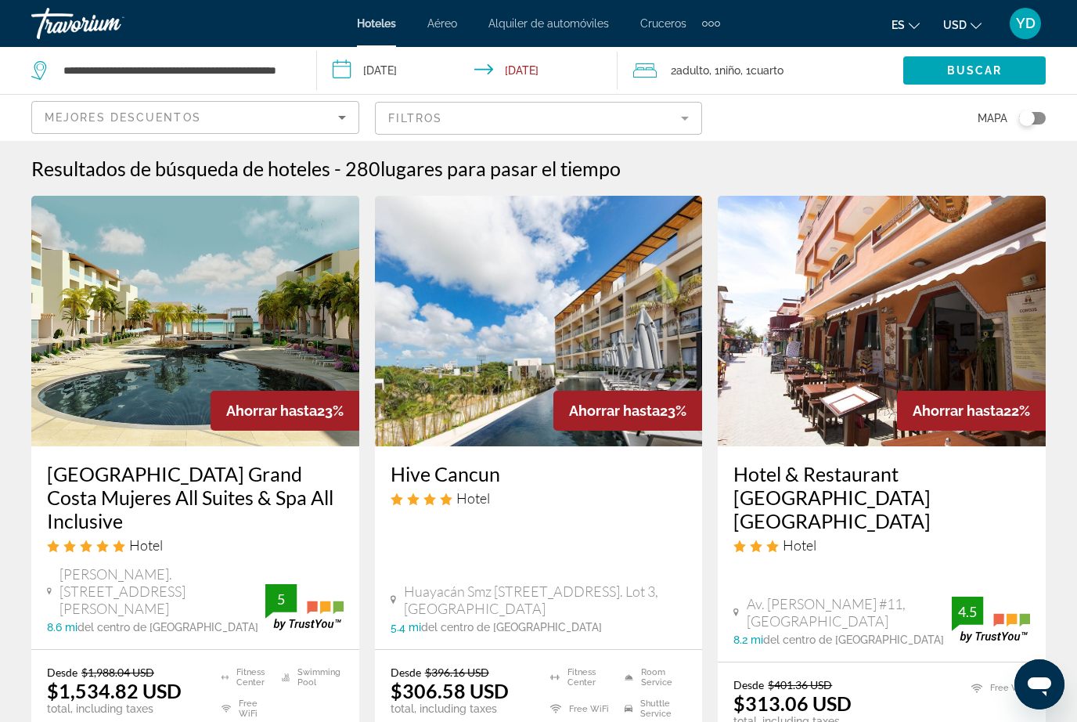
click at [986, 70] on span "Buscar" at bounding box center [975, 70] width 56 height 13
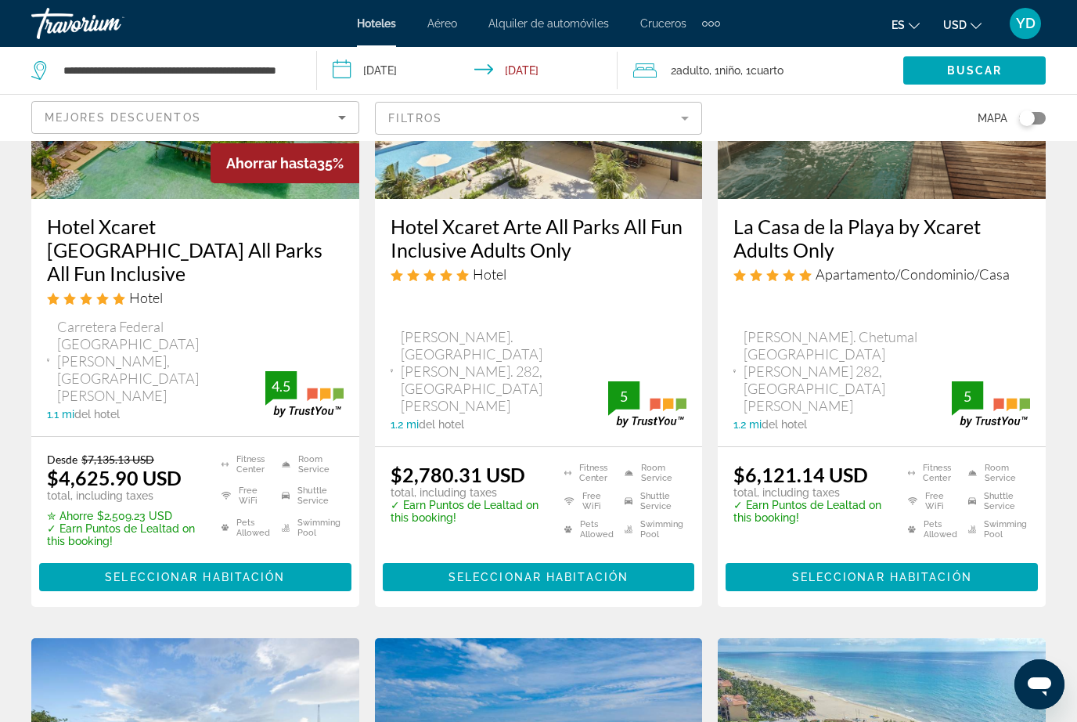
scroll to position [1015, 0]
